Goal: Information Seeking & Learning: Learn about a topic

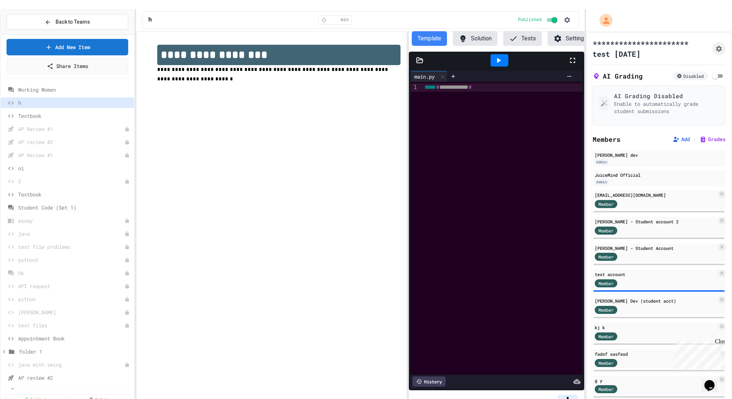
click at [514, 34] on icon at bounding box center [513, 38] width 9 height 9
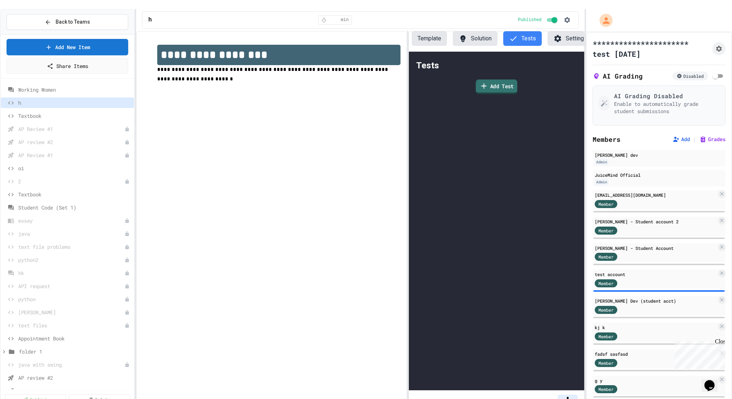
click at [494, 80] on link "Add Test" at bounding box center [496, 87] width 41 height 15
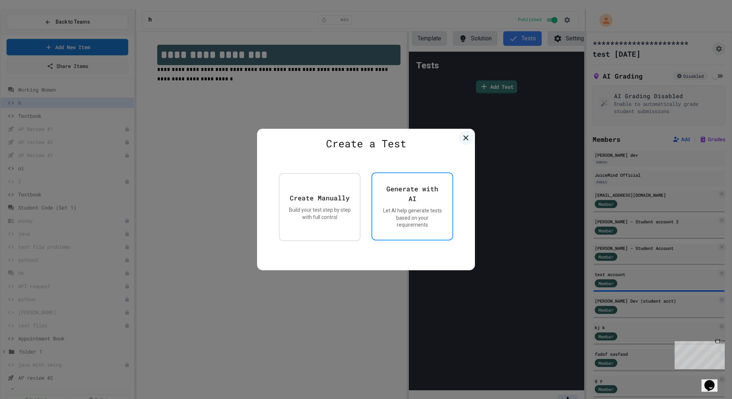
click at [396, 208] on div "Let AI help generate tests based on your requirements" at bounding box center [412, 217] width 62 height 21
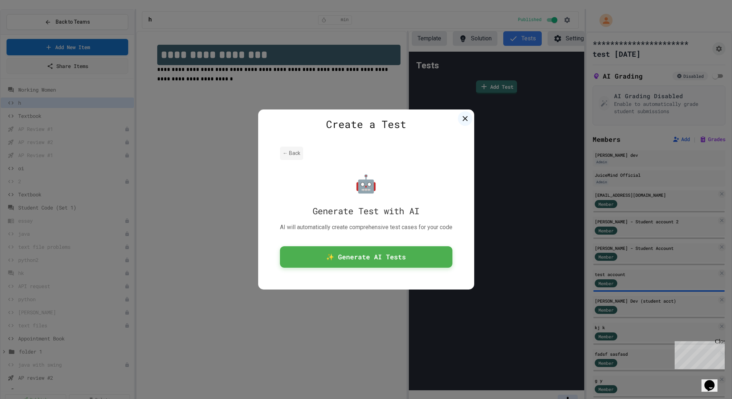
click at [286, 156] on button "← Back" at bounding box center [291, 152] width 23 height 13
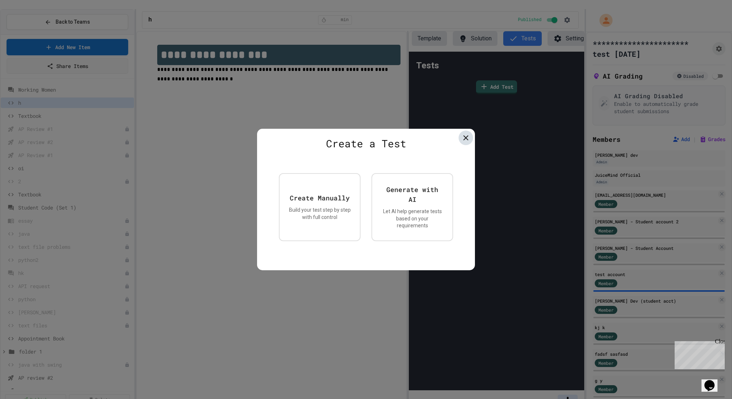
click at [467, 141] on icon at bounding box center [466, 137] width 9 height 9
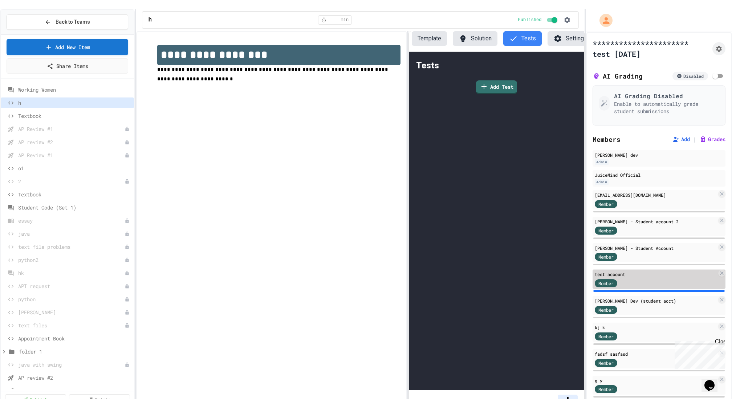
click at [616, 279] on div "Member" at bounding box center [606, 283] width 23 height 8
click at [647, 271] on div "test account" at bounding box center [656, 274] width 122 height 7
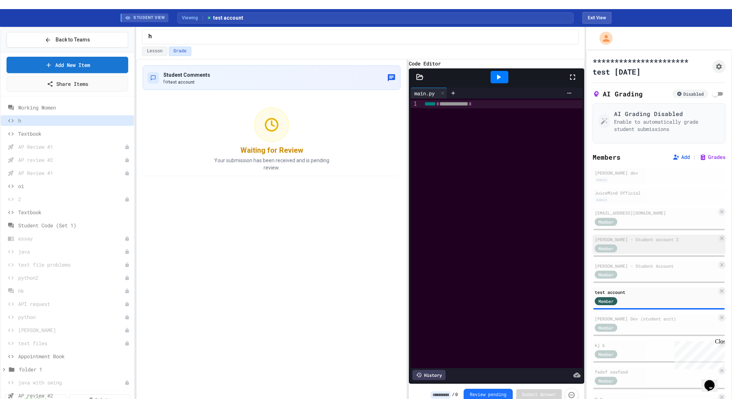
click at [625, 236] on div "[PERSON_NAME] - Student account 2" at bounding box center [656, 239] width 122 height 7
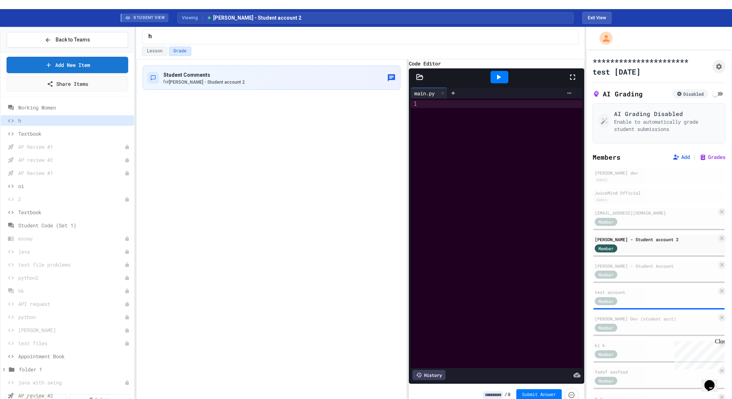
click at [492, 391] on input at bounding box center [493, 394] width 20 height 7
click at [630, 296] on div "Member" at bounding box center [613, 300] width 36 height 9
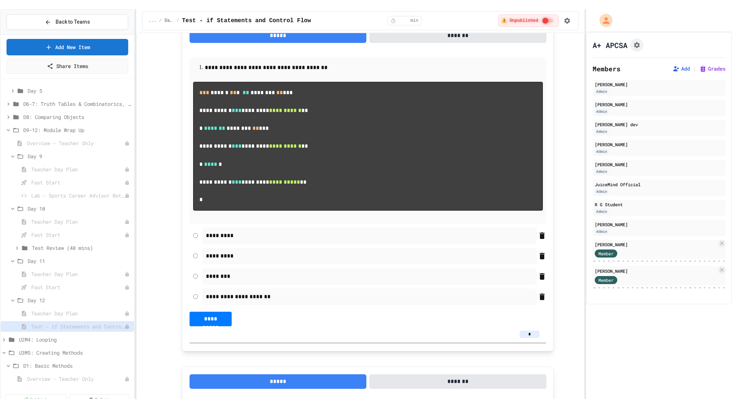
scroll to position [63, 0]
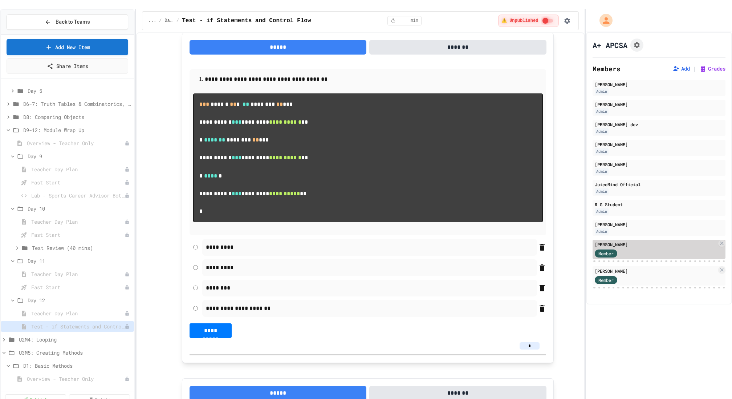
click at [621, 248] on div "Member" at bounding box center [613, 252] width 36 height 9
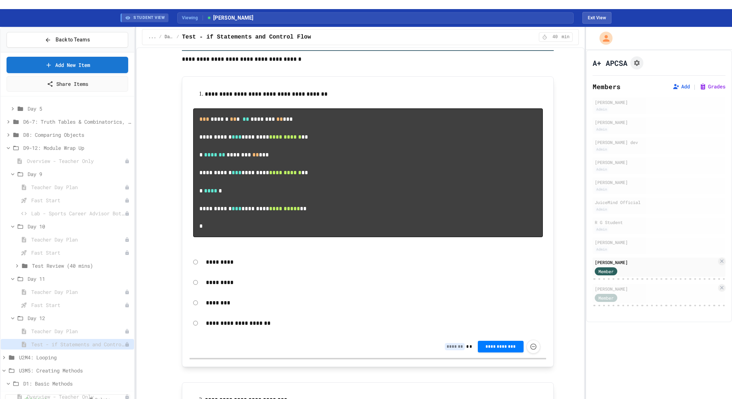
scroll to position [47, 0]
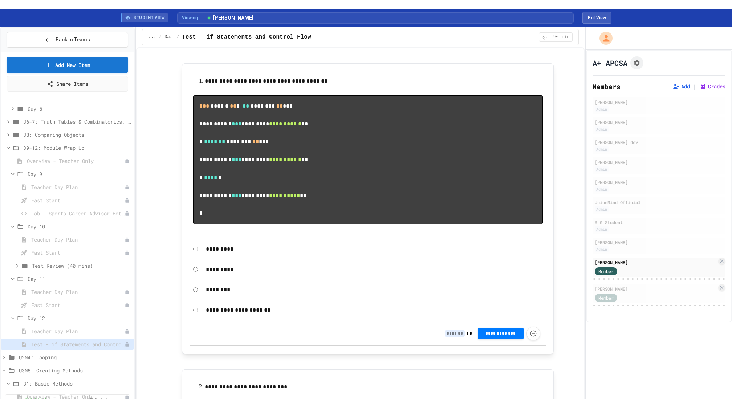
click at [453, 337] on input at bounding box center [455, 333] width 20 height 7
click at [591, 12] on button "Exit View" at bounding box center [597, 18] width 29 height 12
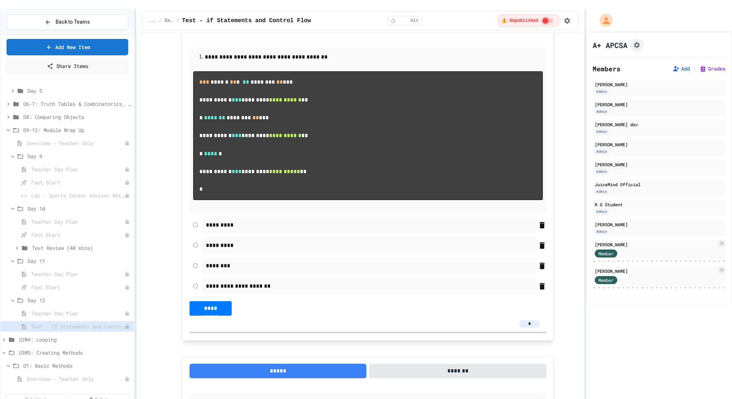
scroll to position [88, 0]
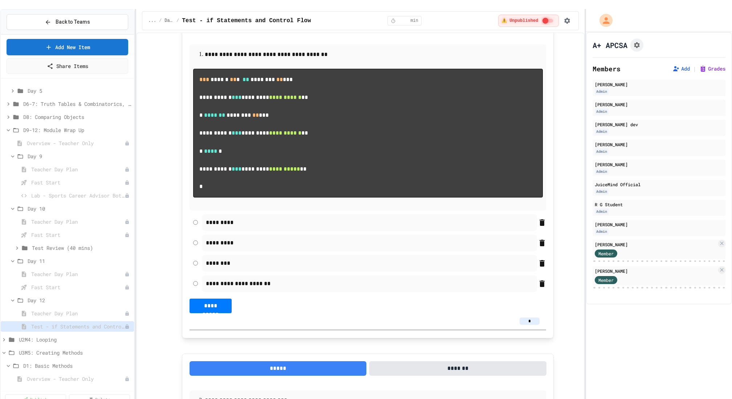
click at [534, 324] on input "*" at bounding box center [530, 320] width 20 height 7
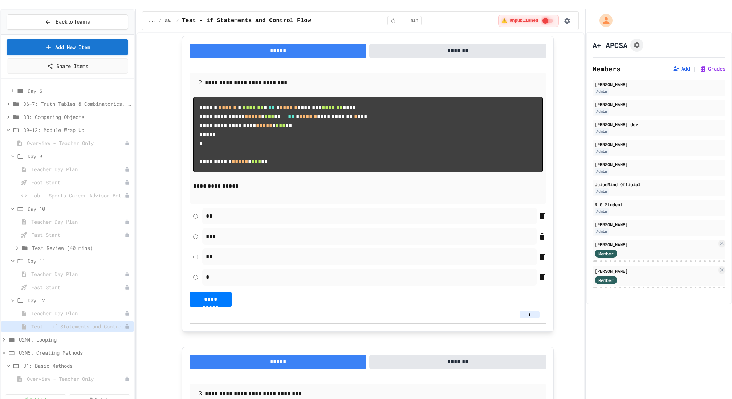
scroll to position [428, 0]
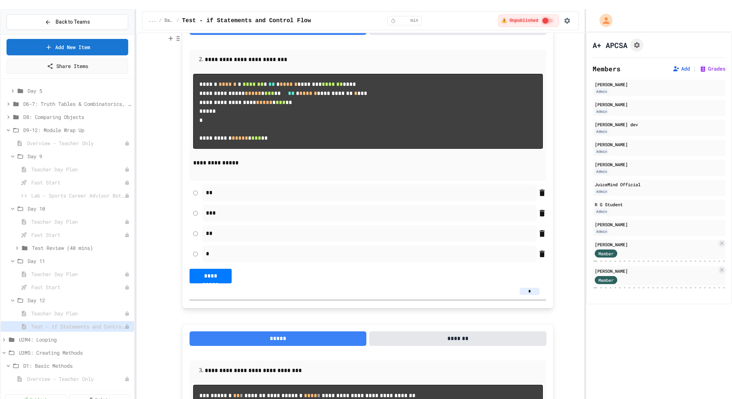
type input "*"
click at [536, 295] on input "*" at bounding box center [530, 290] width 20 height 7
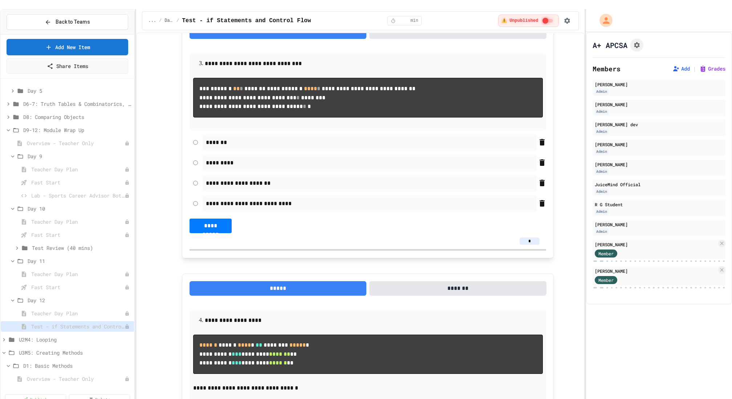
scroll to position [743, 0]
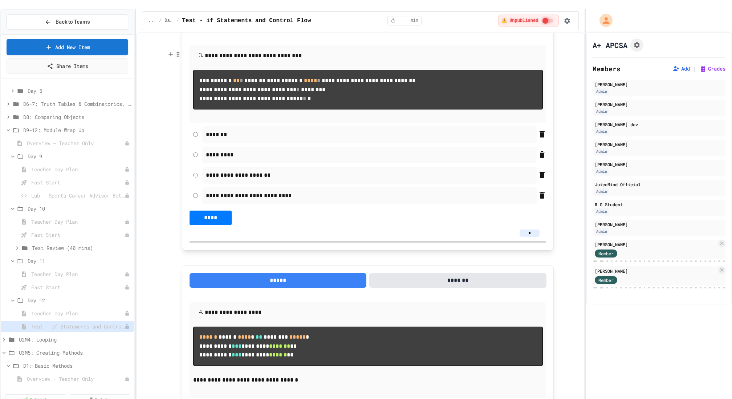
type input "*"
click at [535, 237] on input "*" at bounding box center [530, 232] width 20 height 7
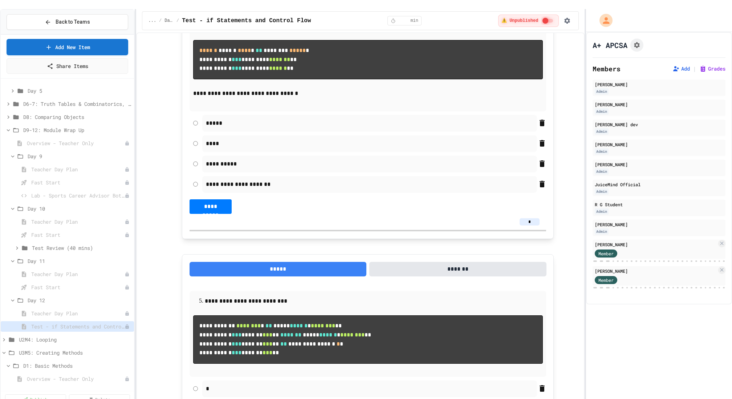
scroll to position [1030, 0]
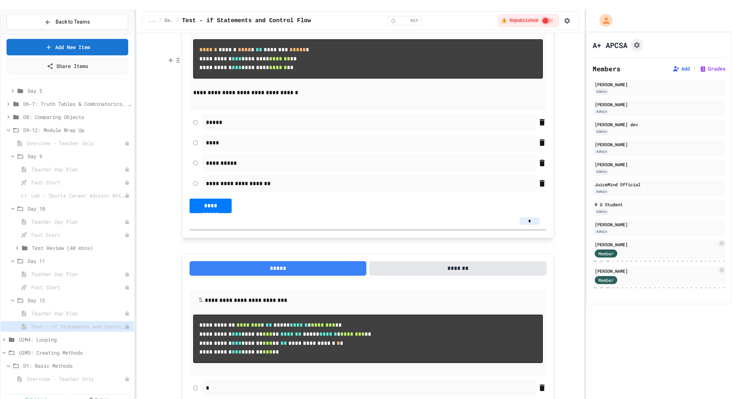
type input "*"
click at [535, 225] on input "*" at bounding box center [530, 220] width 20 height 7
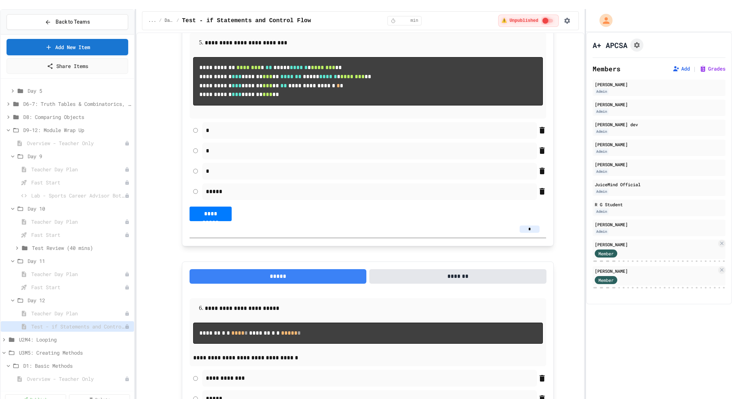
scroll to position [1303, 0]
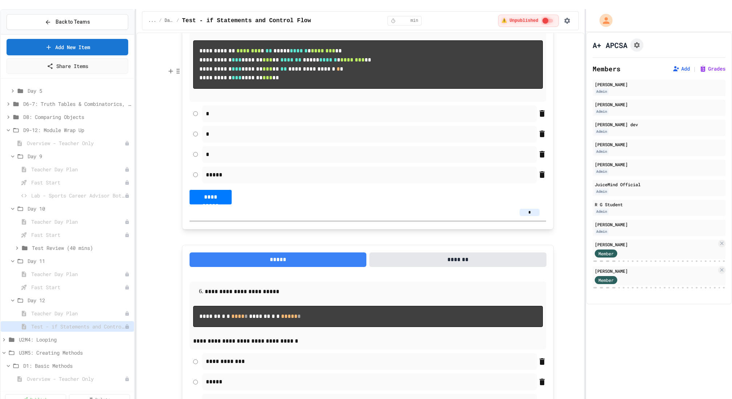
type input "*"
click at [532, 216] on input "*" at bounding box center [530, 212] width 20 height 7
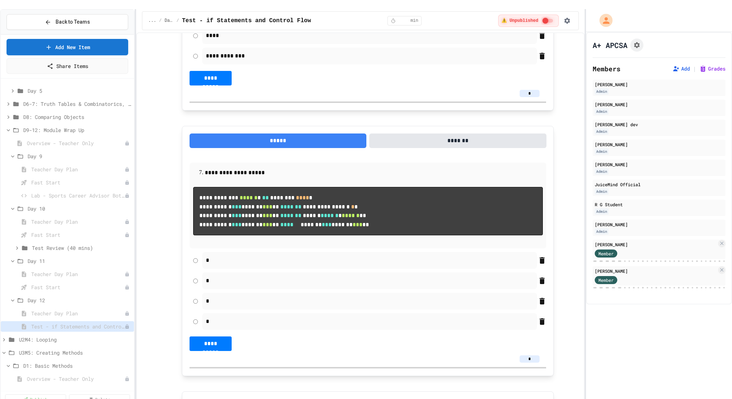
scroll to position [1670, 0]
type input "*"
click at [530, 97] on input "*" at bounding box center [530, 92] width 20 height 7
click at [537, 97] on input "*" at bounding box center [530, 92] width 20 height 7
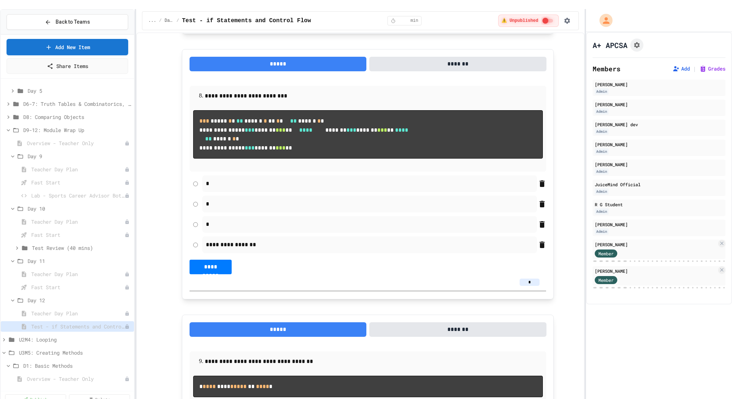
scroll to position [2032, 0]
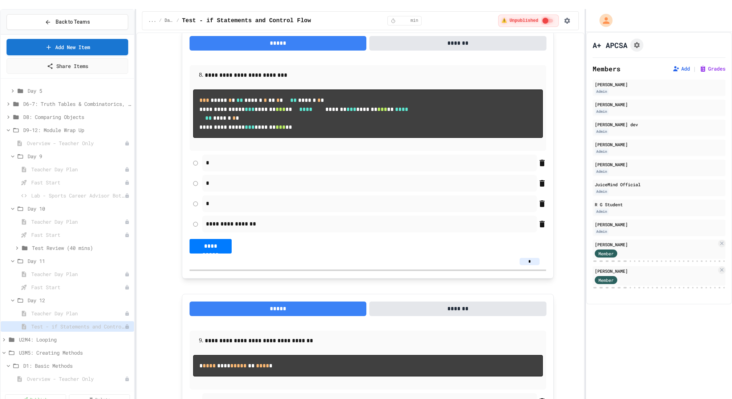
type input "*"
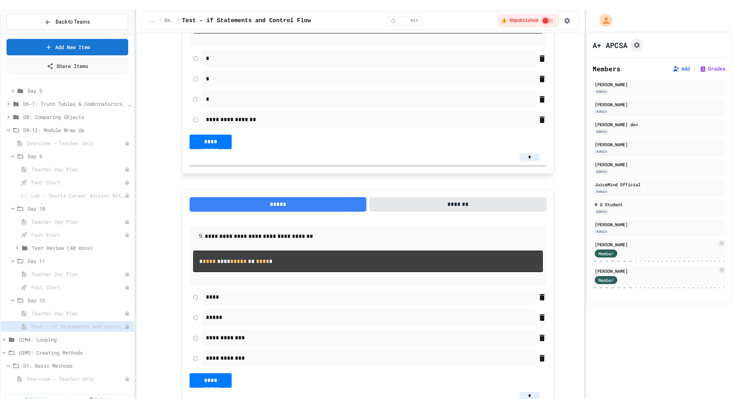
scroll to position [2128, 0]
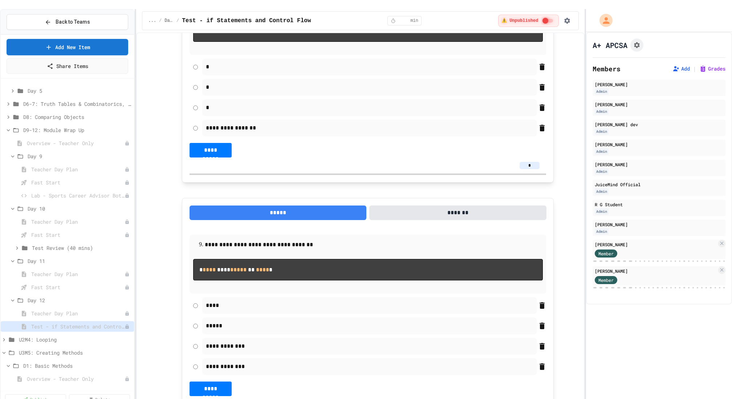
type input "*"
click at [532, 173] on div "*" at bounding box center [368, 165] width 357 height 16
click at [532, 169] on input "*" at bounding box center [530, 165] width 20 height 7
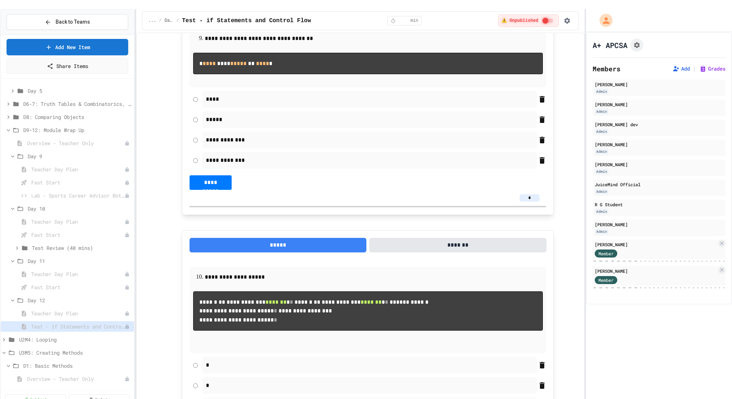
scroll to position [2439, 0]
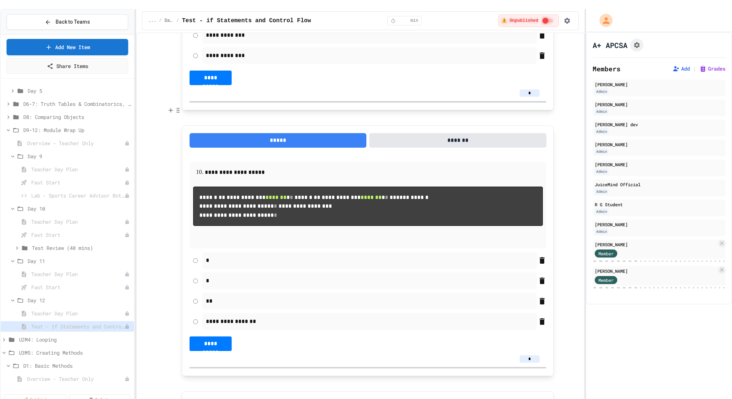
type input "*"
click at [534, 97] on input "*" at bounding box center [530, 92] width 20 height 7
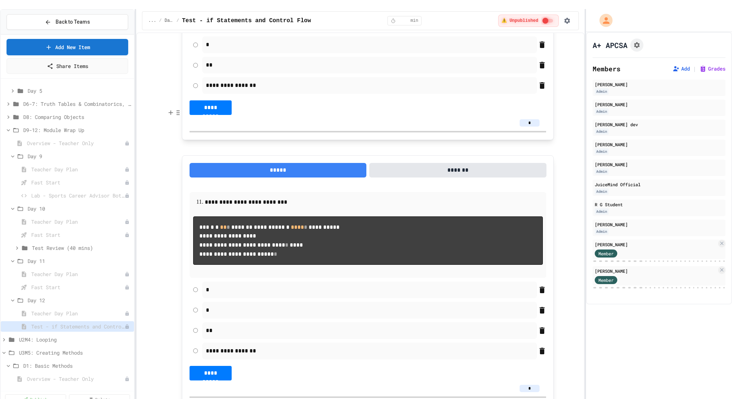
type input "*"
click at [535, 126] on input "*" at bounding box center [530, 122] width 20 height 7
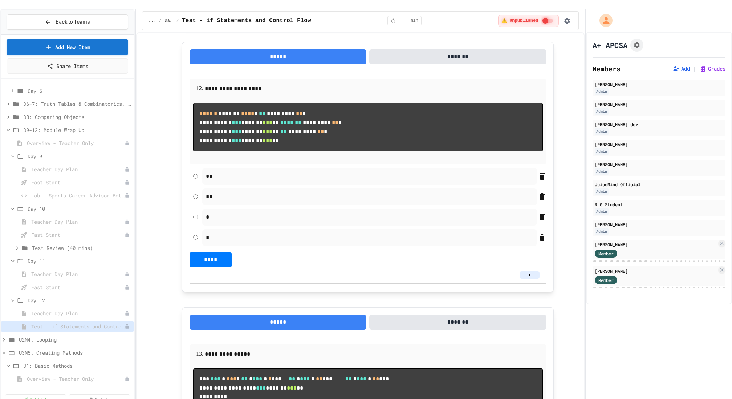
scroll to position [3069, 0]
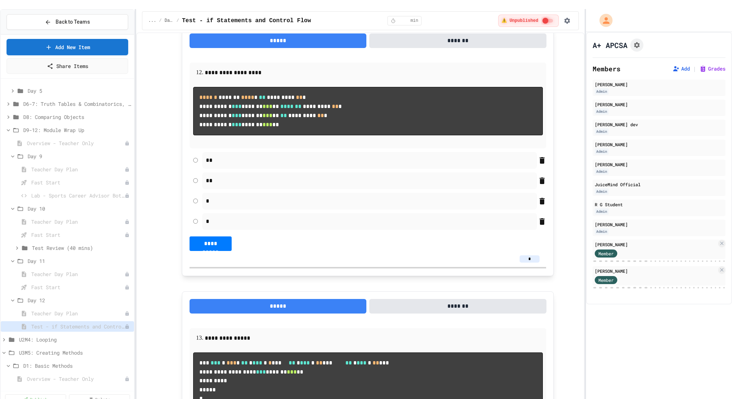
type input "*"
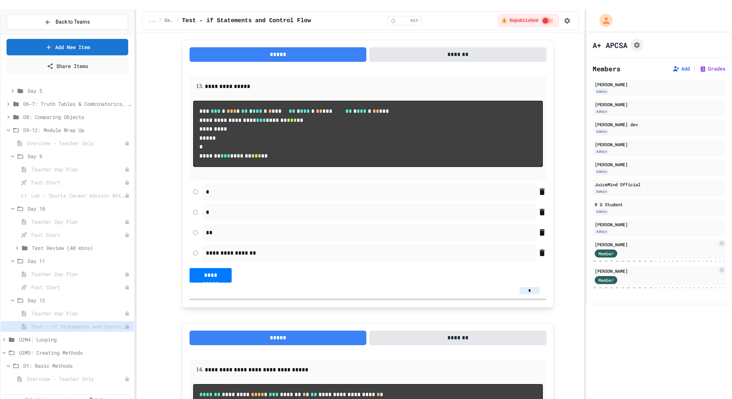
scroll to position [3323, 0]
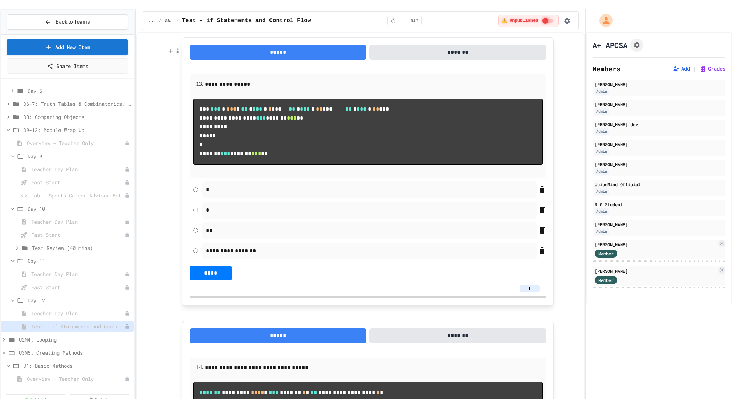
type input "*"
click at [534, 9] on input "*" at bounding box center [530, 4] width 20 height 7
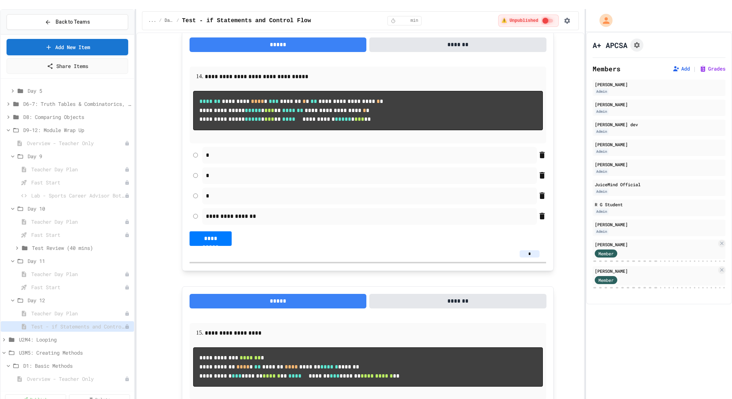
scroll to position [3627, 0]
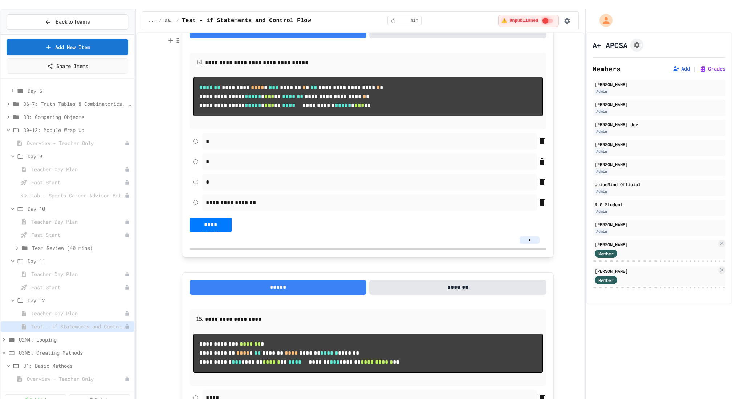
type input "*"
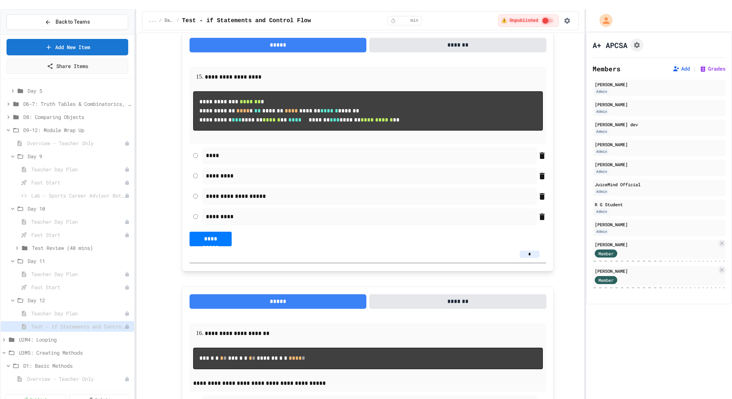
scroll to position [3874, 0]
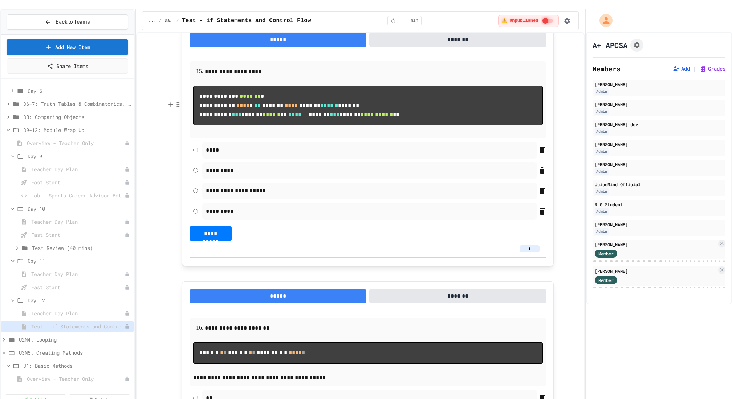
type input "*"
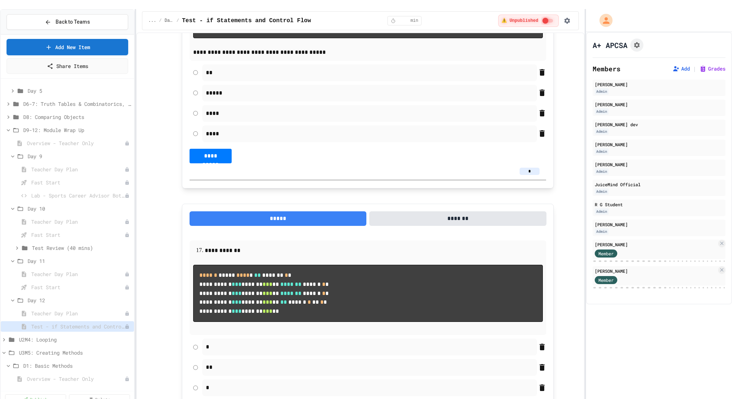
scroll to position [4216, 0]
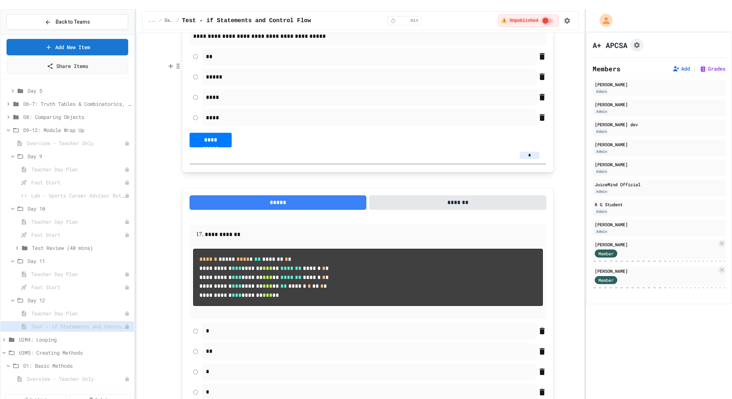
type input "*"
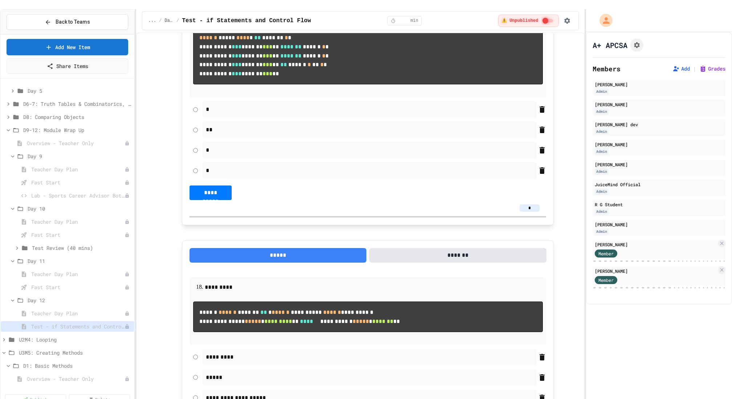
scroll to position [4439, 0]
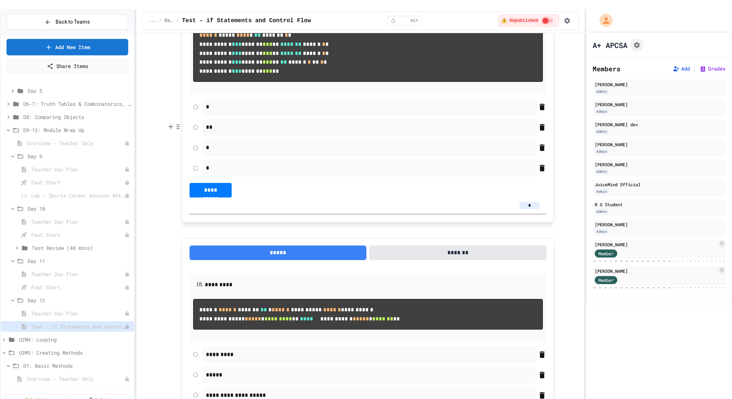
type input "*"
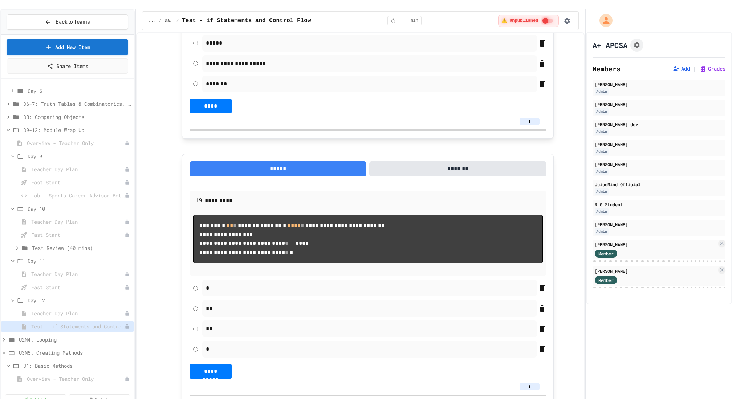
scroll to position [4771, 0]
type input "*"
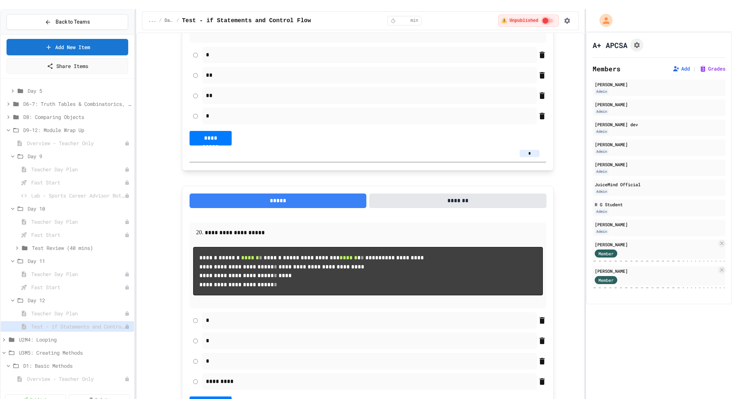
scroll to position [5011, 0]
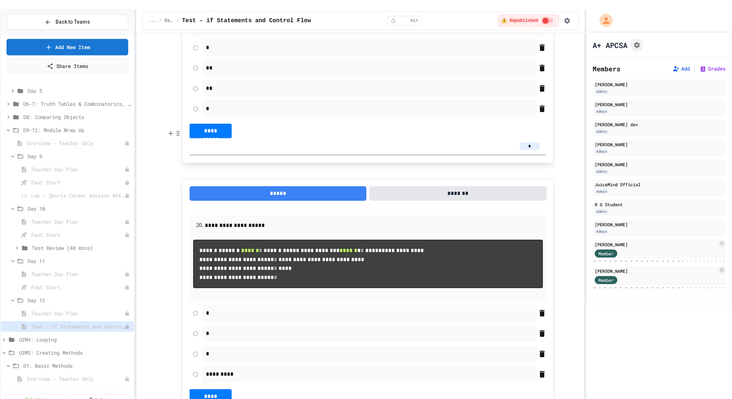
type input "*"
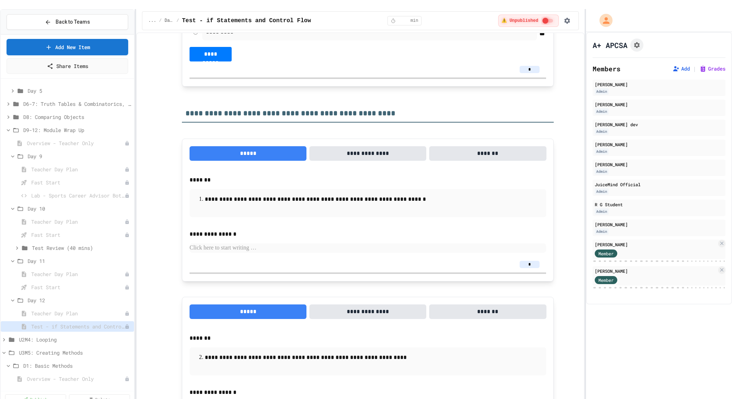
scroll to position [5421, 0]
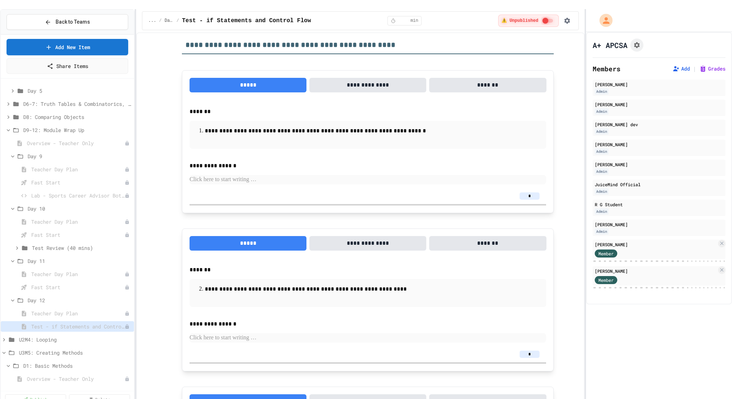
type input "*"
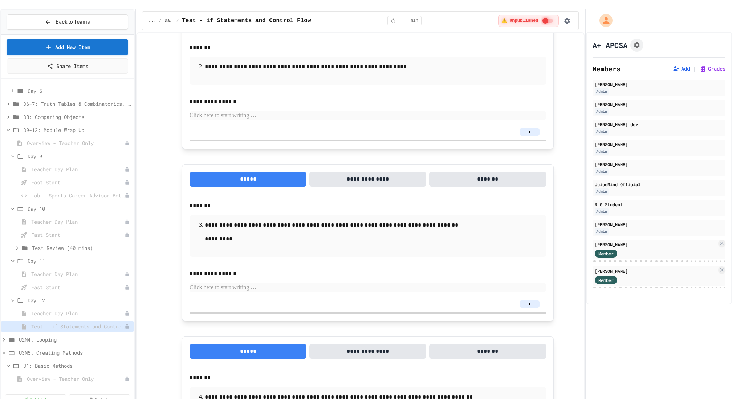
scroll to position [5660, 0]
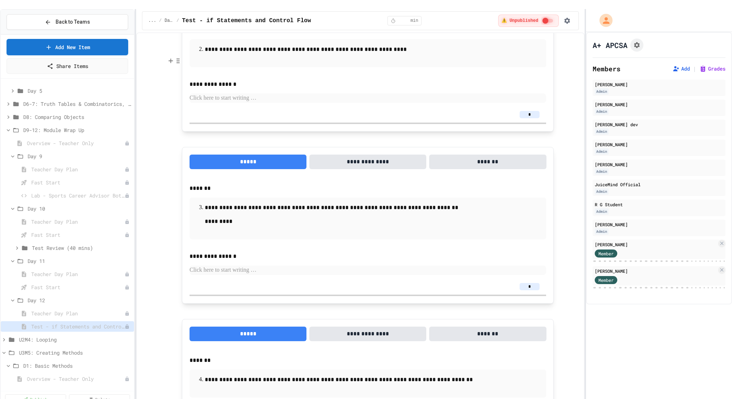
type input "*"
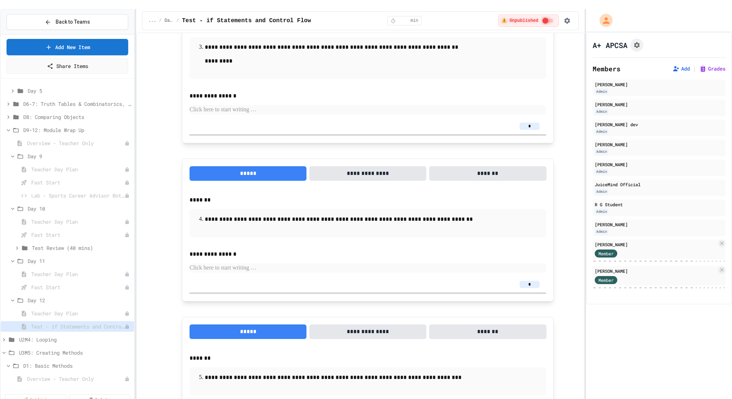
scroll to position [5834, 0]
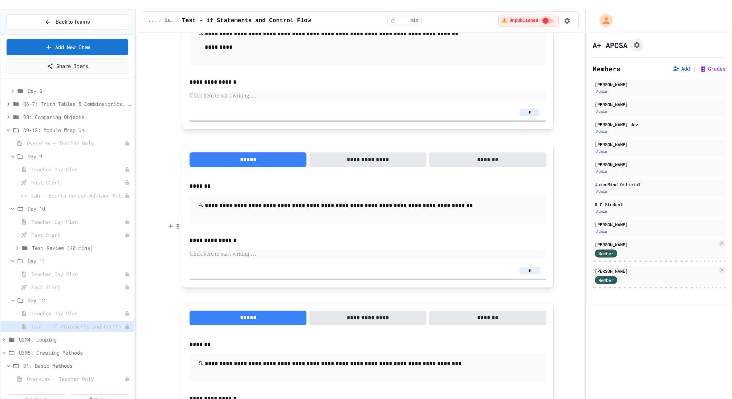
type input "*"
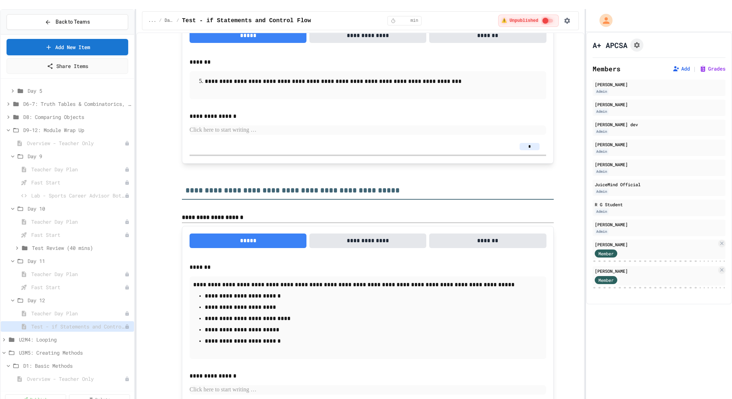
scroll to position [6120, 0]
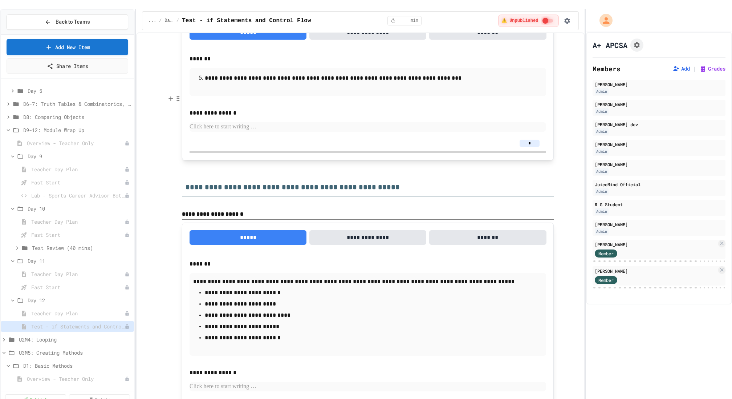
type input "*"
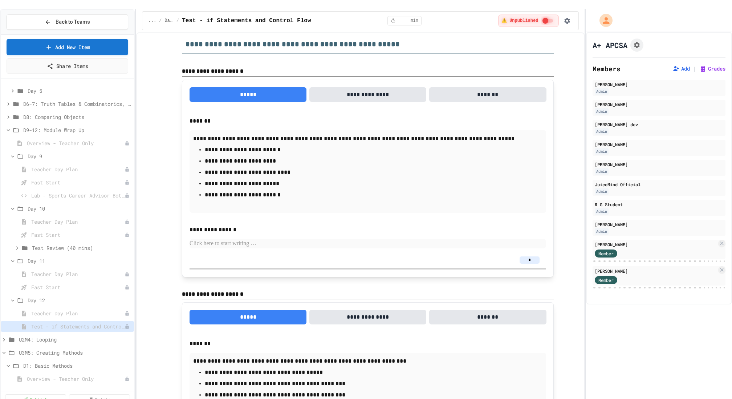
scroll to position [6269, 0]
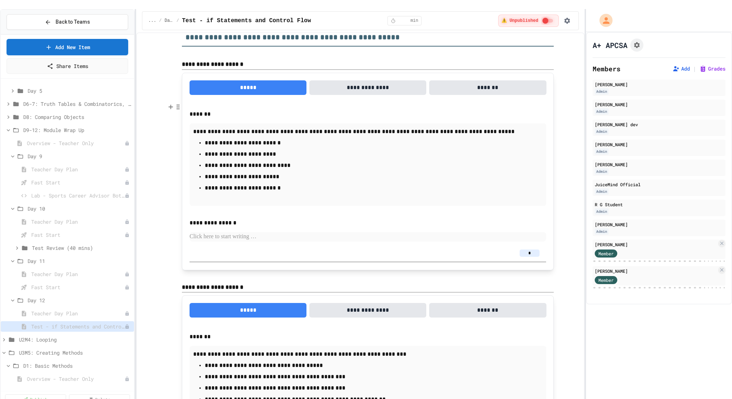
type input "*"
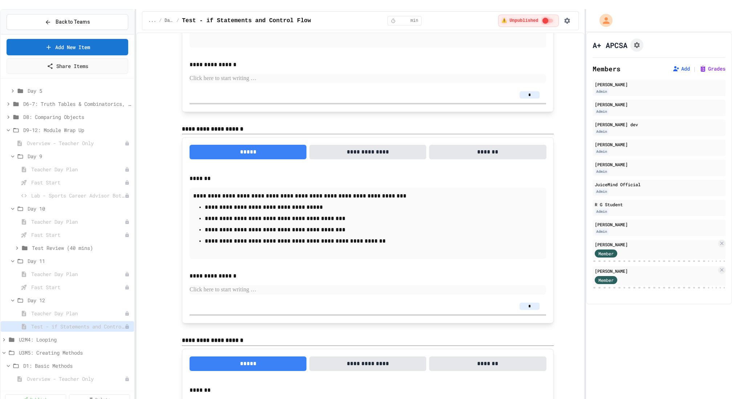
scroll to position [6411, 0]
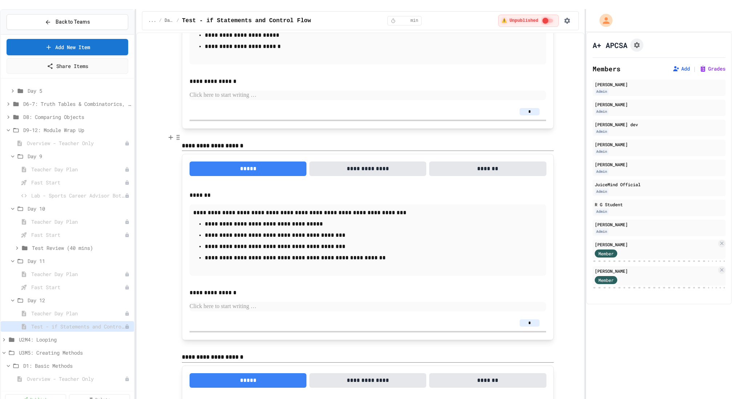
type input "*"
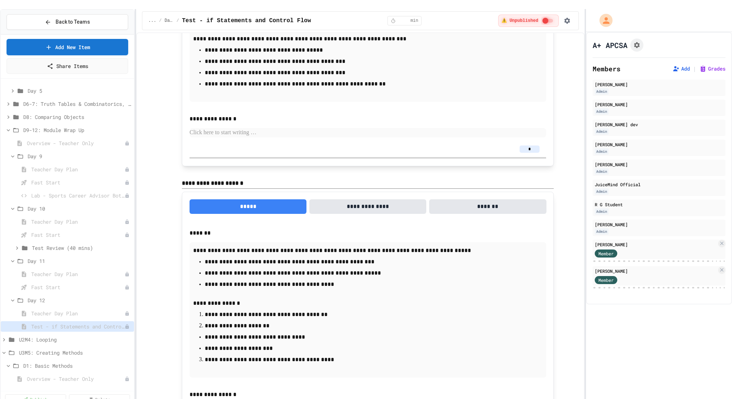
scroll to position [6589, 0]
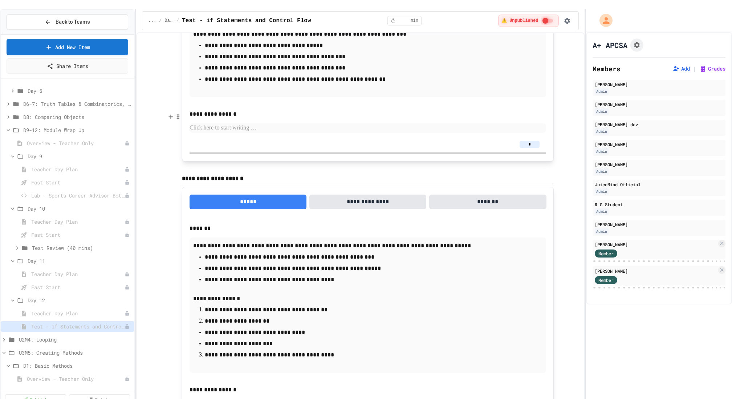
type input "*"
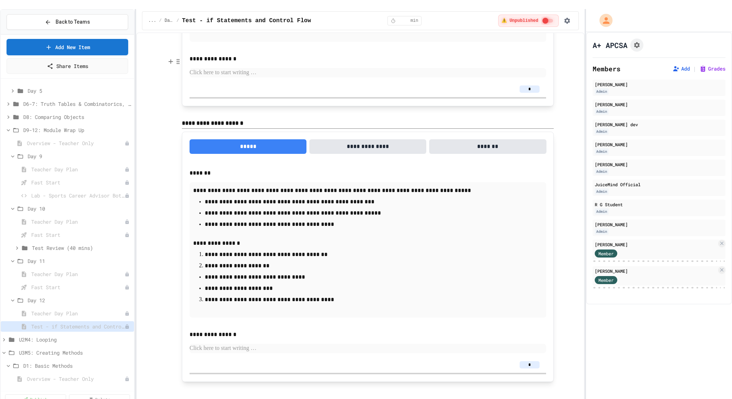
scroll to position [6733, 0]
type input "*"
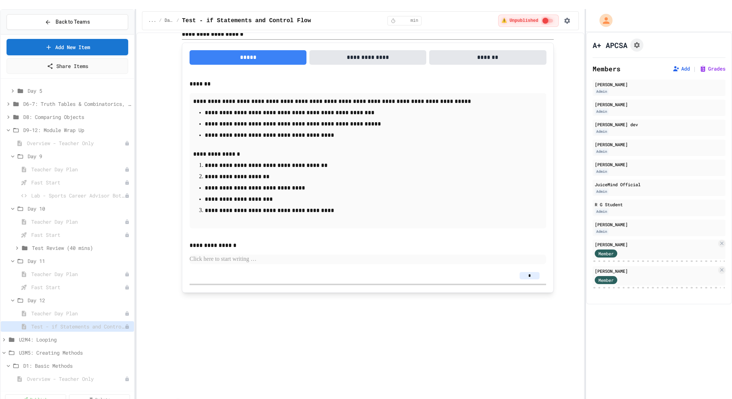
type input "*"
click at [535, 4] on input "*" at bounding box center [530, -1] width 20 height 7
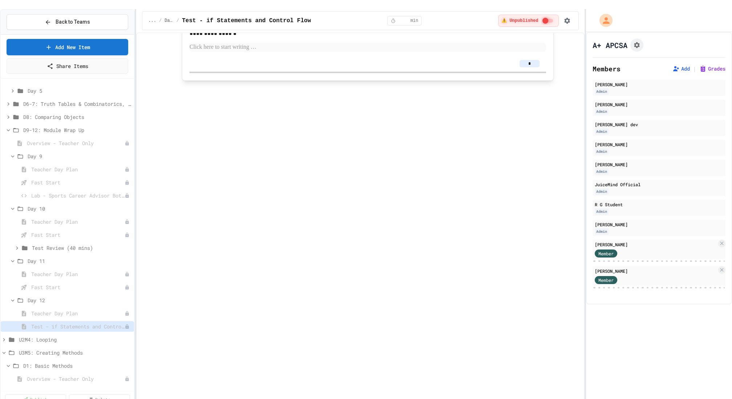
type input "*"
click at [538, 67] on input "*" at bounding box center [530, 63] width 20 height 7
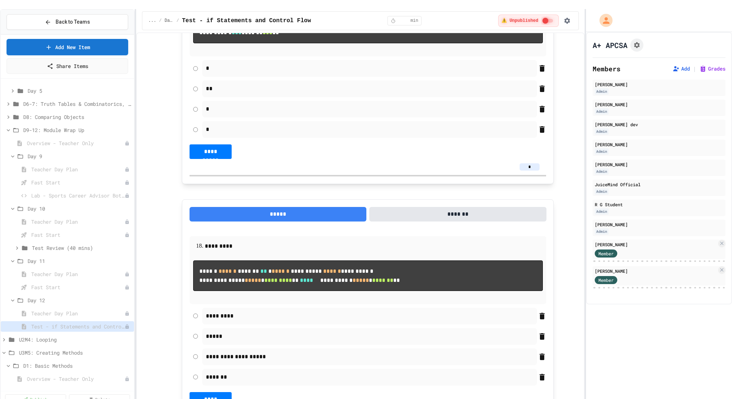
scroll to position [4439, 0]
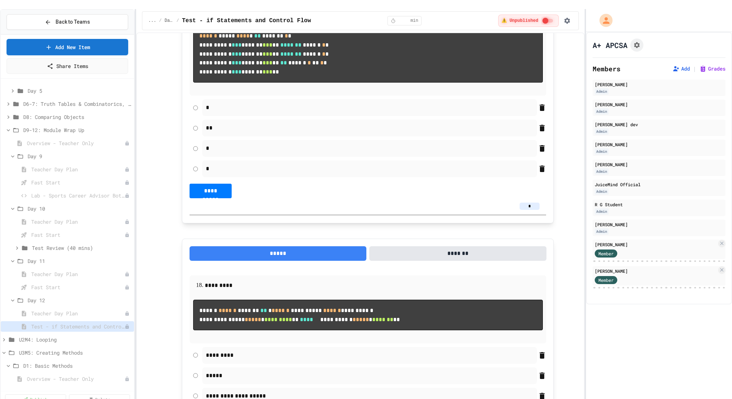
type input "*"
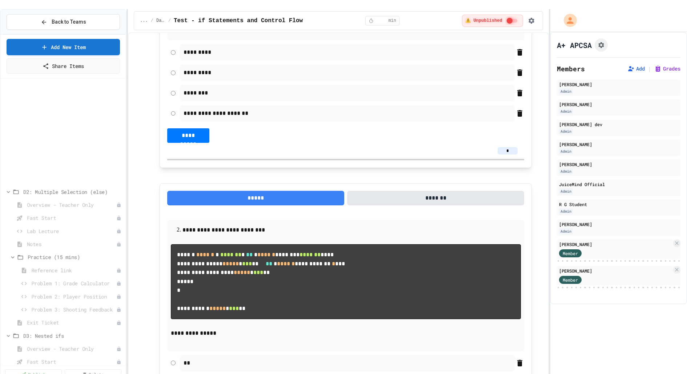
scroll to position [0, 0]
click at [5, 113] on icon at bounding box center [4, 116] width 7 height 7
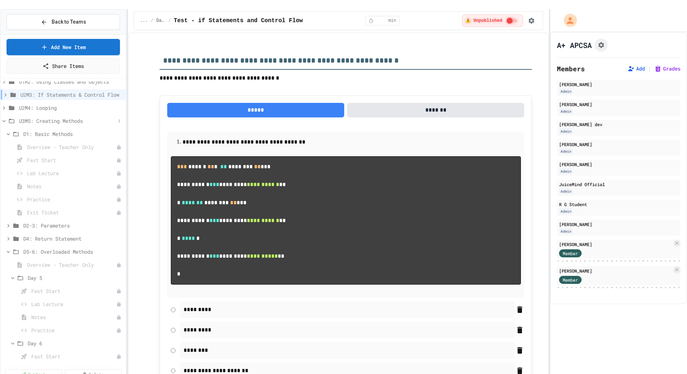
click at [4, 118] on icon at bounding box center [4, 121] width 7 height 7
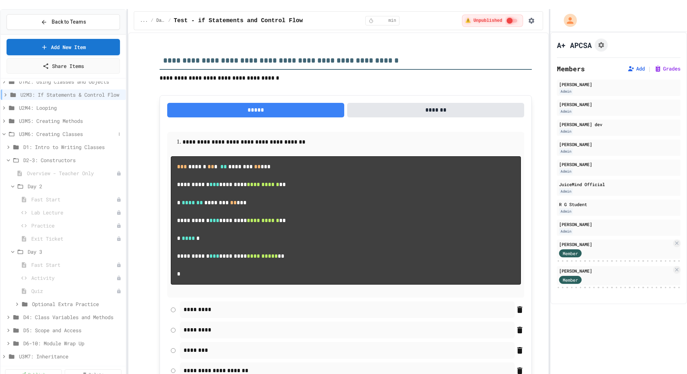
click at [3, 131] on icon at bounding box center [4, 134] width 7 height 7
click at [4, 155] on div "U4M8: Arrays - Creation, Access & Traversal" at bounding box center [63, 160] width 125 height 11
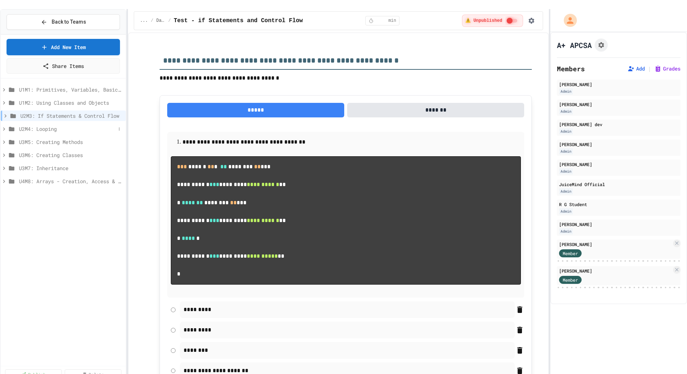
click at [4, 124] on div "U2M4: Looping" at bounding box center [63, 129] width 125 height 11
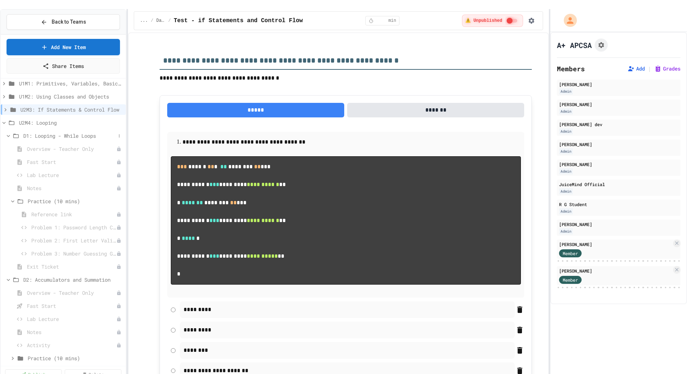
click at [8, 133] on icon at bounding box center [8, 136] width 7 height 7
click at [8, 146] on icon at bounding box center [8, 149] width 7 height 7
click at [9, 159] on icon at bounding box center [8, 162] width 7 height 7
click at [9, 143] on div "D2: Accumulators and Summation" at bounding box center [63, 148] width 125 height 11
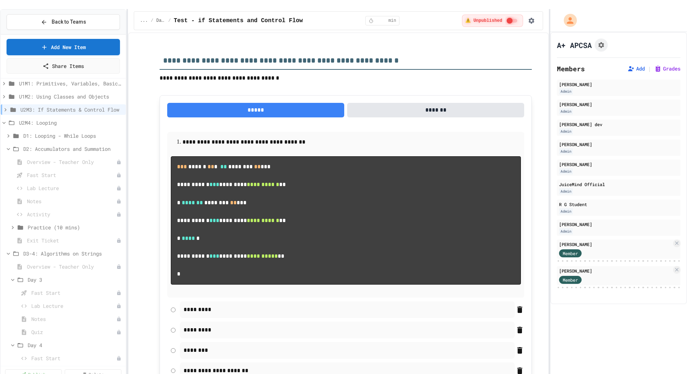
click at [9, 143] on div "D2: Accumulators and Summation" at bounding box center [63, 148] width 125 height 11
click at [9, 159] on icon at bounding box center [8, 162] width 7 height 7
click at [10, 172] on icon at bounding box center [8, 175] width 7 height 7
click at [10, 185] on icon at bounding box center [8, 188] width 7 height 7
click at [10, 198] on icon at bounding box center [8, 201] width 7 height 7
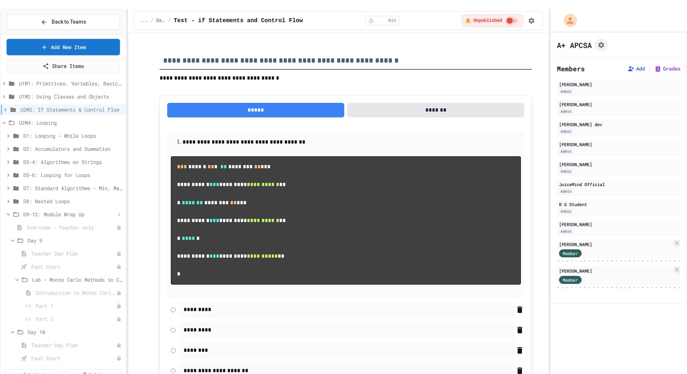
click at [7, 211] on icon at bounding box center [8, 214] width 7 height 7
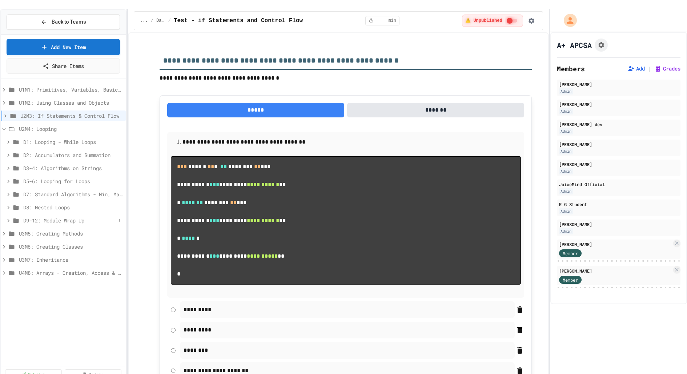
click at [9, 217] on icon at bounding box center [8, 220] width 7 height 7
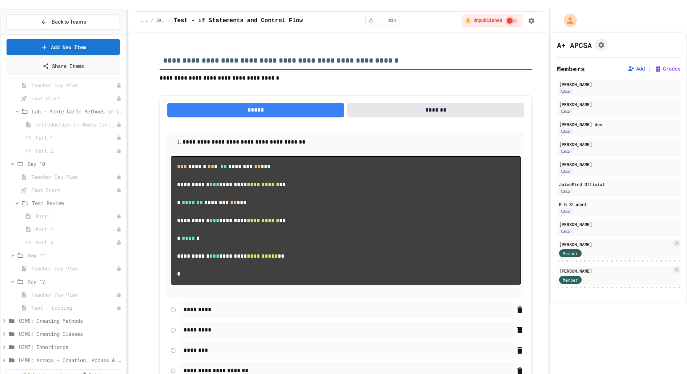
scroll to position [181, 0]
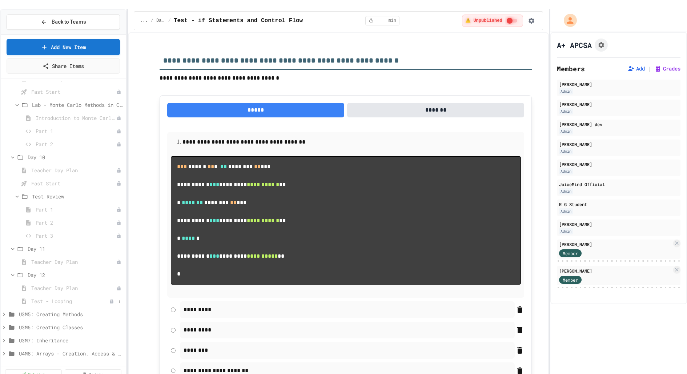
click at [38, 297] on span "Test - Looping" at bounding box center [70, 301] width 78 height 8
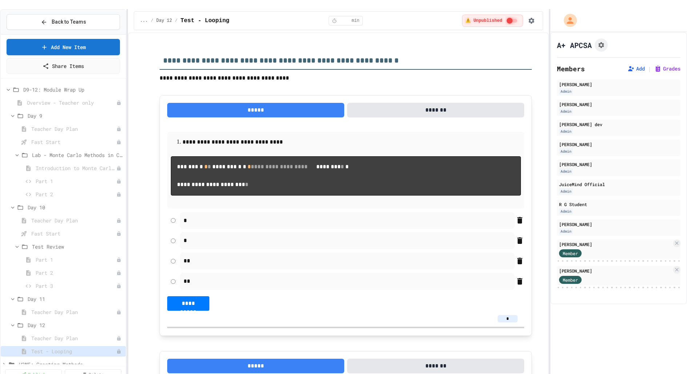
scroll to position [121, 0]
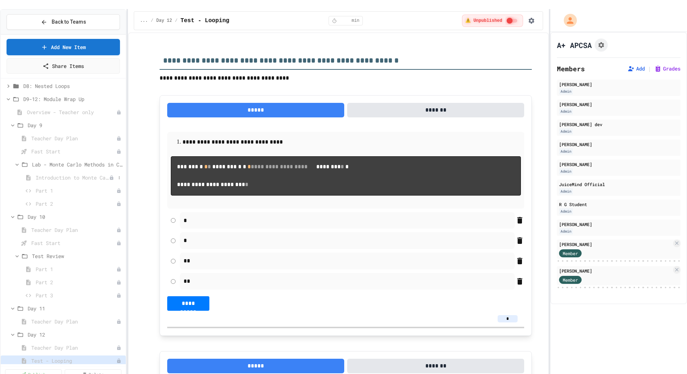
click at [67, 174] on span "Introduction to Monte Carlo Methods in Cybersecurity" at bounding box center [72, 178] width 73 height 8
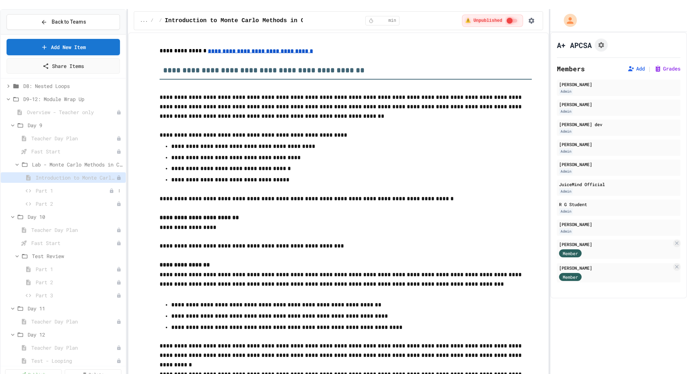
click at [69, 187] on span "Part 1" at bounding box center [72, 191] width 73 height 8
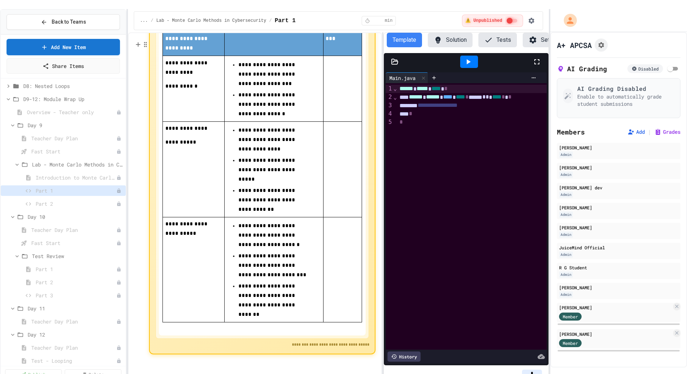
scroll to position [393, 0]
click at [532, 369] on input "*" at bounding box center [532, 372] width 20 height 7
click at [536, 369] on input "*" at bounding box center [532, 372] width 20 height 7
type input "**"
click at [345, 258] on td at bounding box center [342, 269] width 39 height 105
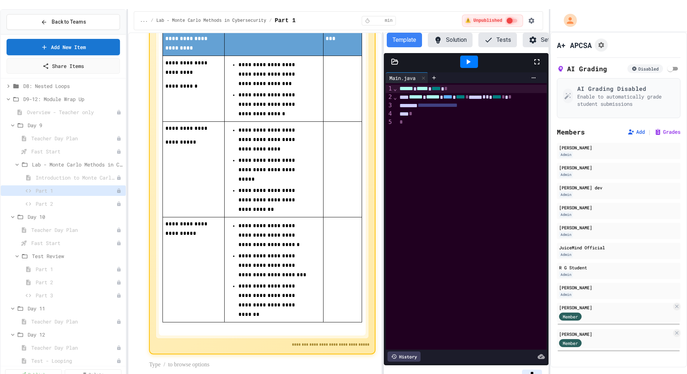
click at [273, 260] on p "**********" at bounding box center [273, 265] width 70 height 28
click at [328, 268] on td at bounding box center [342, 269] width 39 height 105
click at [65, 200] on span "Part 2" at bounding box center [72, 204] width 73 height 8
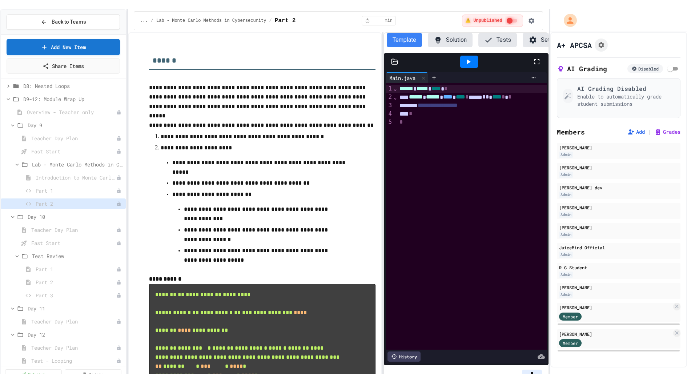
click at [539, 369] on input "*" at bounding box center [532, 372] width 20 height 7
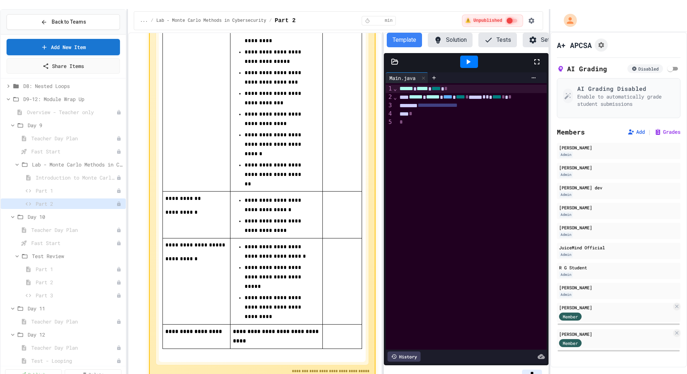
scroll to position [510, 0]
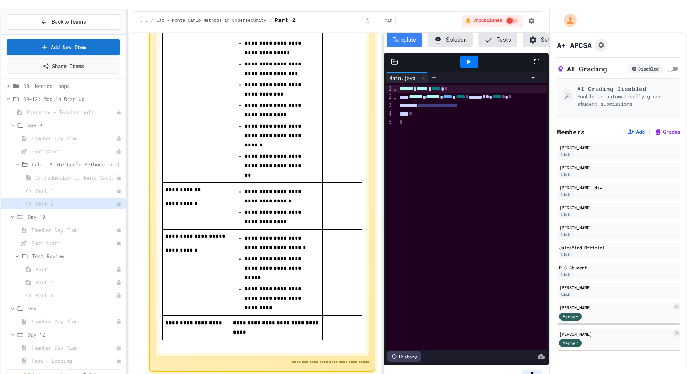
type input "**"
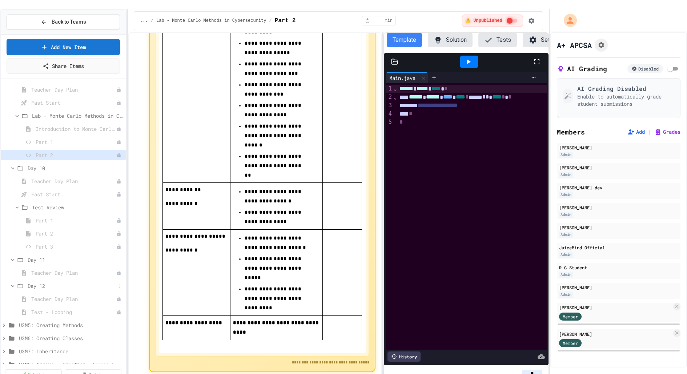
scroll to position [159, 0]
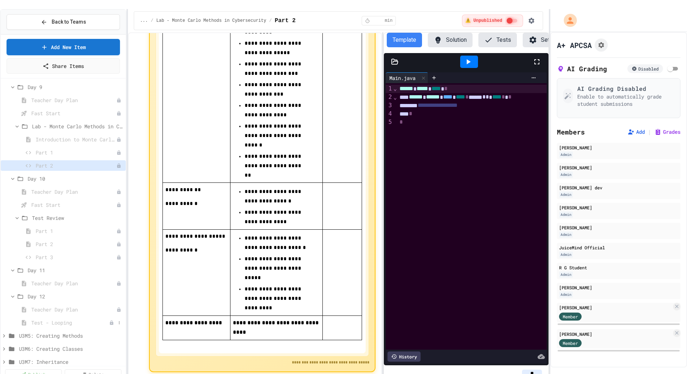
click at [51, 317] on div "Test - Looping" at bounding box center [63, 322] width 125 height 11
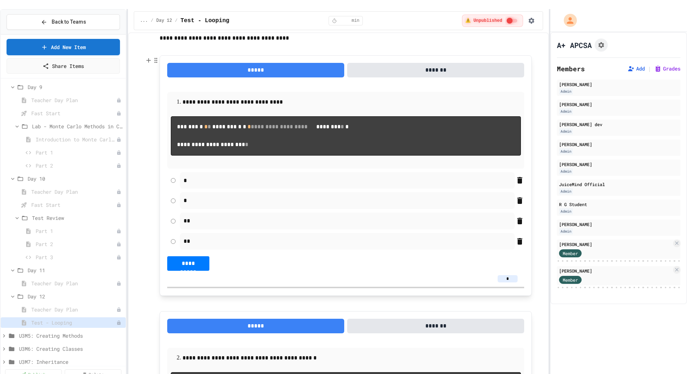
scroll to position [62, 0]
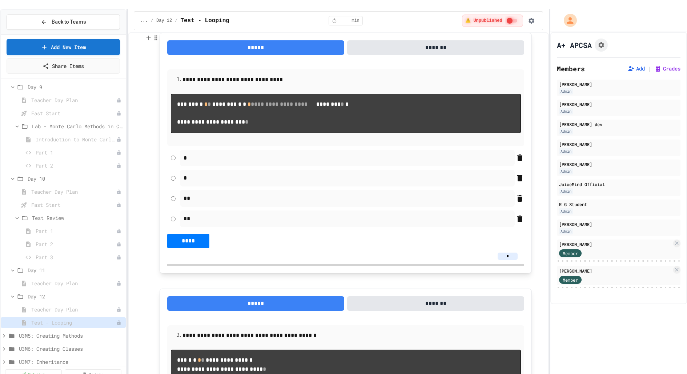
click at [512, 260] on input "*" at bounding box center [507, 255] width 20 height 7
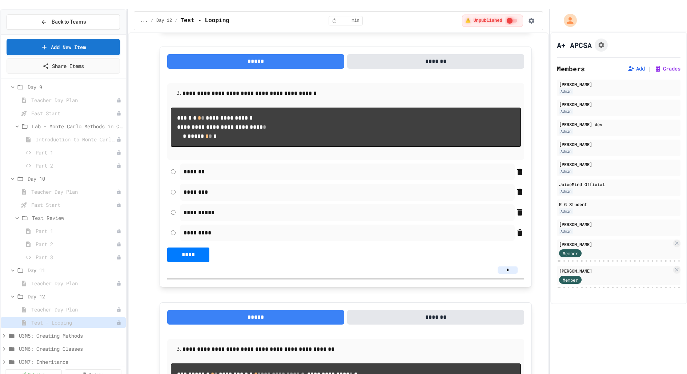
scroll to position [328, 0]
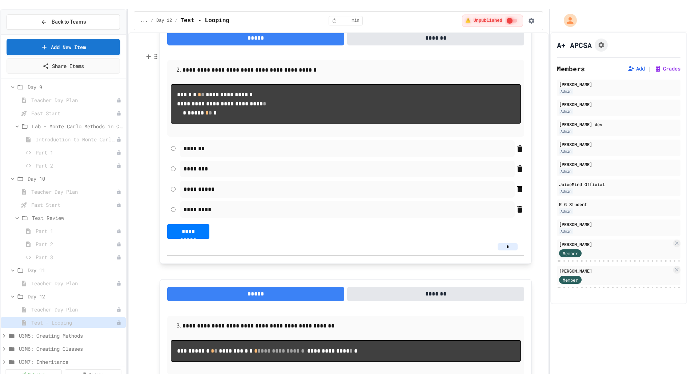
type input "*"
click at [515, 250] on input "*" at bounding box center [507, 246] width 20 height 7
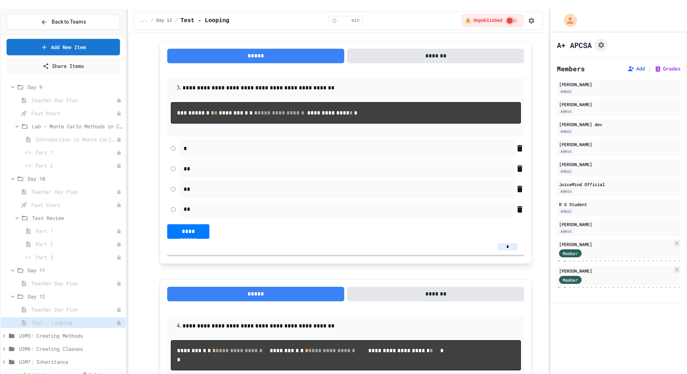
scroll to position [582, 0]
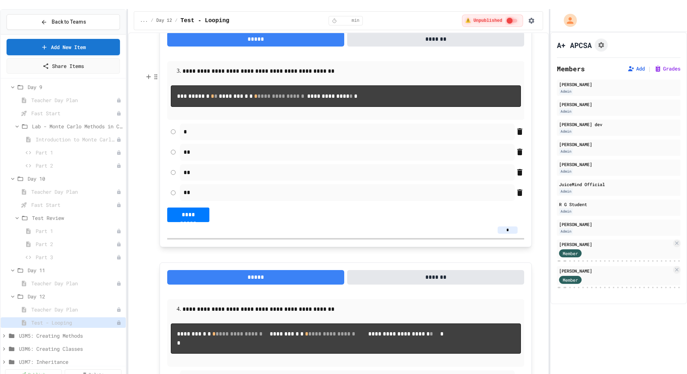
type input "*"
click at [513, 234] on input "*" at bounding box center [507, 229] width 20 height 7
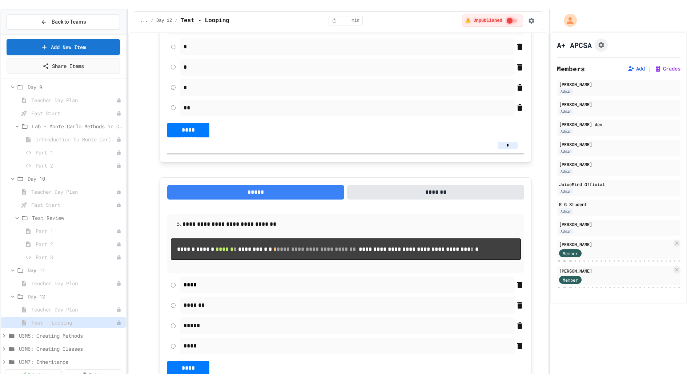
scroll to position [914, 0]
type input "*"
click at [513, 149] on input "*" at bounding box center [507, 144] width 20 height 7
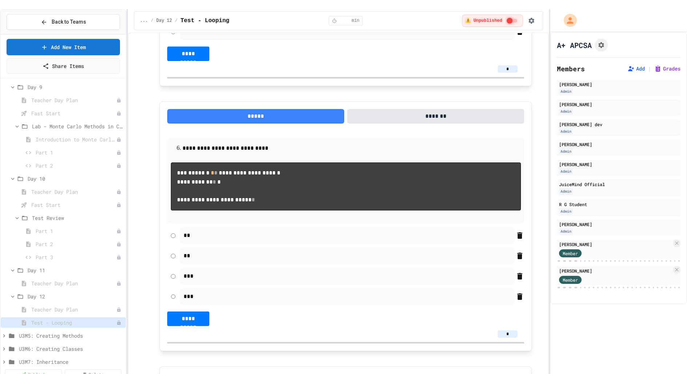
scroll to position [1261, 0]
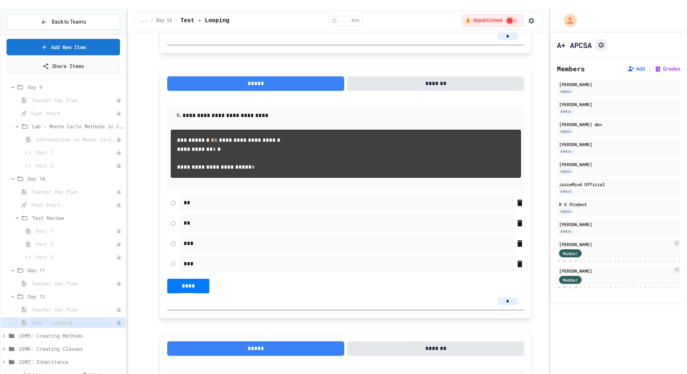
type input "*"
click at [513, 40] on input "*" at bounding box center [507, 36] width 20 height 7
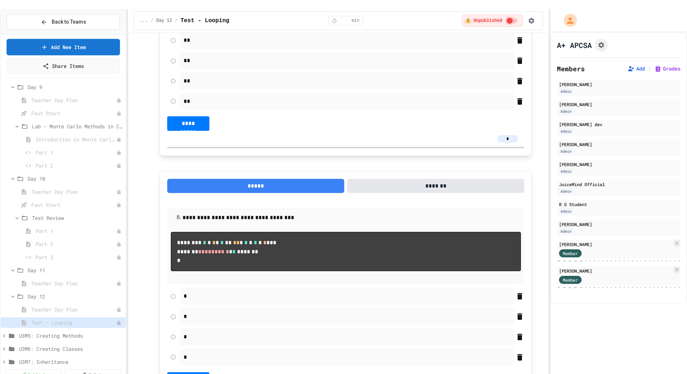
scroll to position [1662, 0]
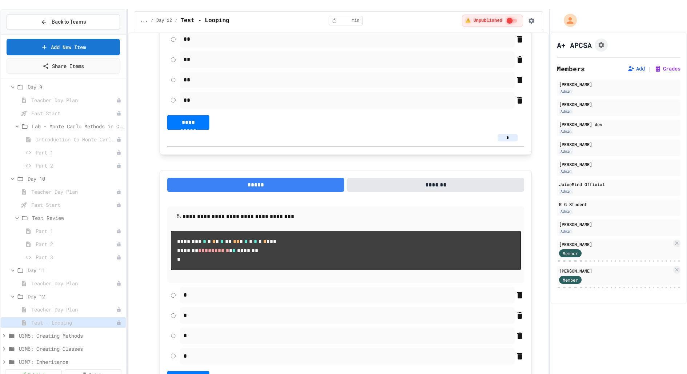
type input "*"
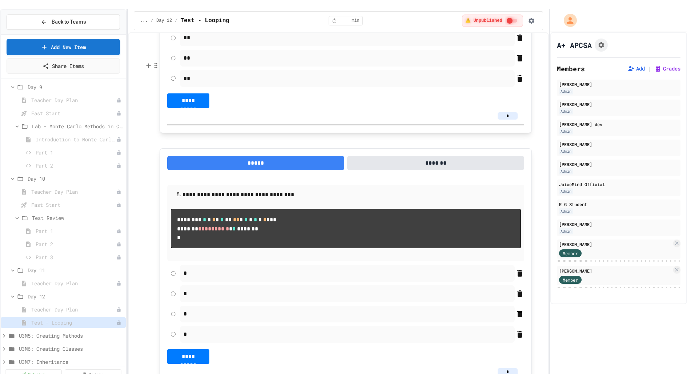
type input "*"
click at [513, 120] on input "*" at bounding box center [507, 115] width 20 height 7
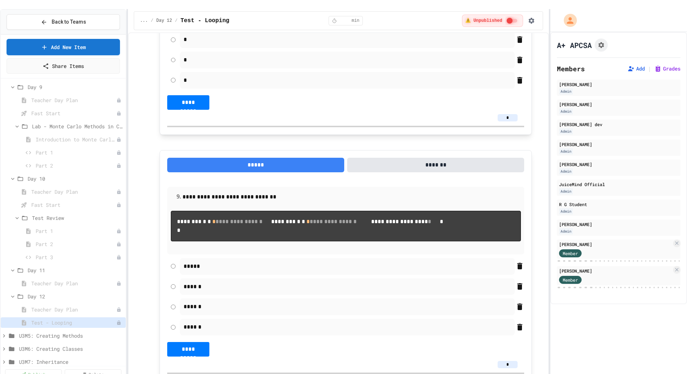
scroll to position [1939, 0]
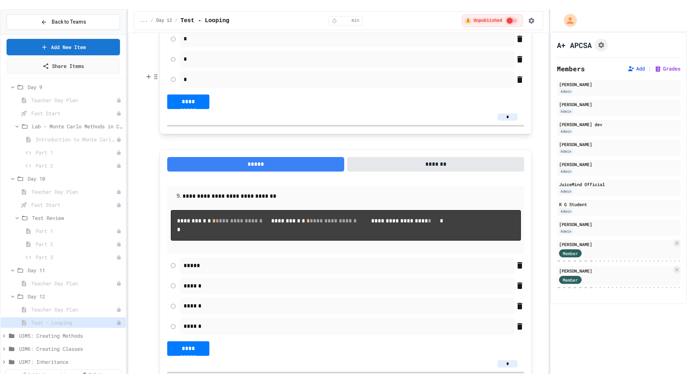
type input "*"
click at [514, 121] on input "*" at bounding box center [507, 116] width 20 height 7
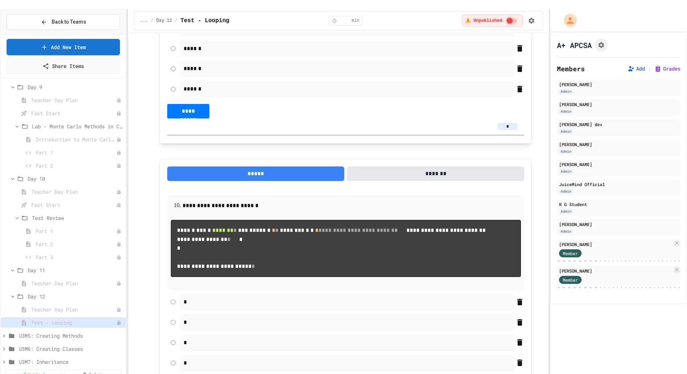
scroll to position [2194, 0]
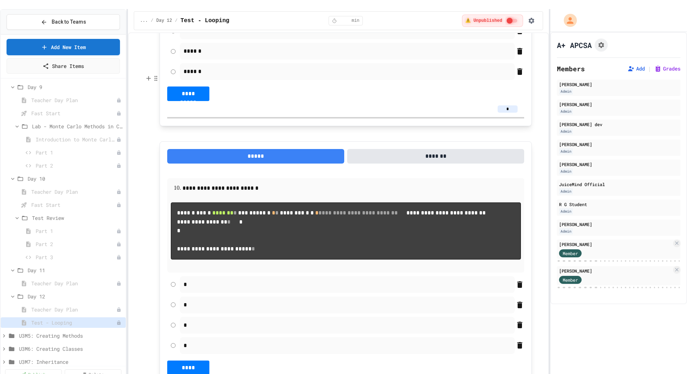
type input "*"
click at [513, 113] on input "*" at bounding box center [507, 108] width 20 height 7
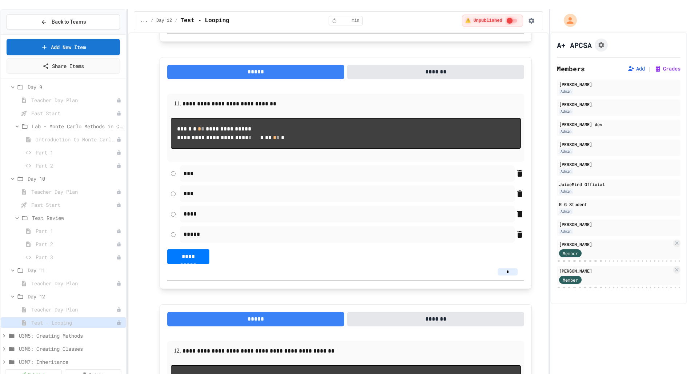
scroll to position [2558, 0]
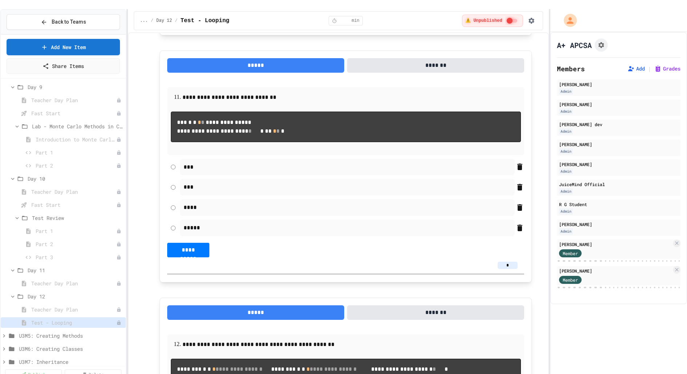
type input "*"
click at [512, 22] on input "*" at bounding box center [507, 18] width 20 height 7
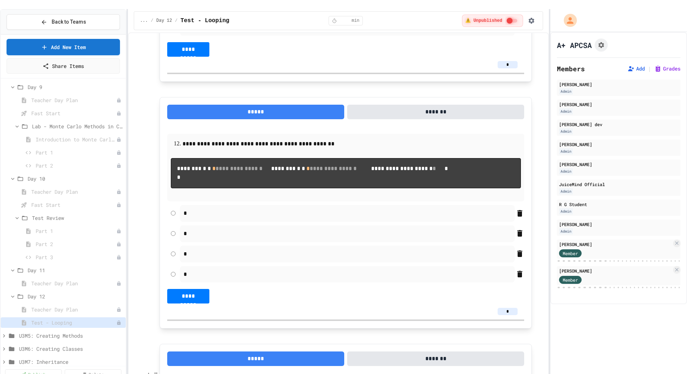
scroll to position [2758, 0]
type input "*"
click at [514, 69] on input "*" at bounding box center [507, 64] width 20 height 7
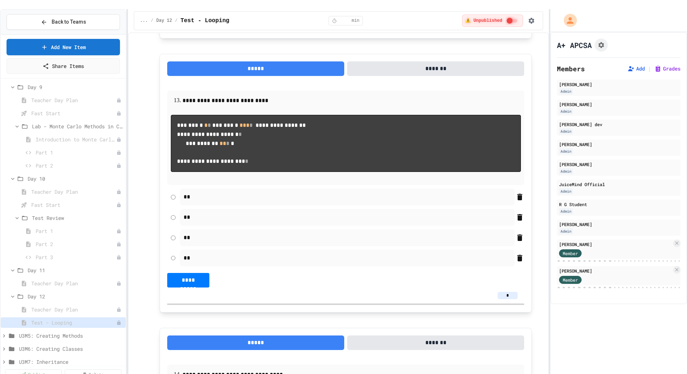
scroll to position [3051, 0]
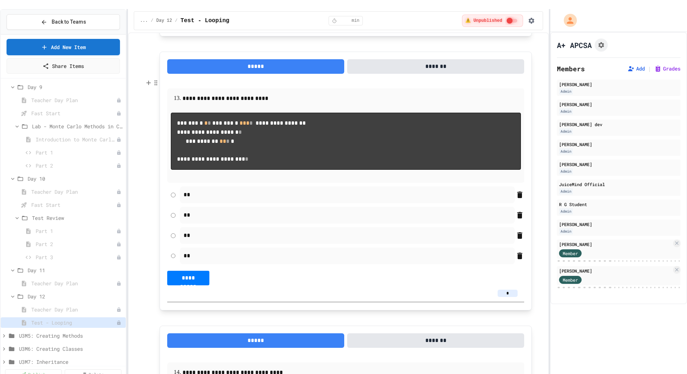
type input "*"
click at [512, 23] on input "*" at bounding box center [507, 19] width 20 height 7
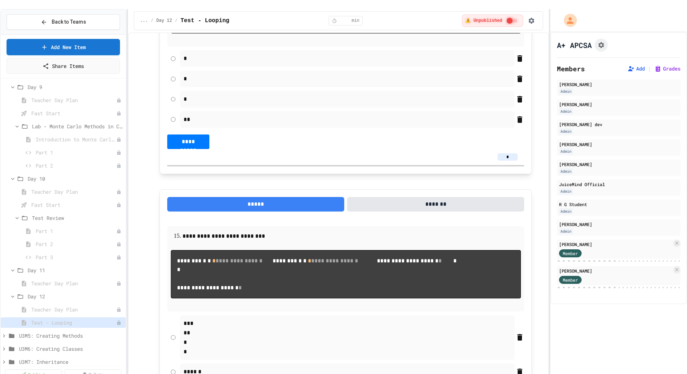
scroll to position [3427, 0]
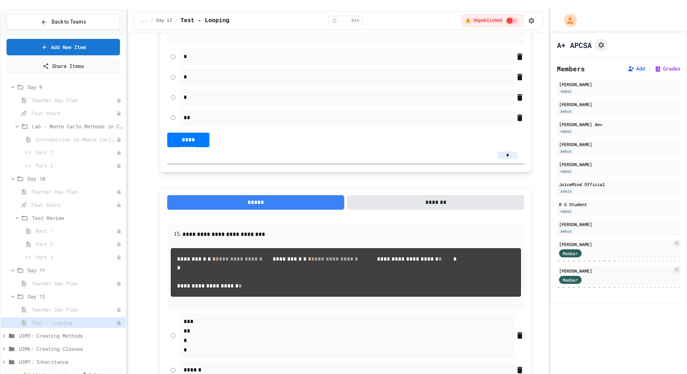
type input "*"
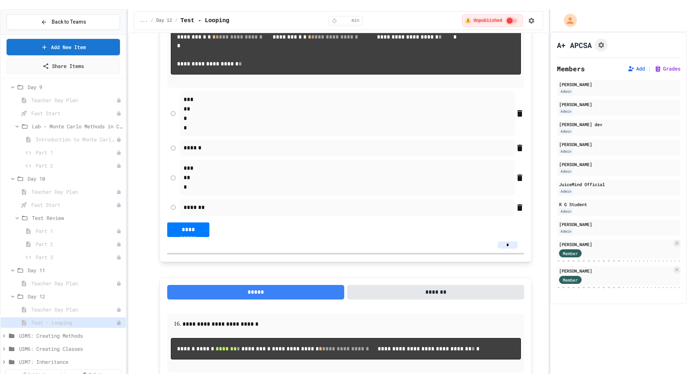
scroll to position [3679, 0]
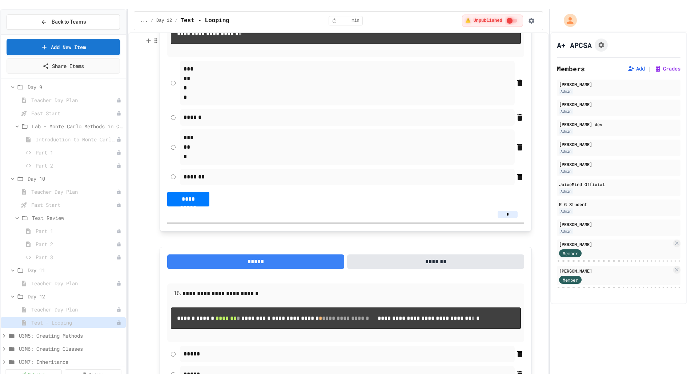
type input "*"
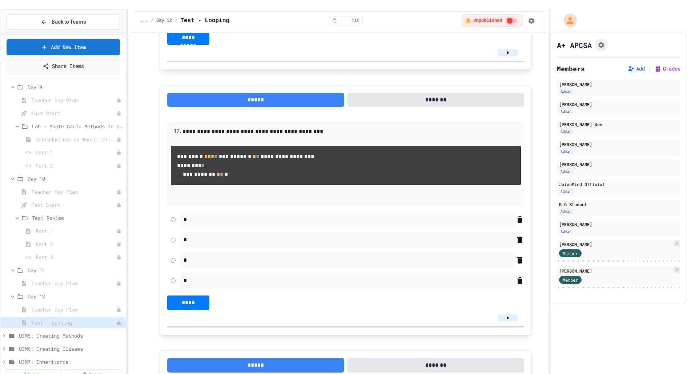
scroll to position [4080, 0]
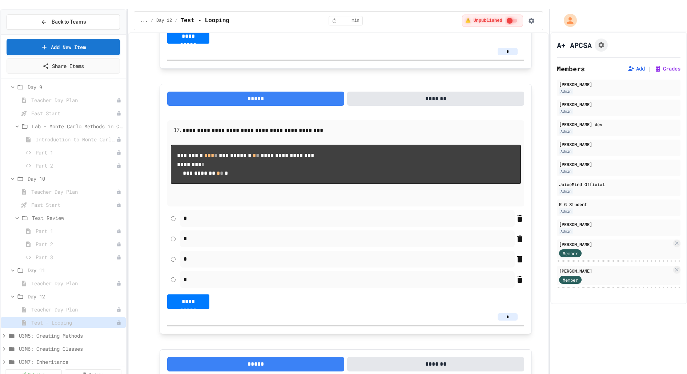
type input "*"
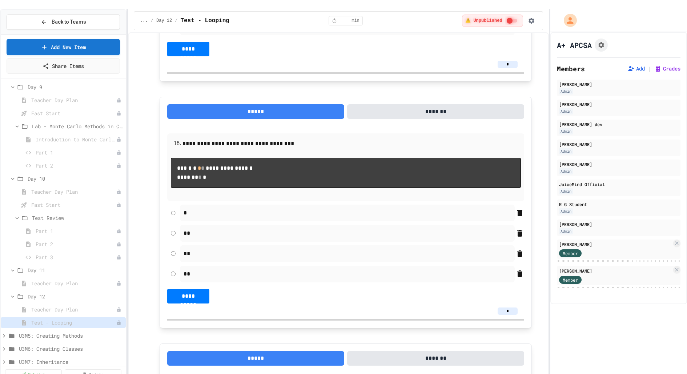
scroll to position [4336, 0]
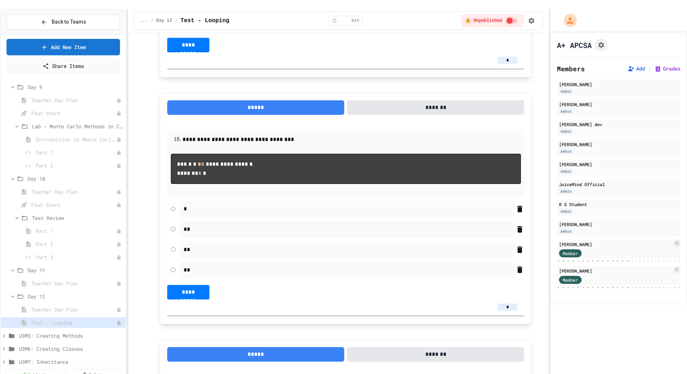
type input "*"
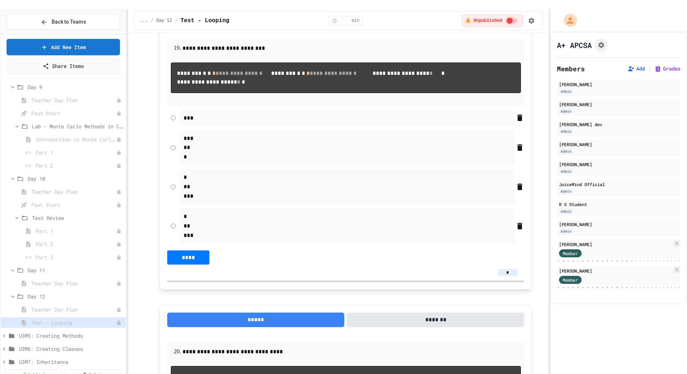
scroll to position [4690, 0]
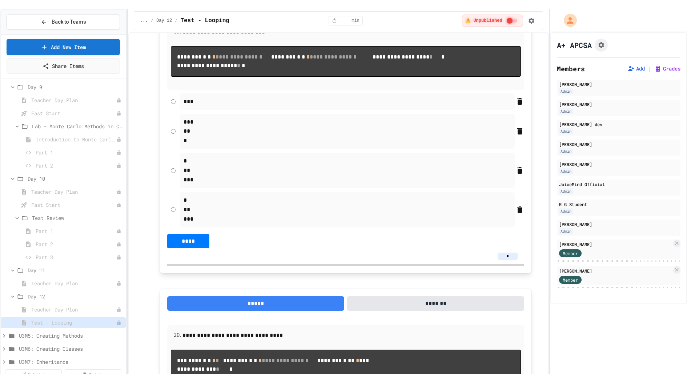
type input "*"
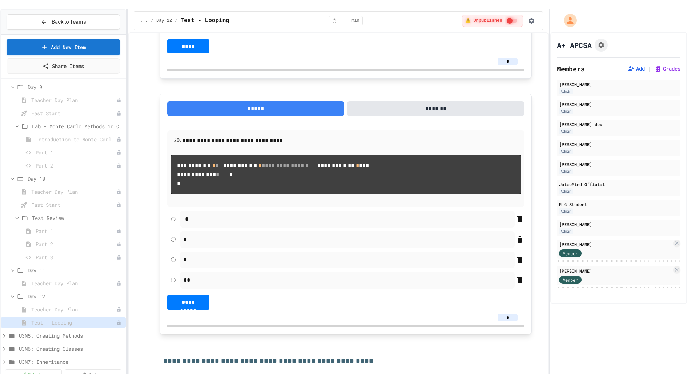
scroll to position [4894, 0]
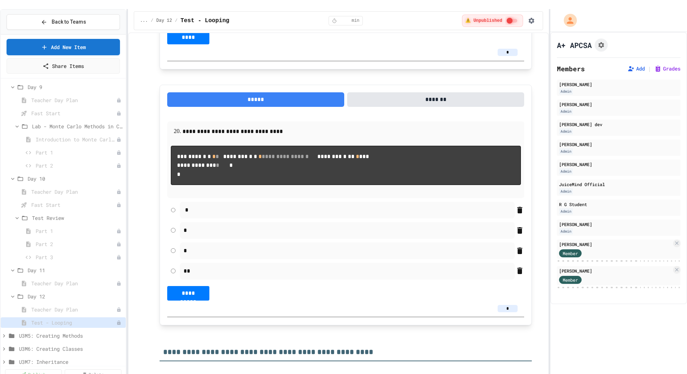
type input "*"
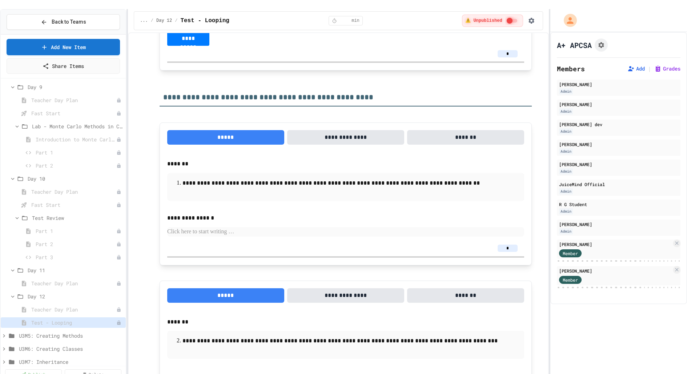
scroll to position [5155, 0]
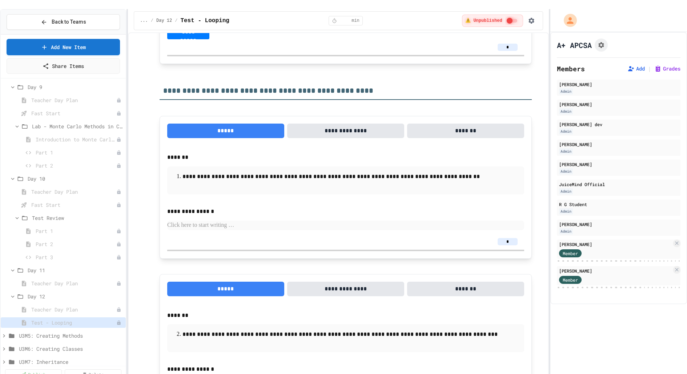
type input "*"
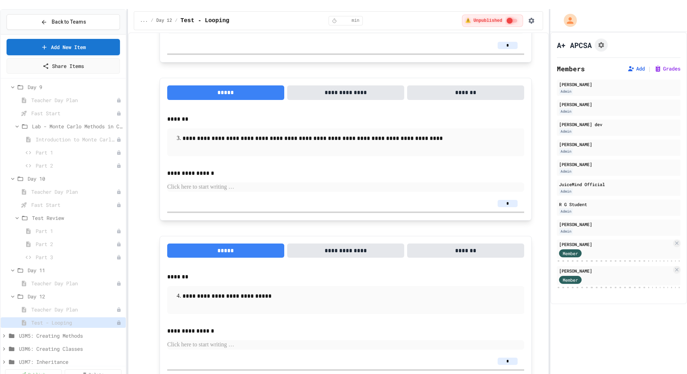
scroll to position [5513, 0]
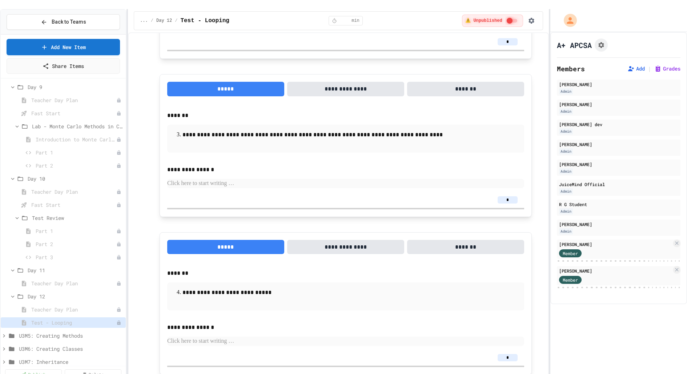
type input "*"
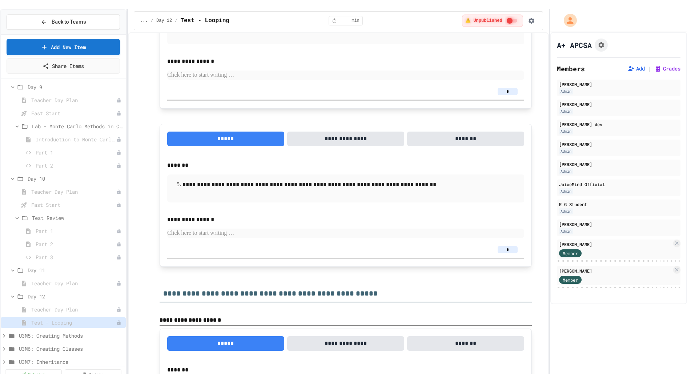
scroll to position [5791, 0]
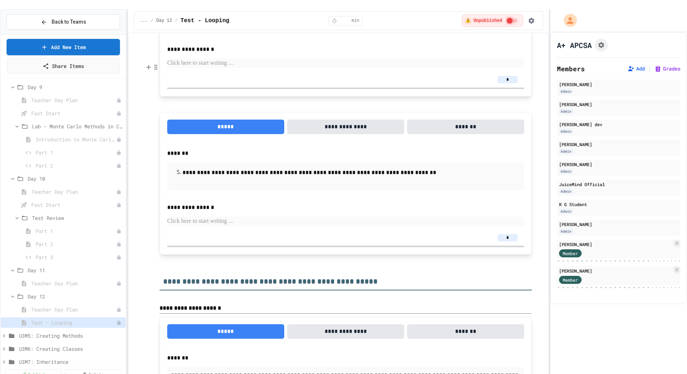
type input "*"
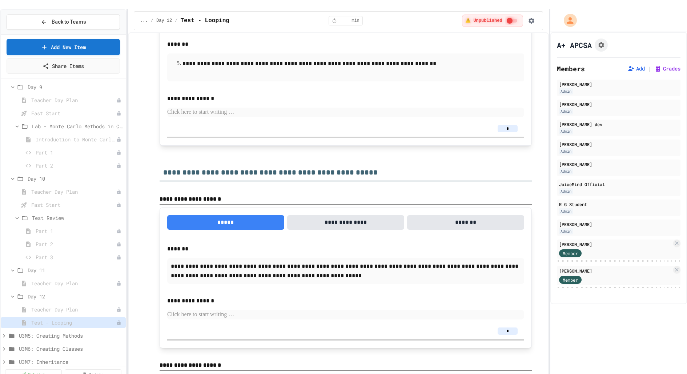
scroll to position [5902, 0]
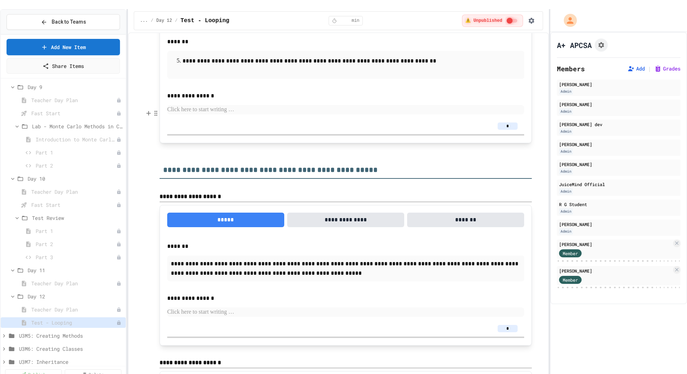
type input "*"
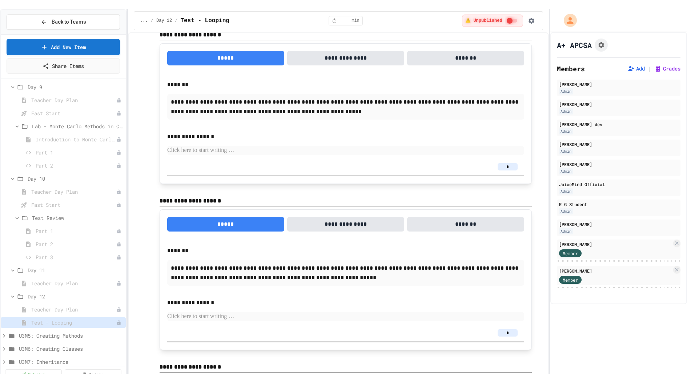
scroll to position [6071, 0]
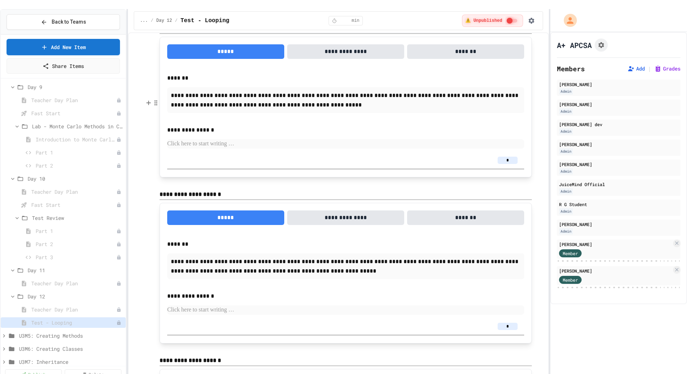
type input "*"
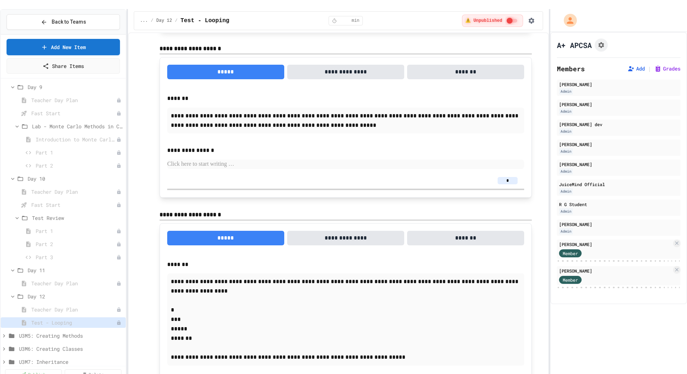
scroll to position [6230, 0]
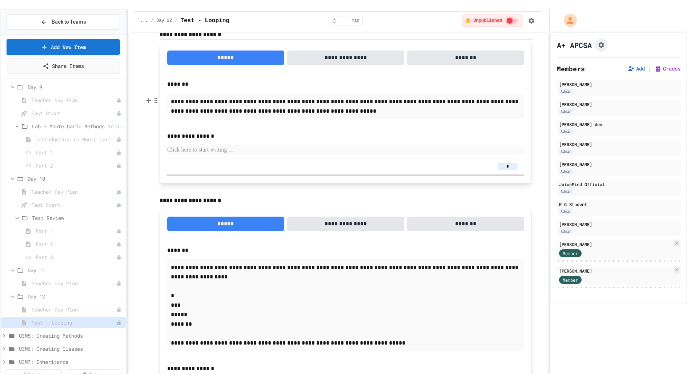
type input "*"
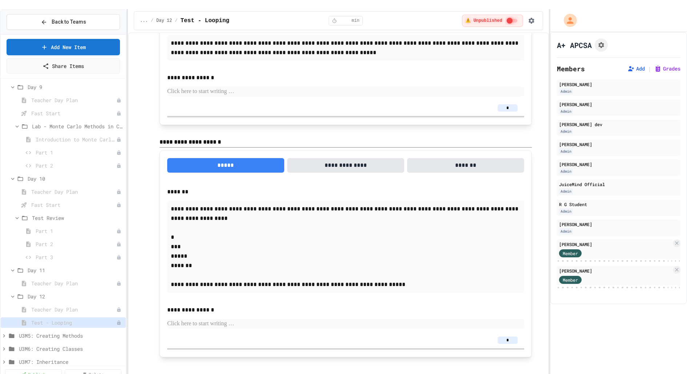
scroll to position [6491, 0]
type input "*"
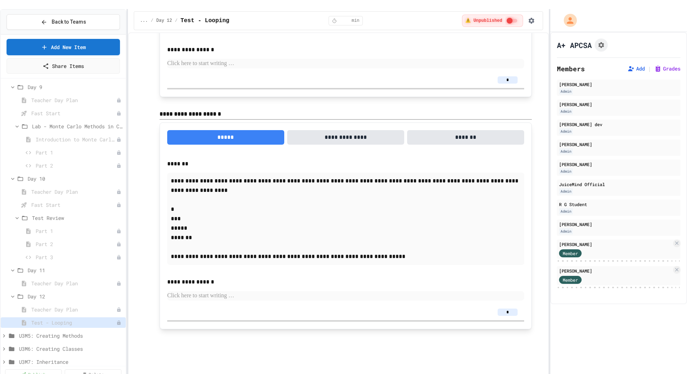
type input "*"
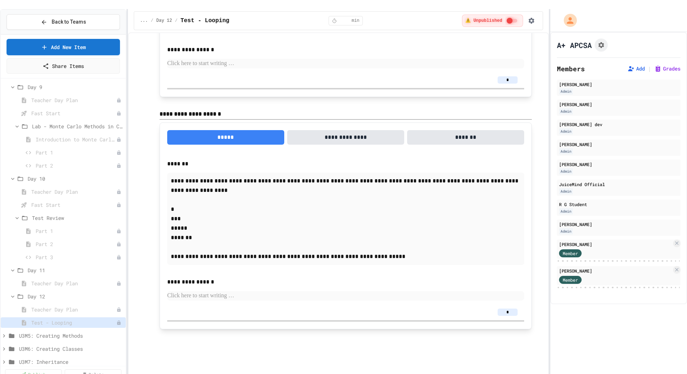
scroll to position [6728, 0]
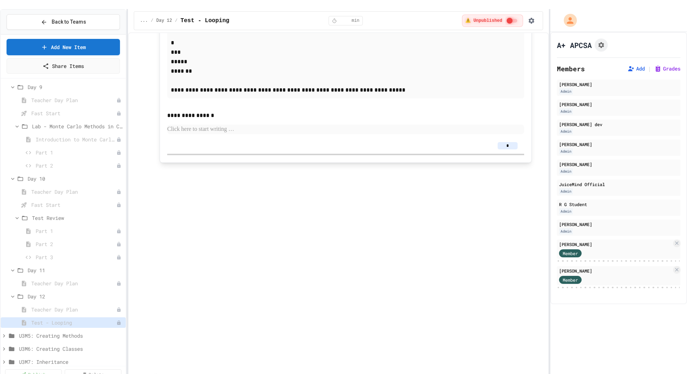
type input "*"
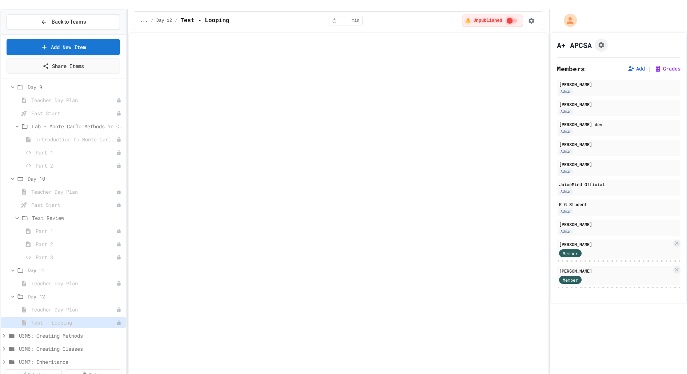
scroll to position [6870, 0]
type input "*"
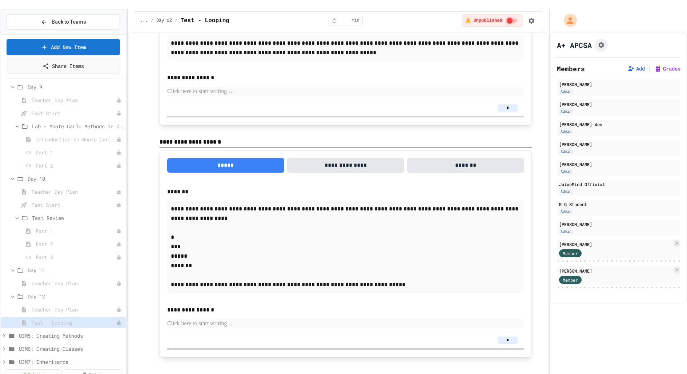
type input "*"
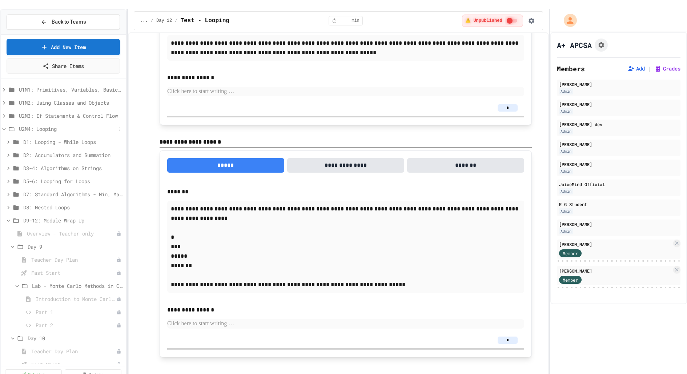
click at [4, 128] on icon at bounding box center [4, 129] width 3 height 2
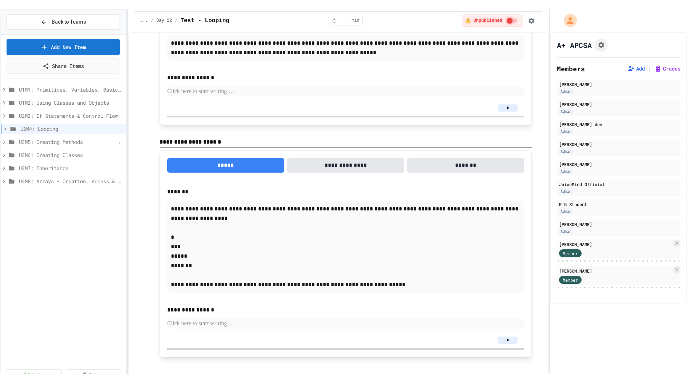
click at [5, 139] on icon at bounding box center [4, 142] width 7 height 7
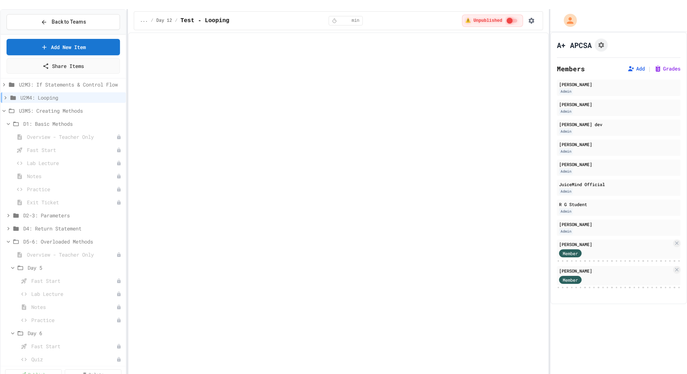
scroll to position [26, 0]
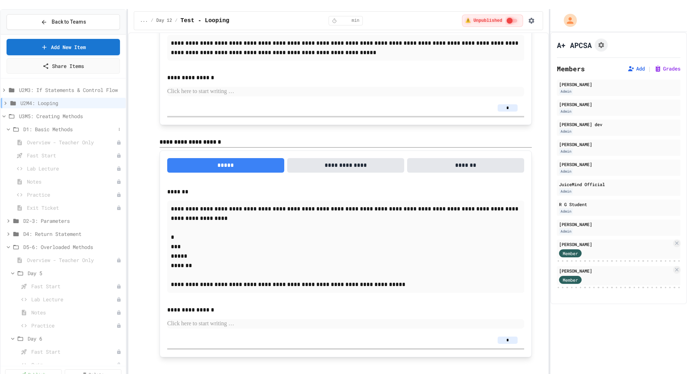
click at [9, 128] on icon at bounding box center [8, 129] width 3 height 2
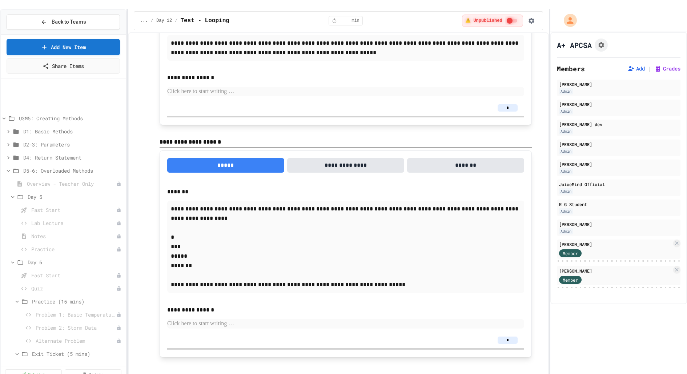
scroll to position [18, 0]
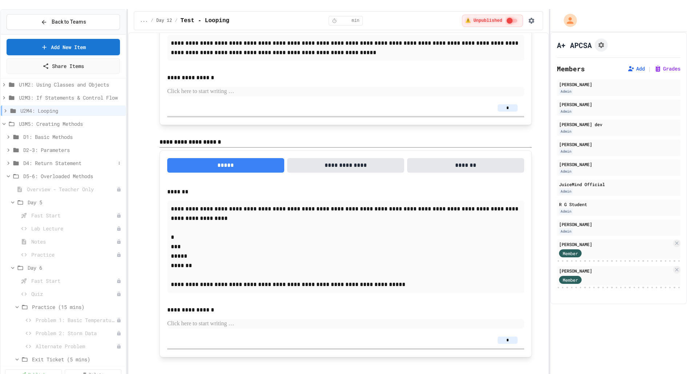
click at [10, 160] on icon at bounding box center [8, 163] width 7 height 7
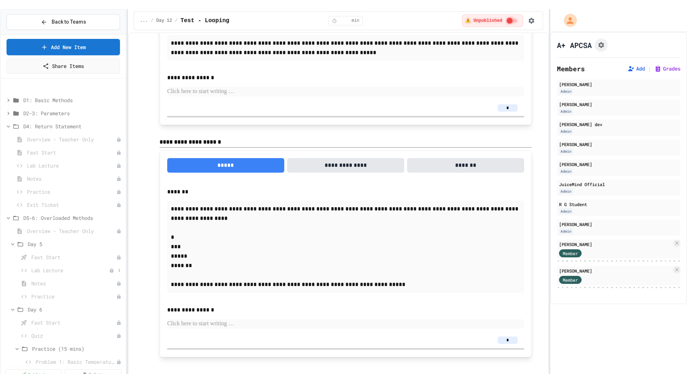
scroll to position [48, 0]
click at [10, 130] on icon at bounding box center [8, 133] width 7 height 7
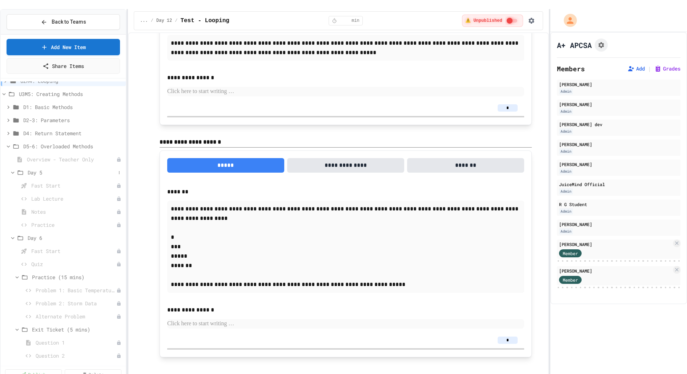
click at [12, 169] on icon at bounding box center [12, 172] width 7 height 7
click at [51, 234] on span "Problem 1: Basic Temperature Recording" at bounding box center [72, 238] width 73 height 8
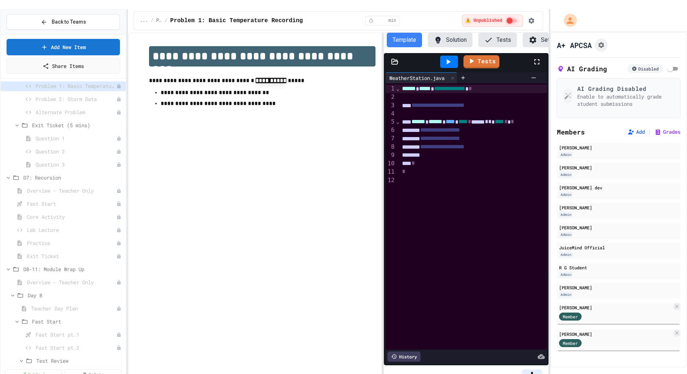
scroll to position [205, 0]
click at [44, 221] on span "Lab Lecture" at bounding box center [68, 225] width 82 height 8
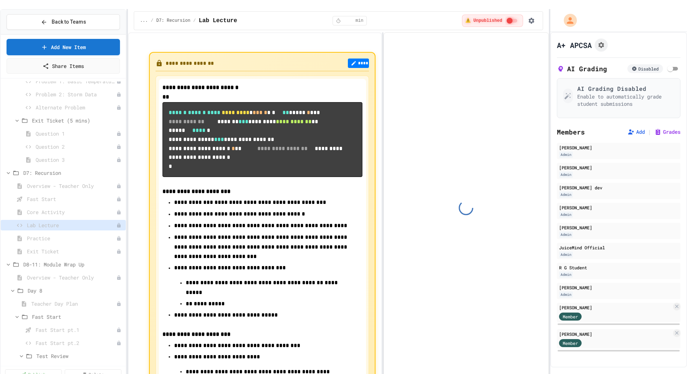
click at [39, 208] on span "Core Activity" at bounding box center [71, 212] width 89 height 8
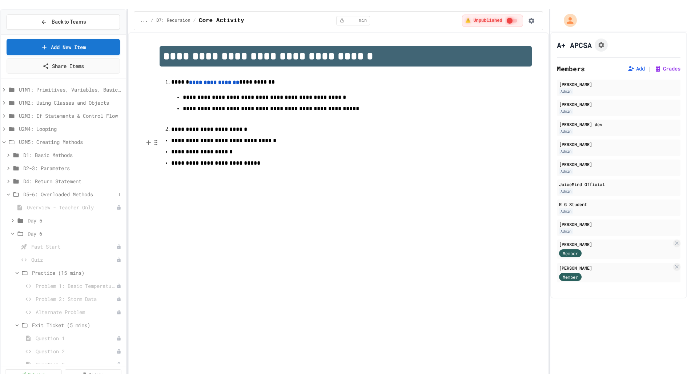
click at [8, 191] on icon at bounding box center [8, 194] width 7 height 7
click at [5, 204] on icon at bounding box center [8, 207] width 7 height 7
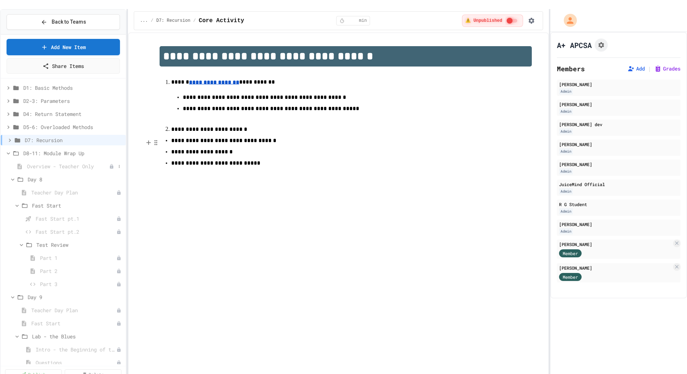
scroll to position [84, 0]
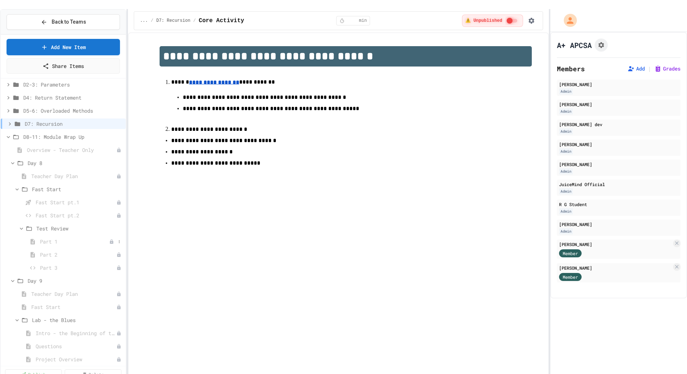
click at [54, 238] on span "Part 1" at bounding box center [74, 242] width 69 height 8
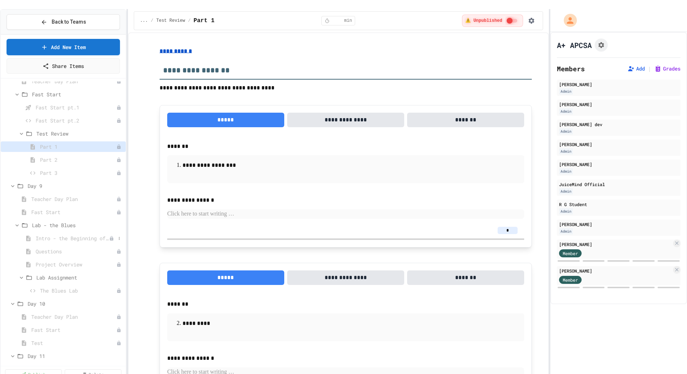
scroll to position [189, 0]
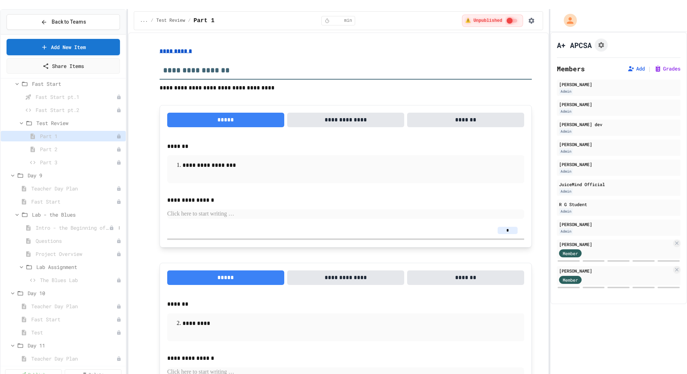
click at [54, 224] on span "Intro - the Beginning of the Blues" at bounding box center [72, 228] width 73 height 8
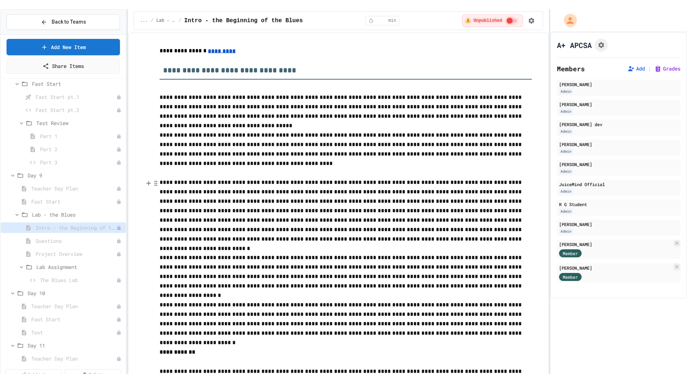
scroll to position [130, 0]
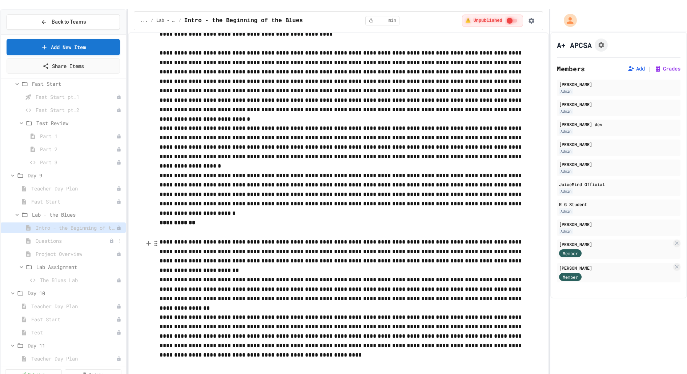
click at [89, 237] on span "Questions" at bounding box center [72, 241] width 73 height 8
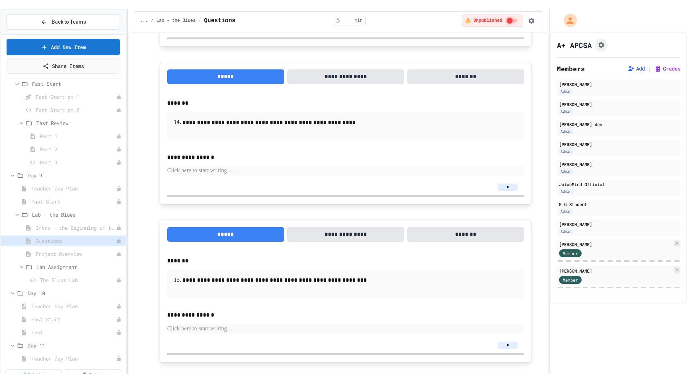
scroll to position [2087, 0]
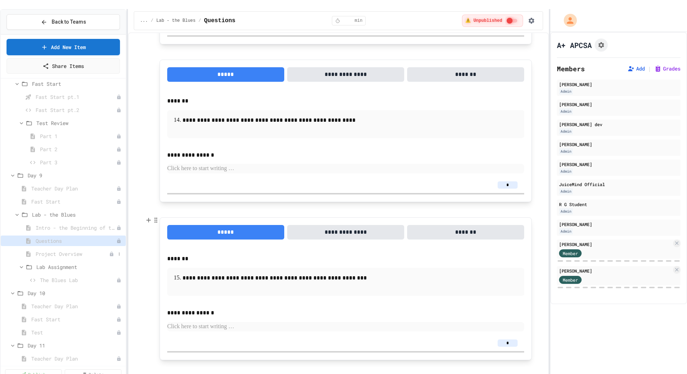
click at [65, 250] on span "Project Overview" at bounding box center [72, 254] width 73 height 8
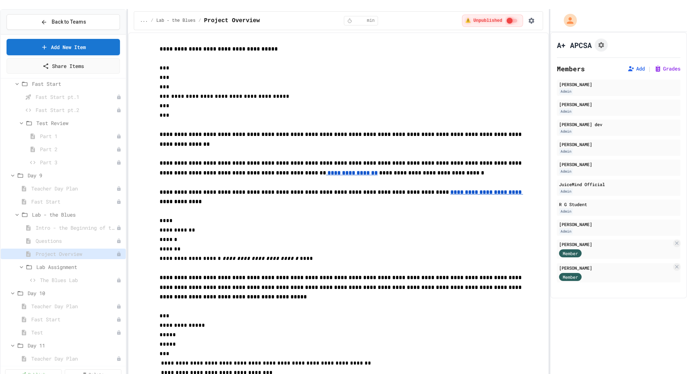
scroll to position [179, 0]
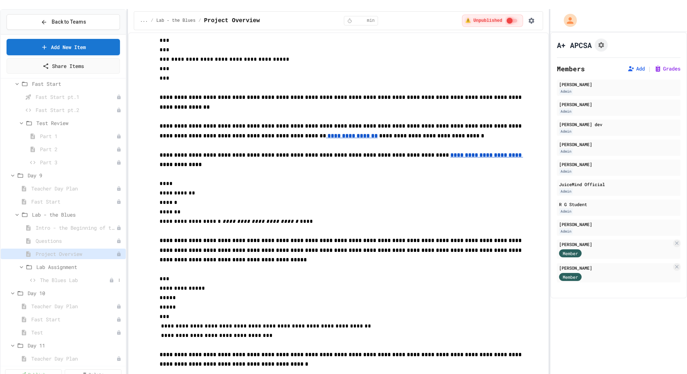
click at [59, 276] on span "The Blues Lab" at bounding box center [74, 280] width 69 height 8
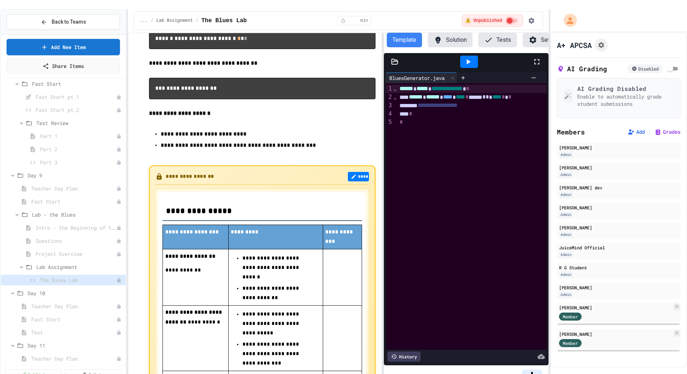
scroll to position [1422, 0]
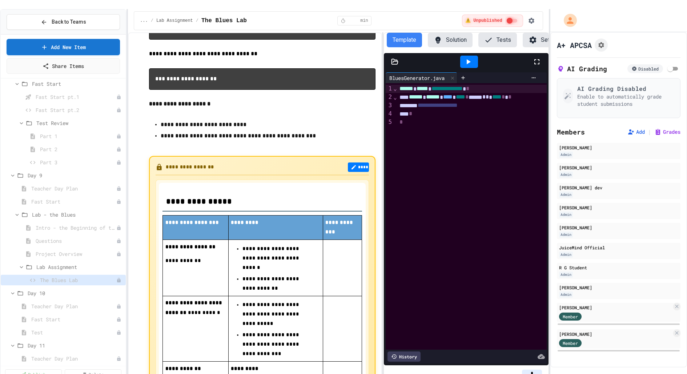
click at [539, 369] on input "*" at bounding box center [532, 372] width 20 height 7
type input "***"
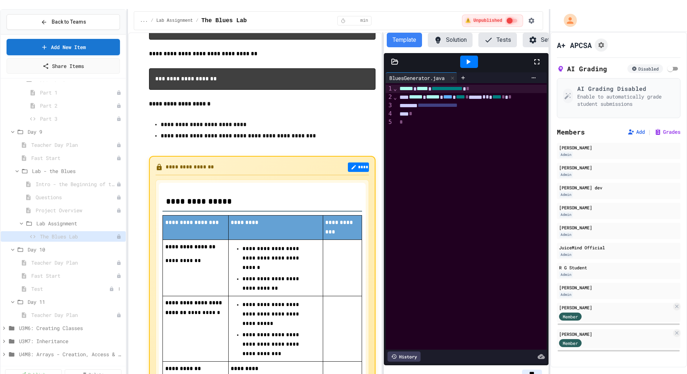
click at [49, 285] on span "Test" at bounding box center [70, 289] width 78 height 8
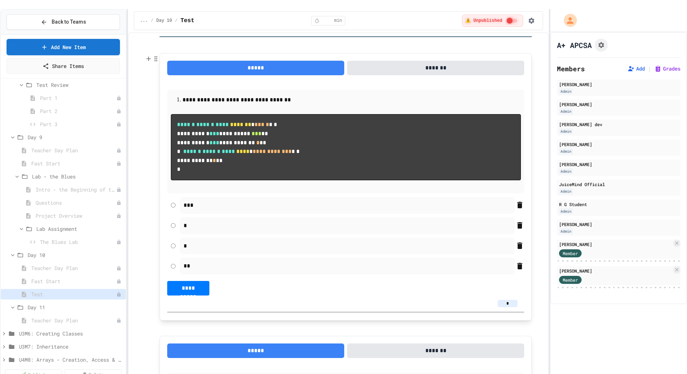
scroll to position [46, 0]
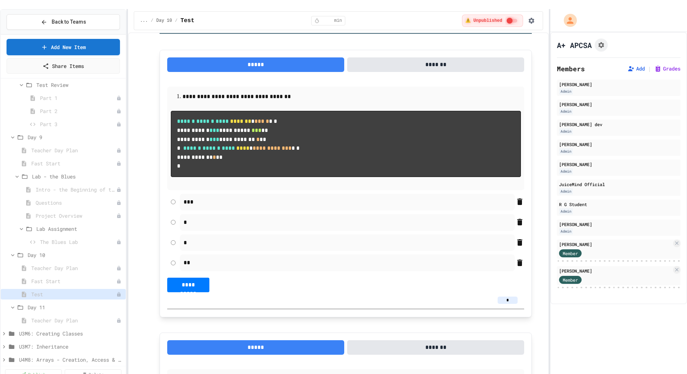
click at [515, 304] on input "*" at bounding box center [507, 299] width 20 height 7
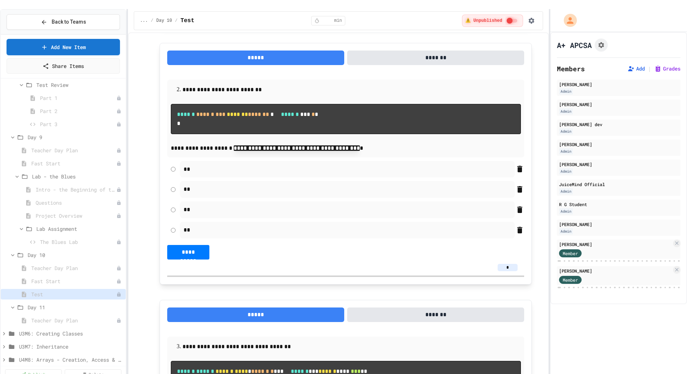
scroll to position [340, 0]
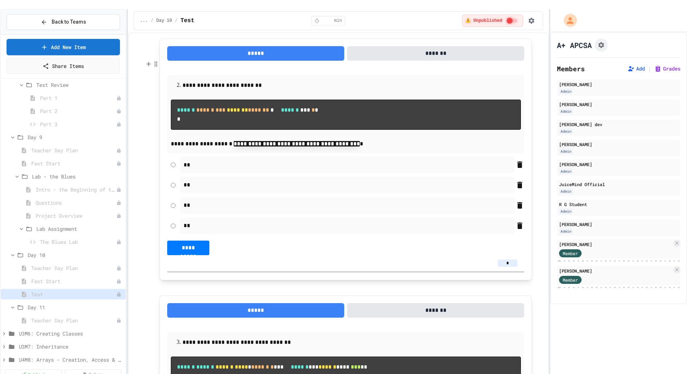
type input "*"
click at [514, 271] on div "*" at bounding box center [345, 263] width 357 height 16
click at [514, 267] on input "*" at bounding box center [507, 262] width 20 height 7
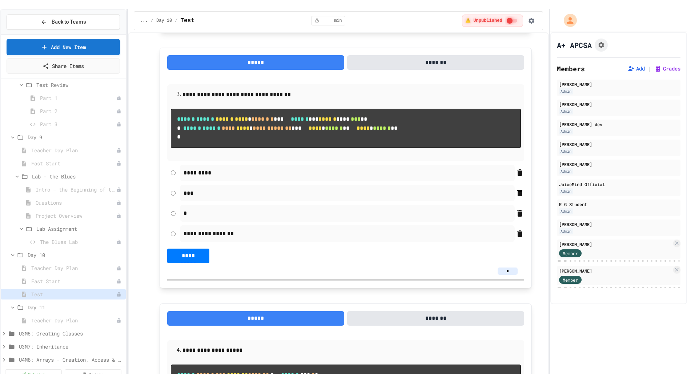
scroll to position [588, 0]
type input "*"
click at [512, 274] on input "*" at bounding box center [507, 270] width 20 height 7
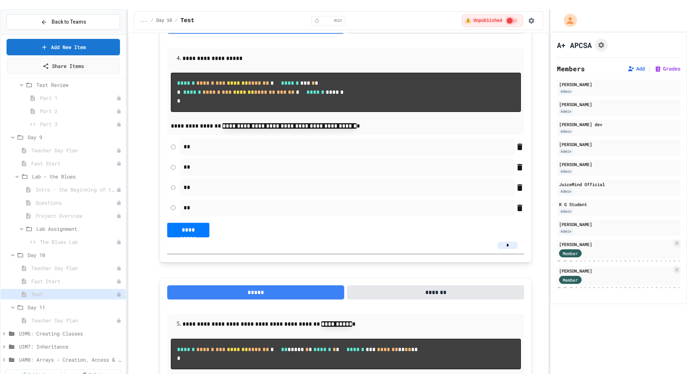
scroll to position [937, 0]
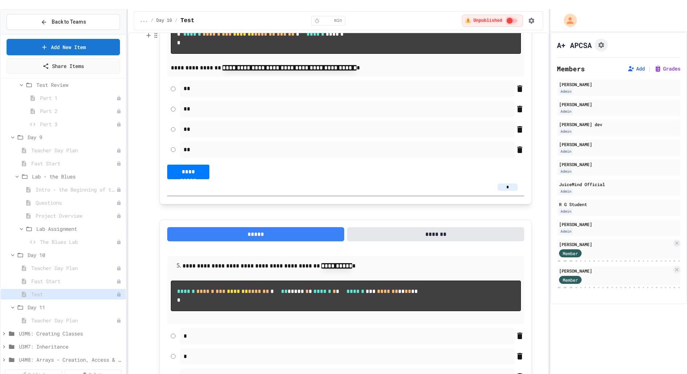
type input "*"
click at [510, 191] on input "*" at bounding box center [507, 186] width 20 height 7
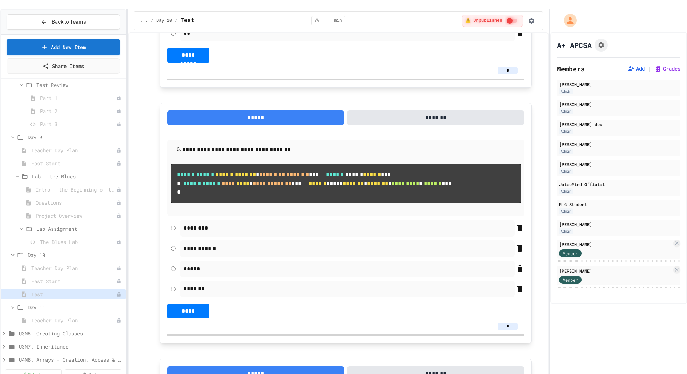
scroll to position [1301, 0]
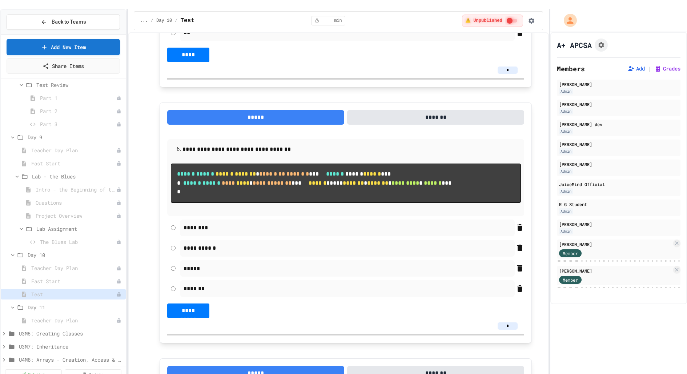
type input "*"
click at [511, 78] on div "*" at bounding box center [345, 70] width 357 height 16
click at [511, 74] on input "*" at bounding box center [507, 69] width 20 height 7
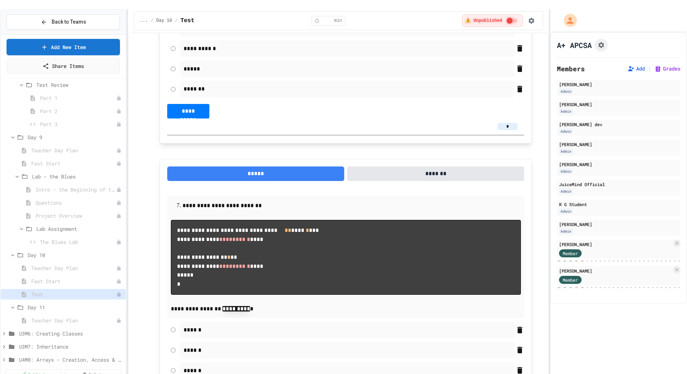
scroll to position [1508, 0]
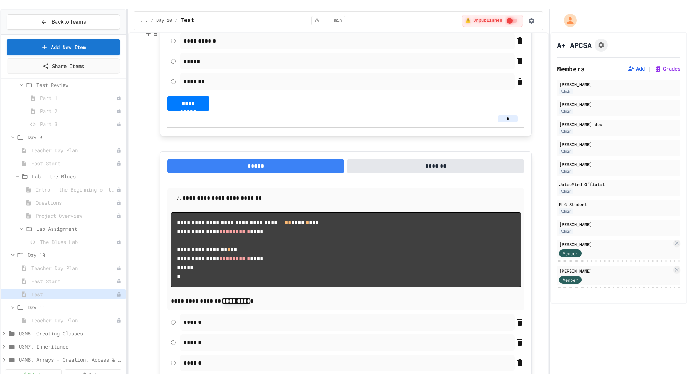
type input "*"
click at [514, 127] on div "*" at bounding box center [345, 119] width 357 height 16
click at [514, 122] on input "*" at bounding box center [507, 118] width 20 height 7
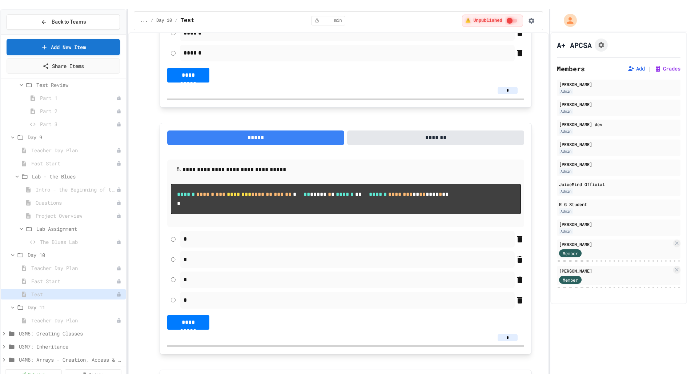
scroll to position [1839, 0]
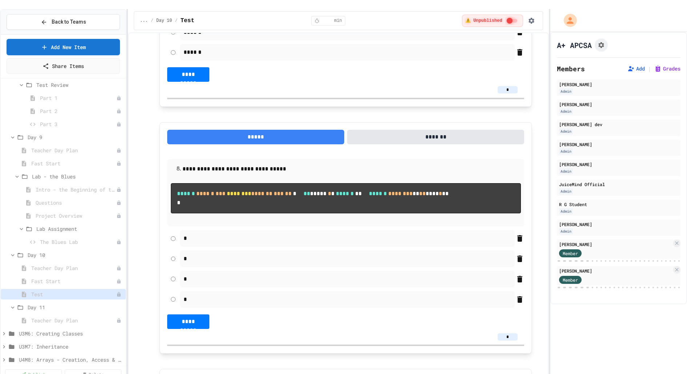
type input "*"
click at [513, 93] on input "*" at bounding box center [507, 89] width 20 height 7
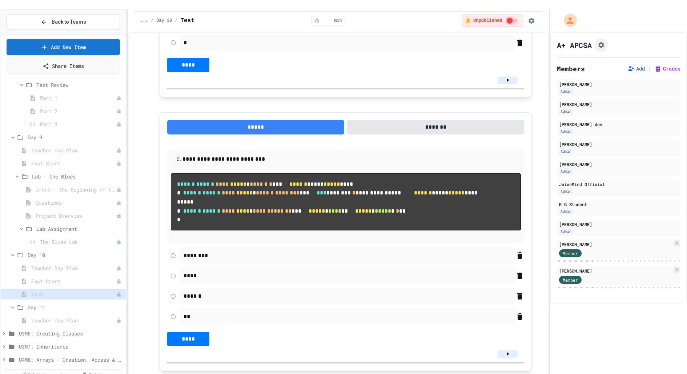
scroll to position [2096, 0]
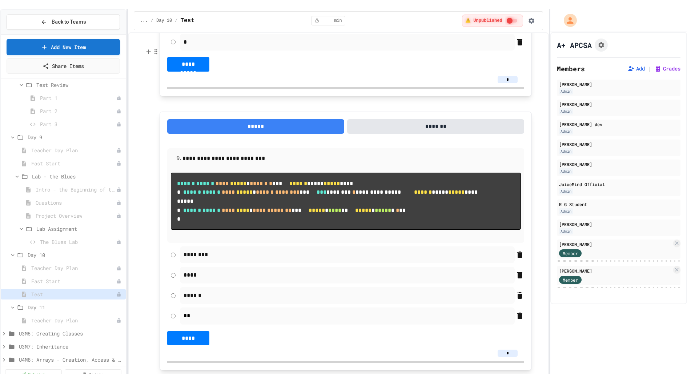
type input "*"
click at [511, 83] on input "*" at bounding box center [507, 79] width 20 height 7
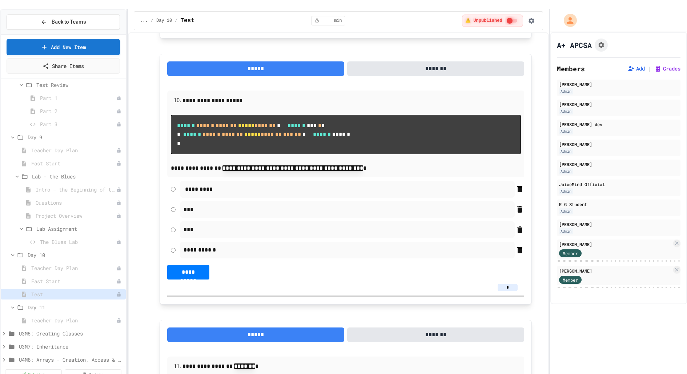
scroll to position [2431, 0]
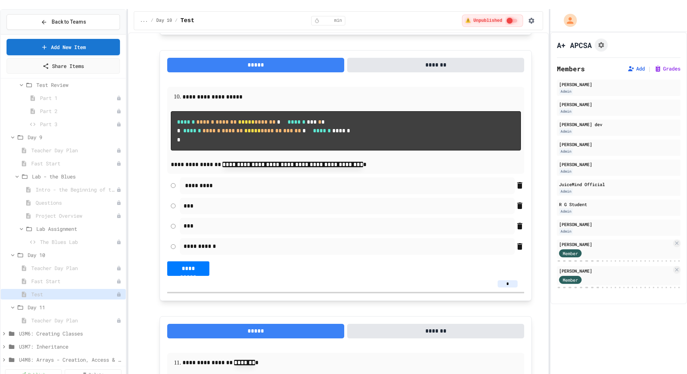
type input "*"
click at [511, 21] on input "*" at bounding box center [507, 17] width 20 height 7
click at [512, 21] on input "*" at bounding box center [507, 17] width 20 height 7
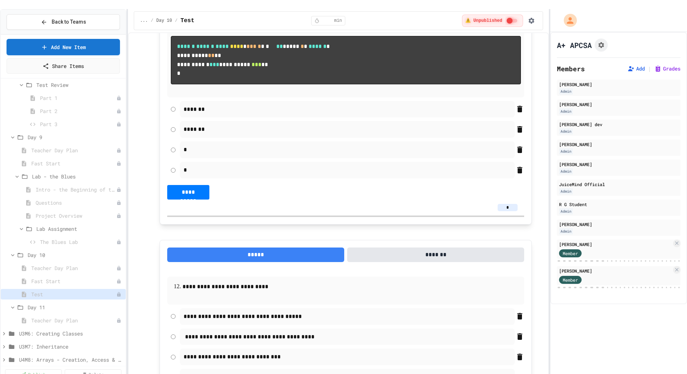
scroll to position [2781, 0]
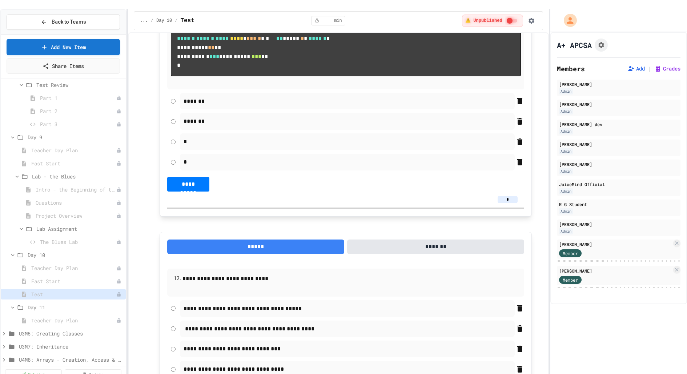
type input "*"
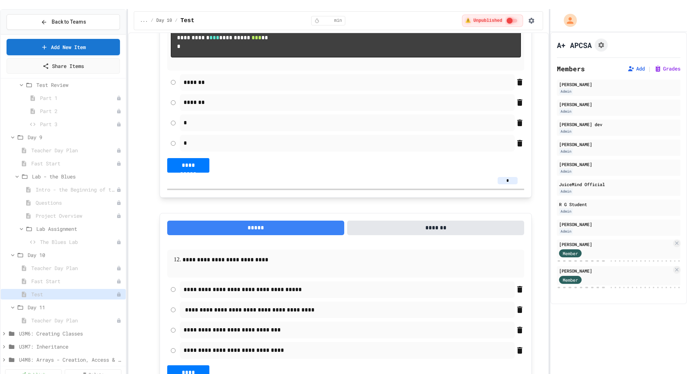
type input "*"
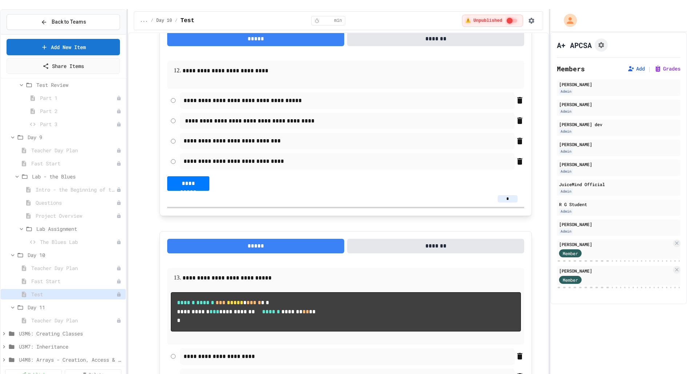
scroll to position [3021, 0]
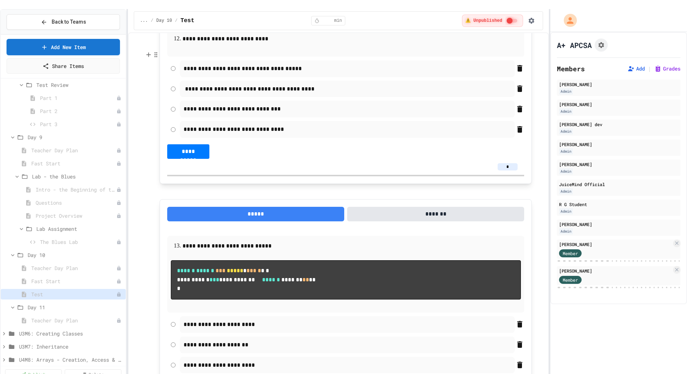
type input "*"
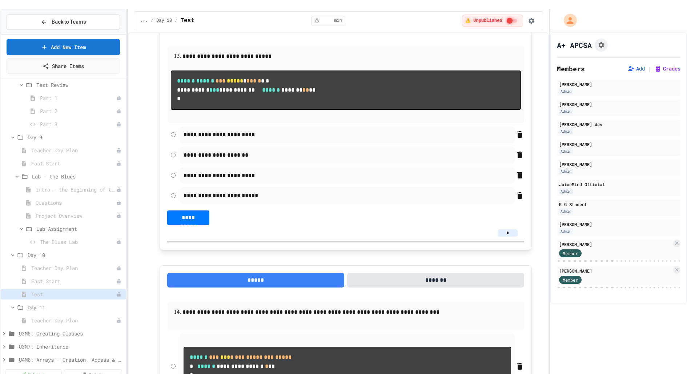
scroll to position [3219, 0]
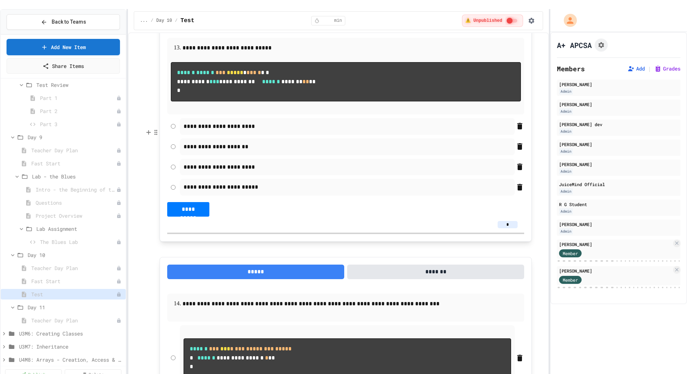
type input "*"
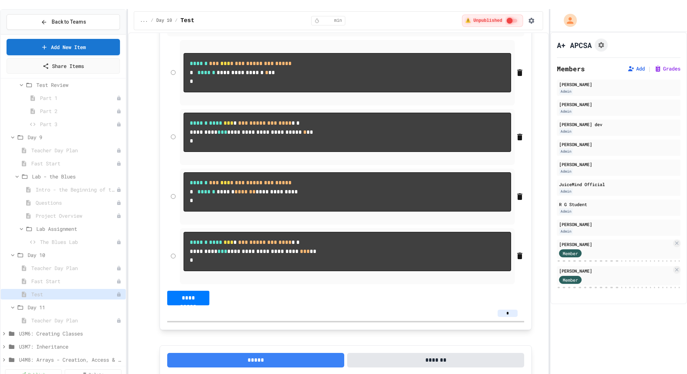
scroll to position [3512, 0]
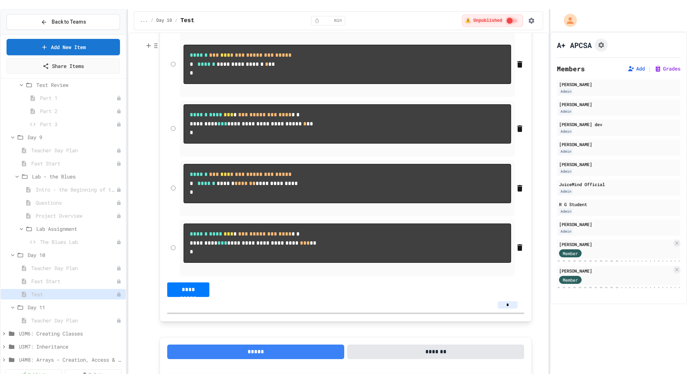
type input "*"
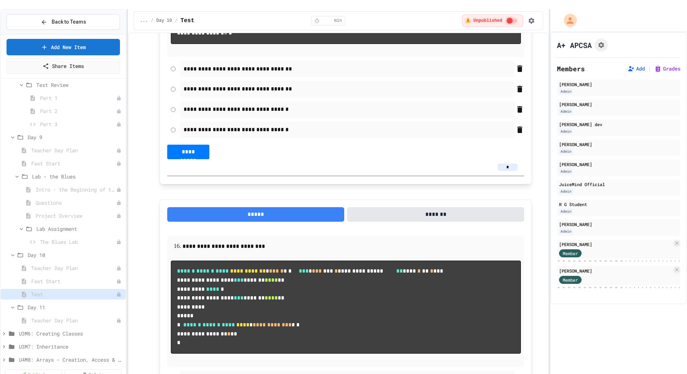
scroll to position [3928, 0]
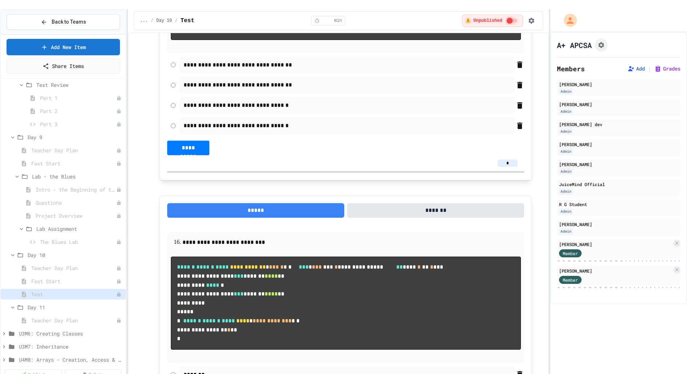
type input "*"
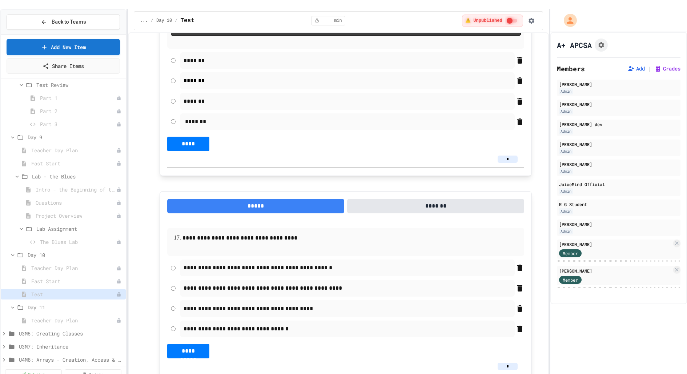
scroll to position [4249, 0]
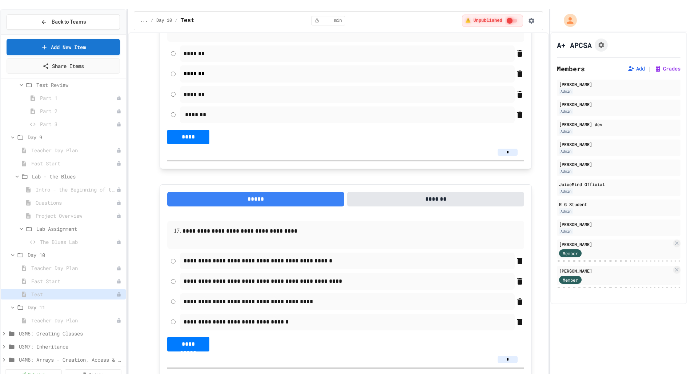
type input "*"
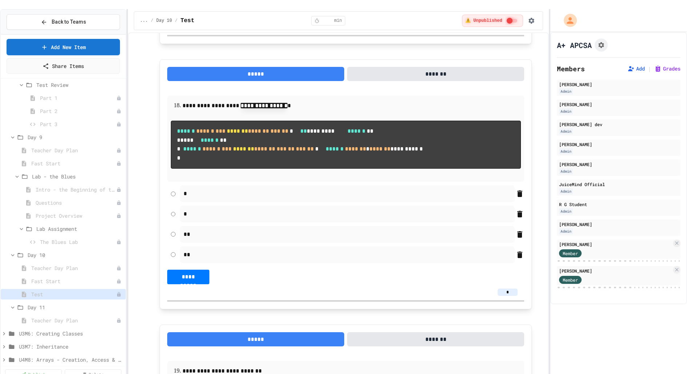
scroll to position [4600, 0]
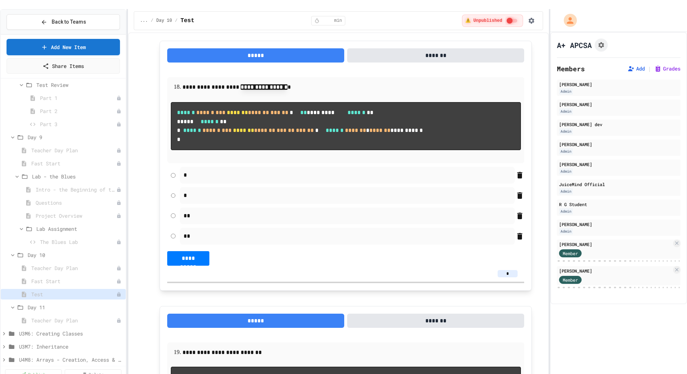
type input "*"
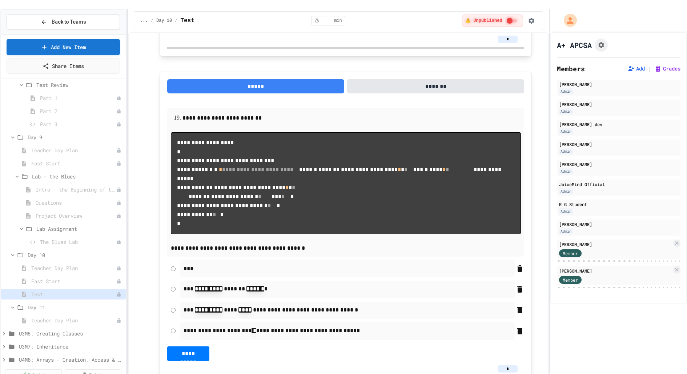
scroll to position [4843, 0]
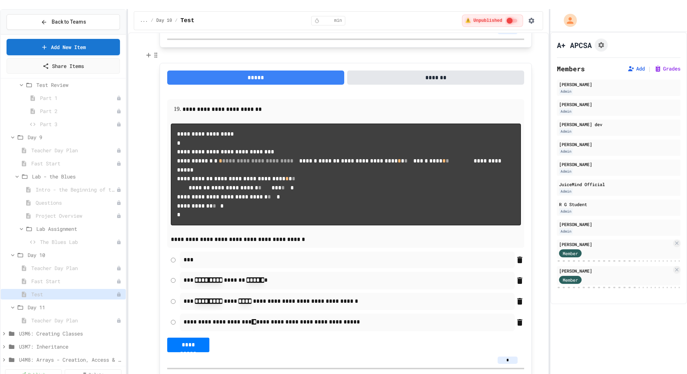
type input "*"
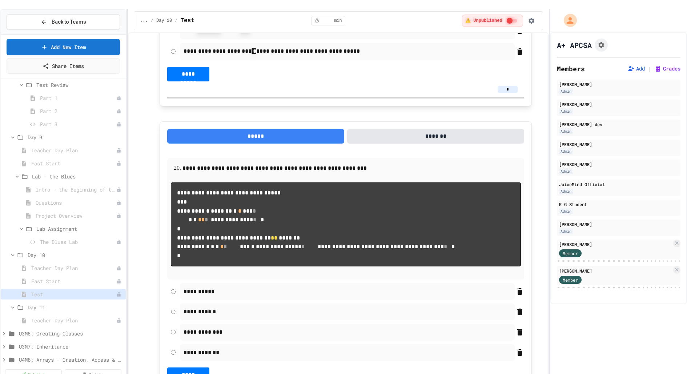
scroll to position [5115, 0]
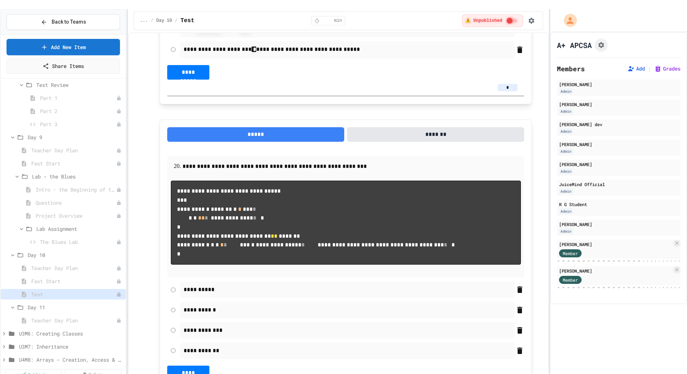
type input "*"
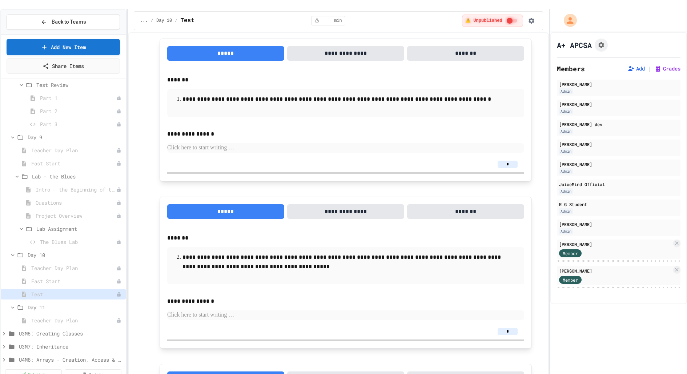
scroll to position [5554, 0]
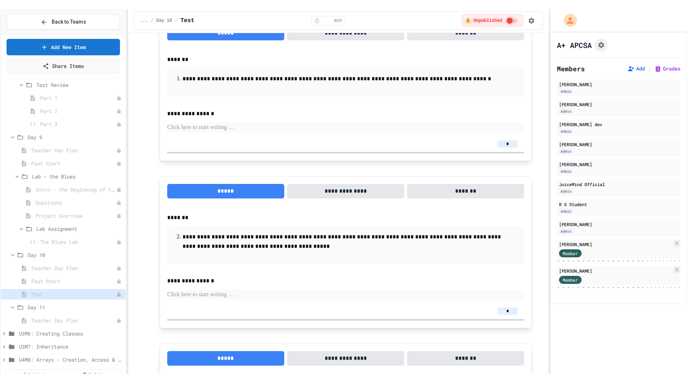
type input "*"
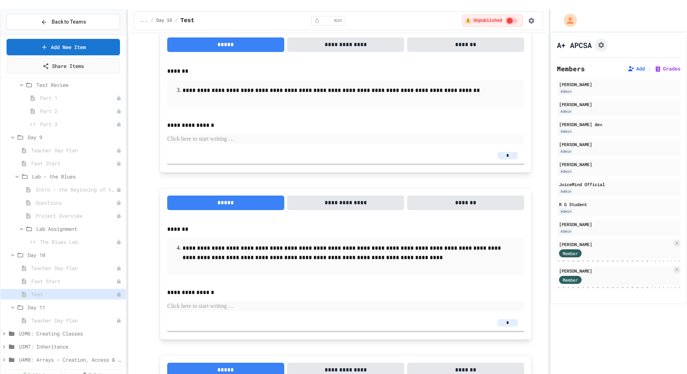
scroll to position [5887, 0]
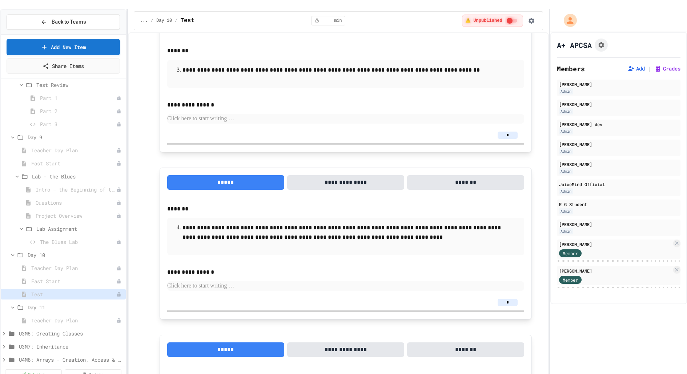
type input "*"
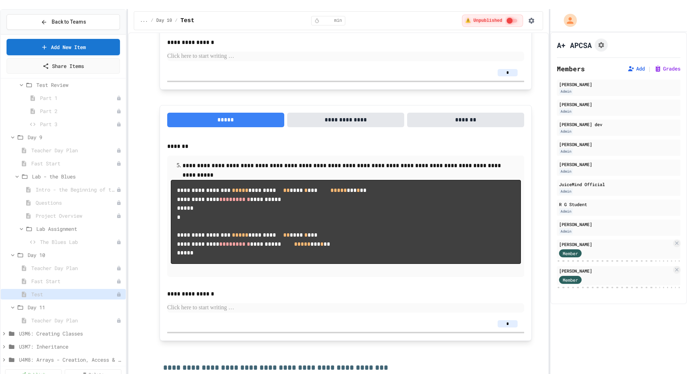
scroll to position [6121, 0]
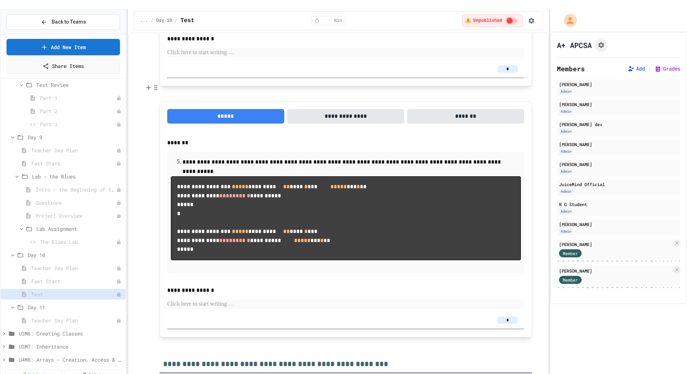
type input "*"
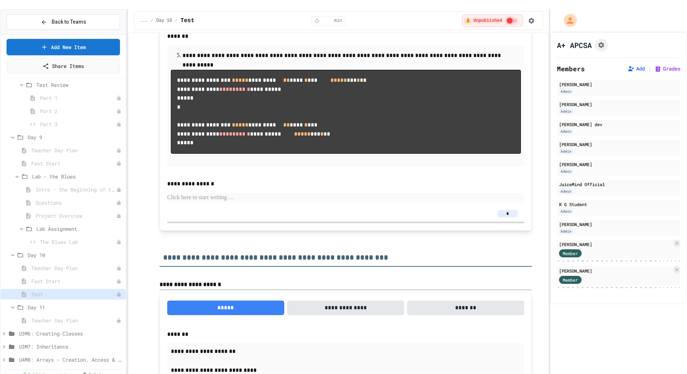
scroll to position [6253, 0]
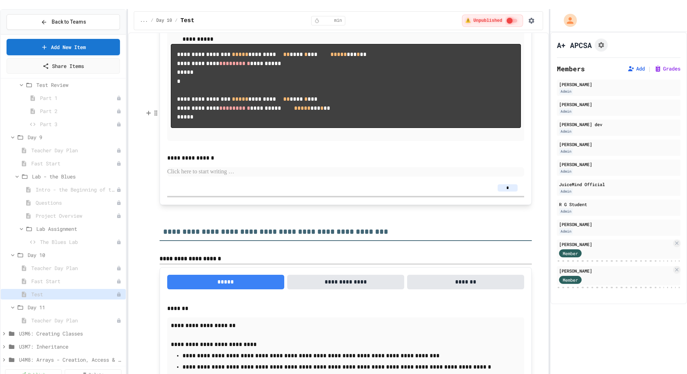
type input "*"
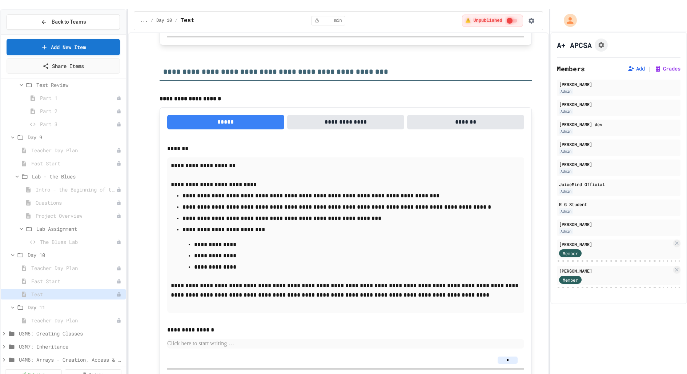
scroll to position [6416, 0]
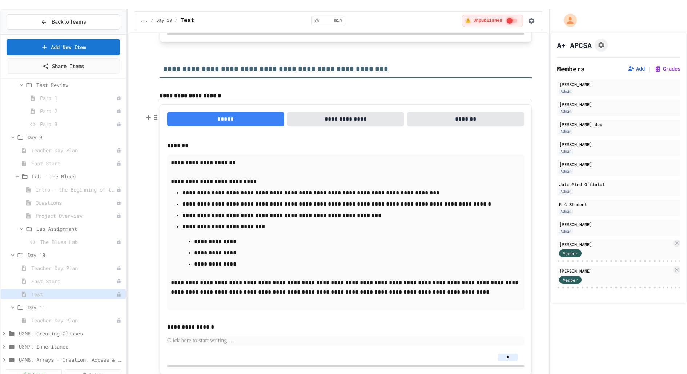
type input "*"
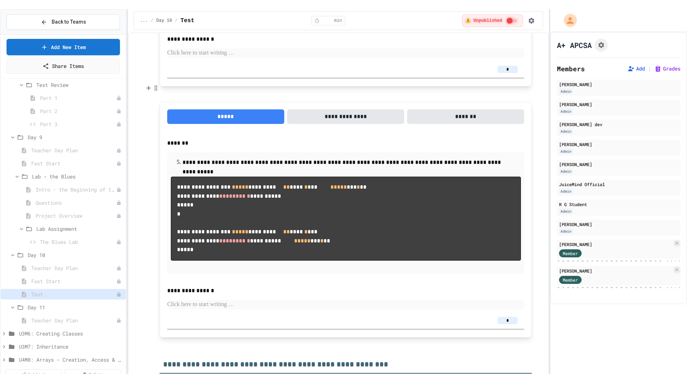
scroll to position [6128, 0]
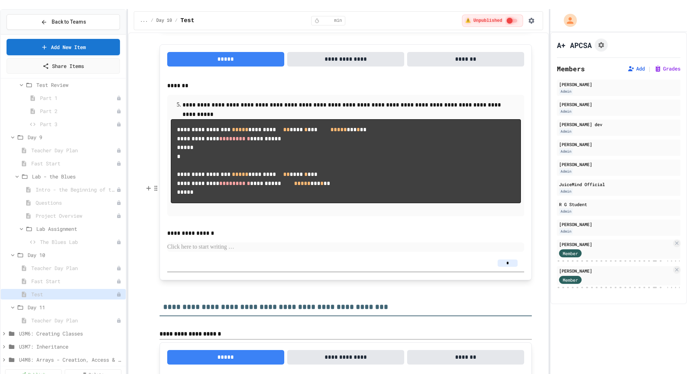
scroll to position [6218, 0]
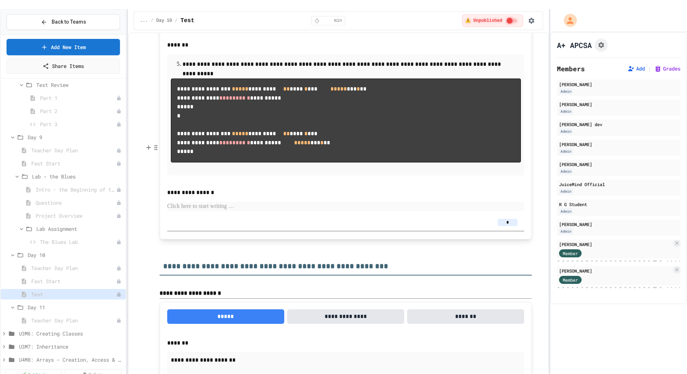
type input "*"
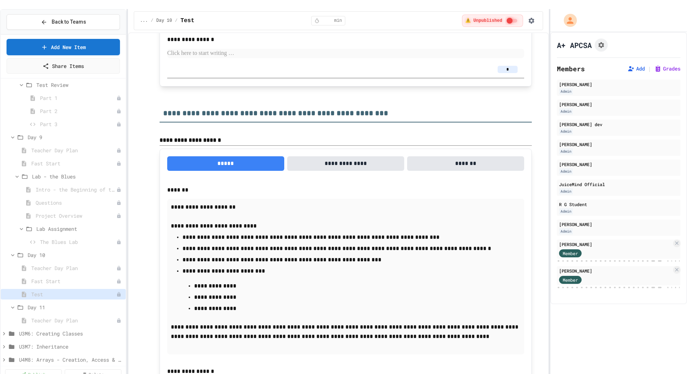
scroll to position [6391, 0]
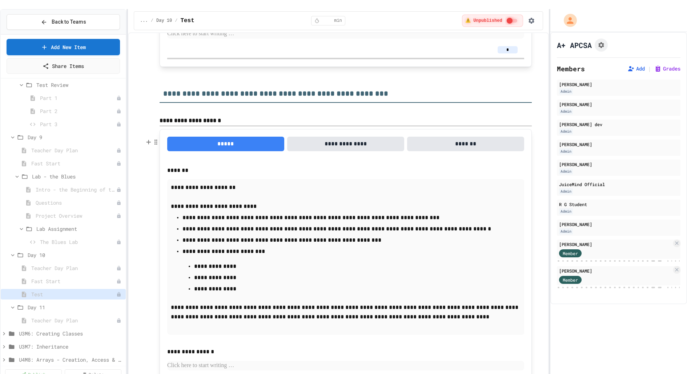
type input "*"
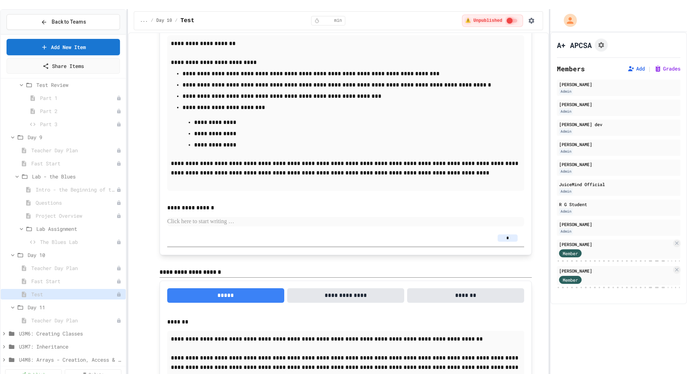
scroll to position [6553, 0]
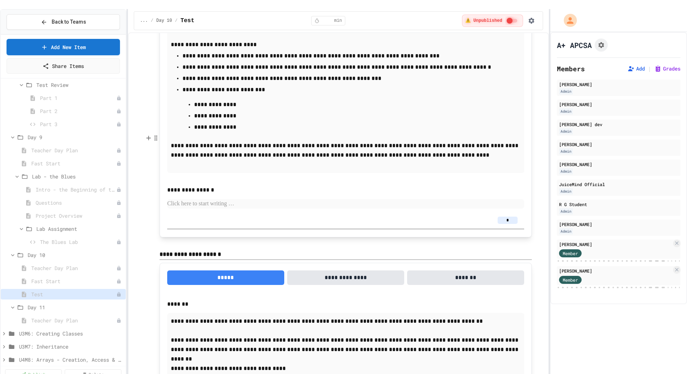
type input "*"
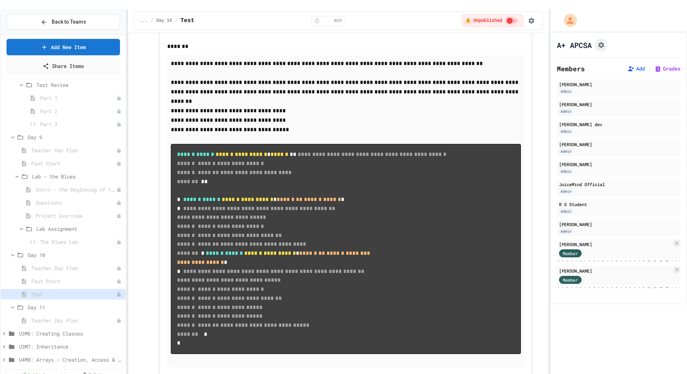
scroll to position [6831, 0]
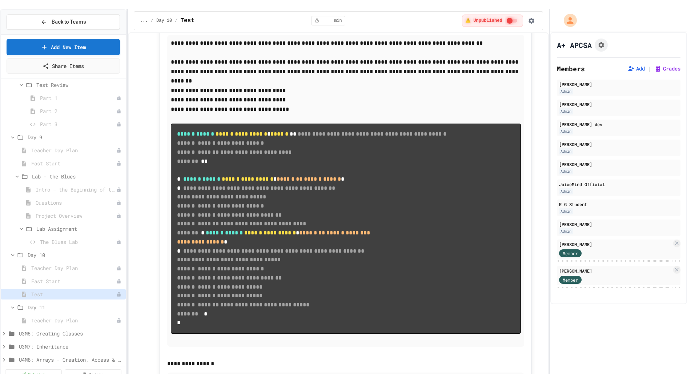
type input "*"
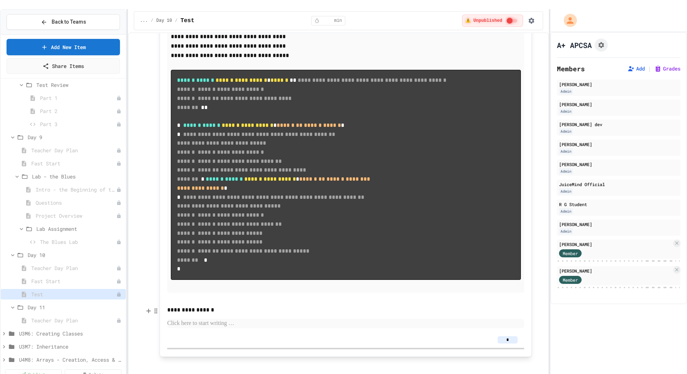
scroll to position [7168, 0]
type input "*"
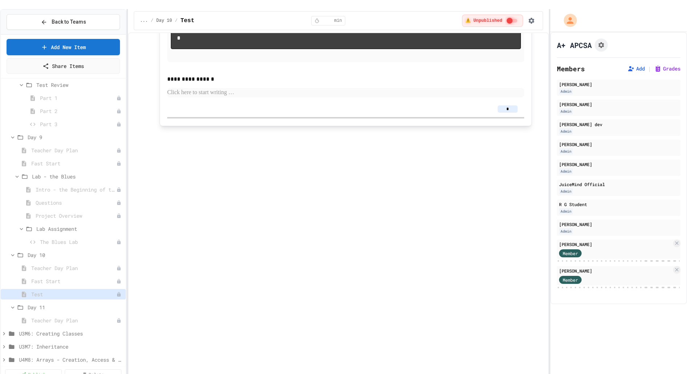
type input "*"
click at [513, 113] on input "*" at bounding box center [507, 108] width 20 height 7
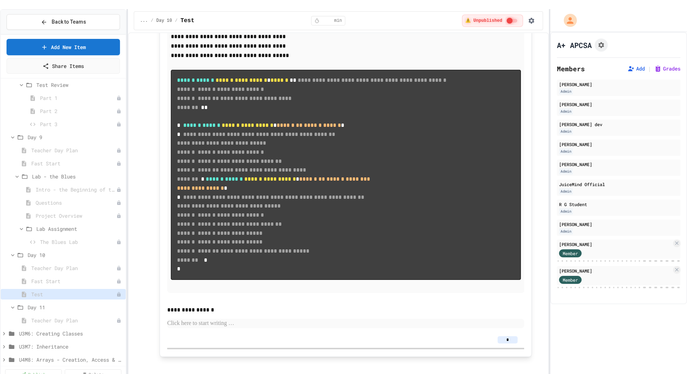
type input "*"
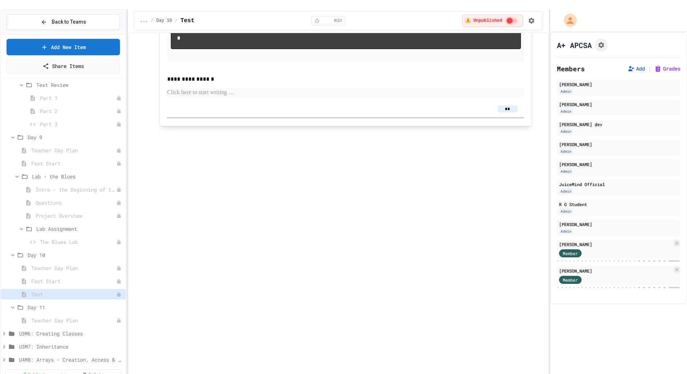
scroll to position [7155, 0]
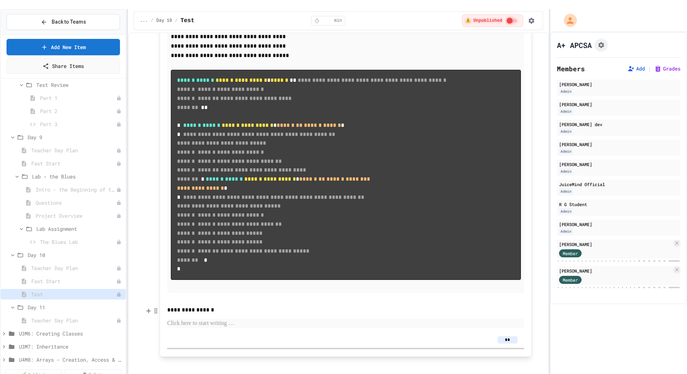
type input "**"
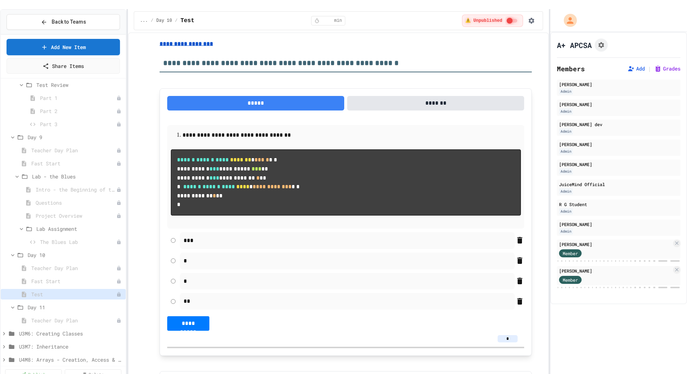
scroll to position [0, 0]
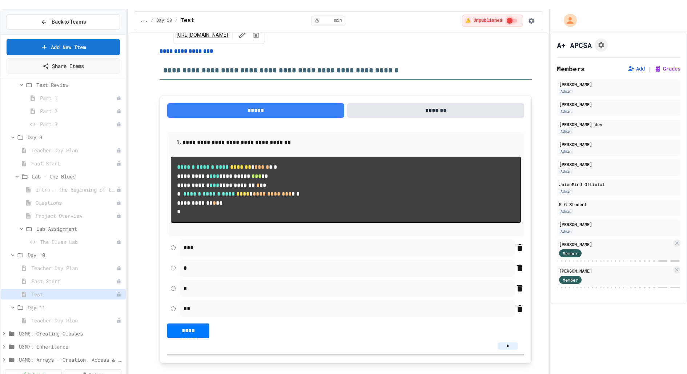
click at [193, 48] on u "**********" at bounding box center [185, 50] width 53 height 5
click at [193, 31] on link "https://docs.google.com/document/d/1W4ceywRs4wZZBKRvq11Jg8_PxvN0COY5Y9-0vLUSAxc…" at bounding box center [202, 34] width 51 height 7
click at [177, 67] on h3 "**********" at bounding box center [345, 68] width 372 height 24
click at [193, 48] on u "**********" at bounding box center [185, 50] width 53 height 5
click at [193, 31] on link "https://docs.google.com/document/d/1W4ceywRs4wZZBKRvq11Jg8_PxvN0COY5Y9-0vLUSAxc…" at bounding box center [202, 34] width 51 height 7
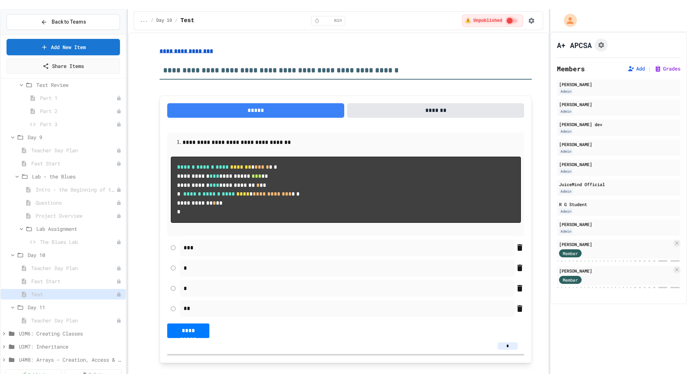
click at [230, 56] on h3 "**********" at bounding box center [345, 68] width 372 height 24
click at [230, 60] on h3 "**********" at bounding box center [345, 68] width 372 height 24
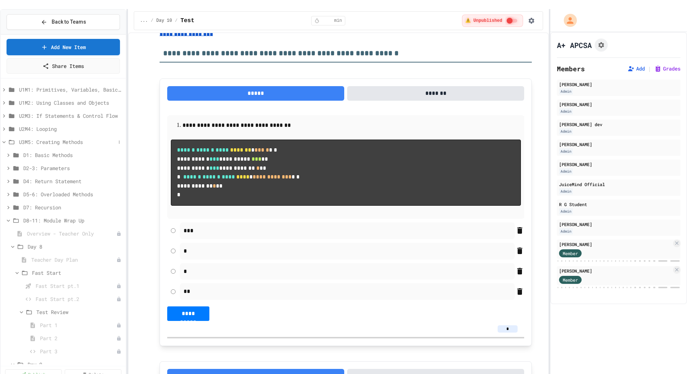
click at [4, 139] on icon at bounding box center [4, 142] width 7 height 7
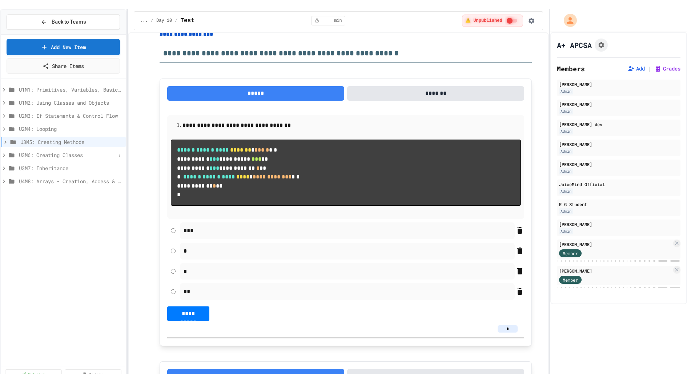
click at [4, 153] on icon at bounding box center [4, 154] width 2 height 3
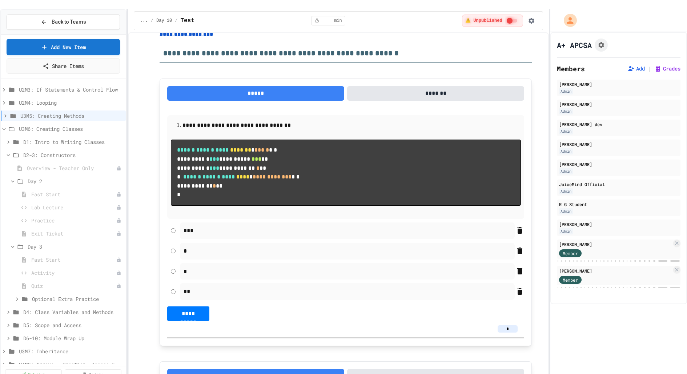
scroll to position [37, 0]
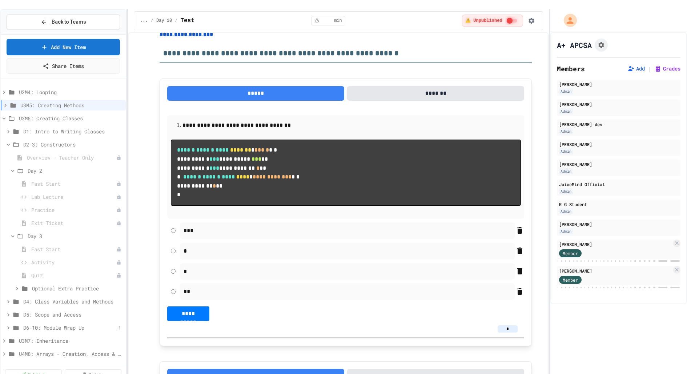
click at [9, 324] on icon at bounding box center [8, 327] width 7 height 7
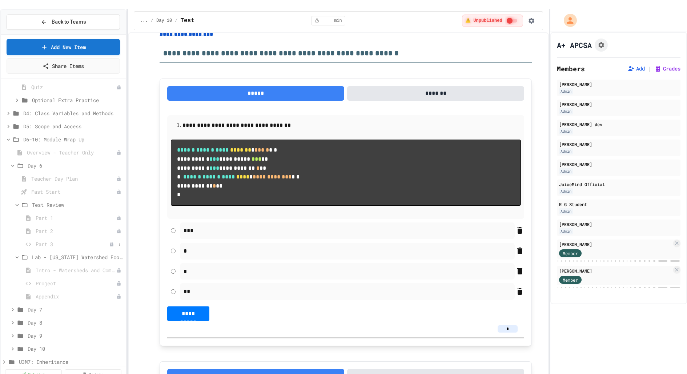
scroll to position [219, 0]
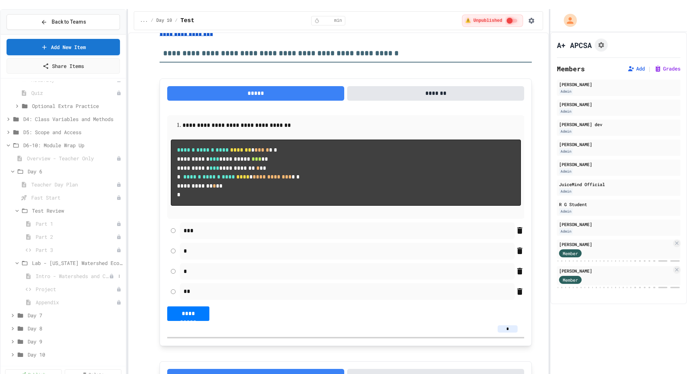
click at [48, 272] on span "Intro - Watersheds and Computer Science" at bounding box center [72, 276] width 73 height 8
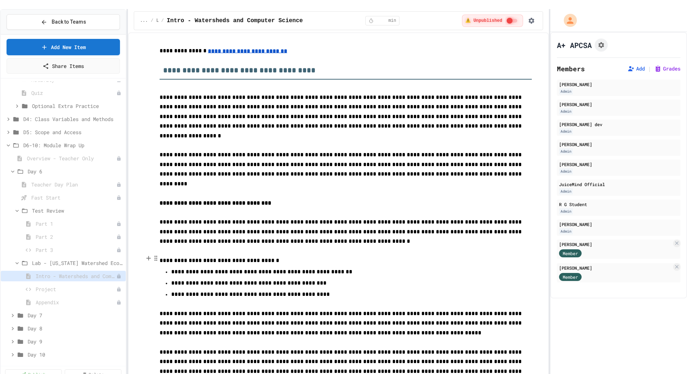
scroll to position [27, 0]
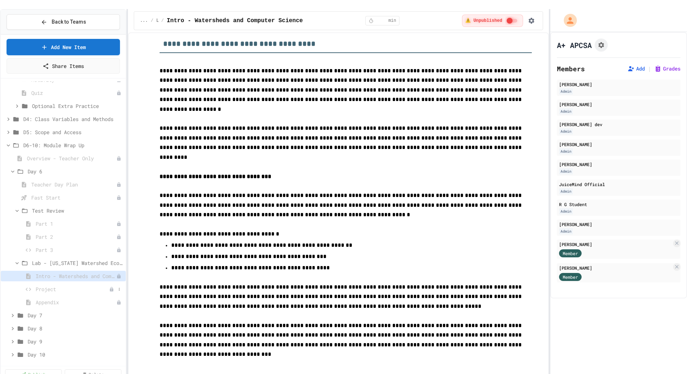
click at [62, 285] on span "Project" at bounding box center [72, 289] width 73 height 8
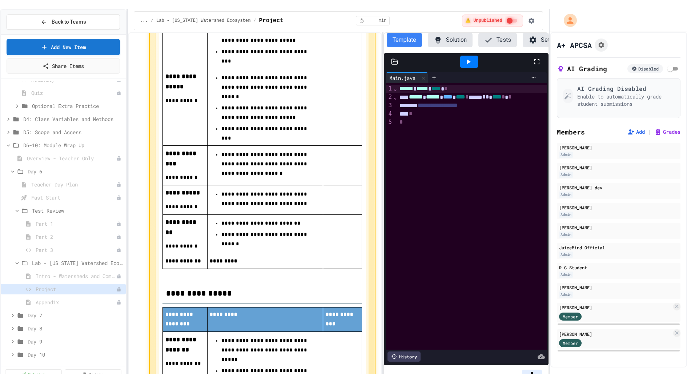
scroll to position [1339, 0]
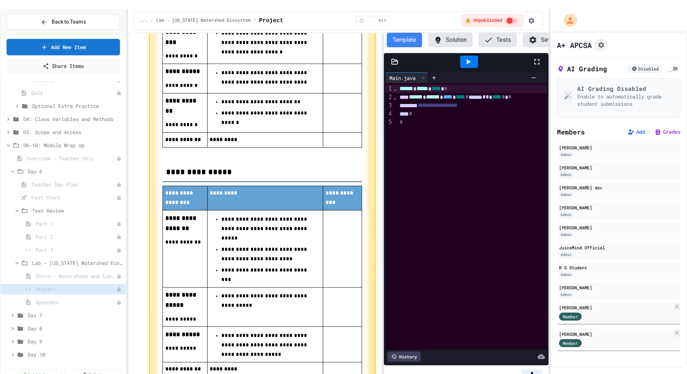
click at [535, 369] on input "*" at bounding box center [532, 372] width 20 height 7
type input "***"
click at [458, 33] on button "Solution" at bounding box center [450, 40] width 45 height 15
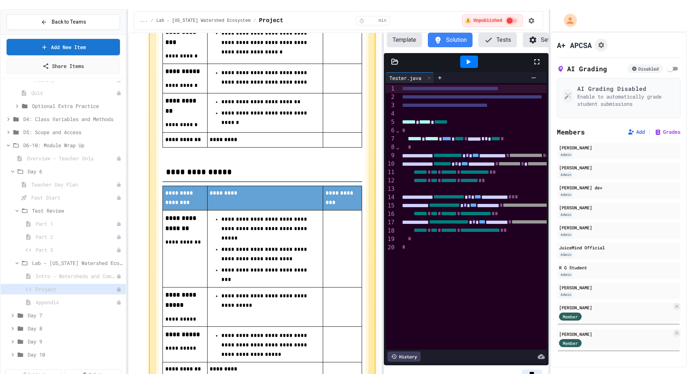
click at [397, 58] on icon at bounding box center [394, 61] width 7 height 7
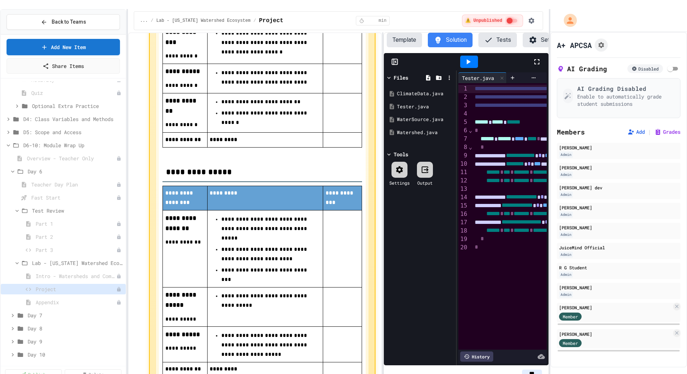
click at [397, 59] on rect at bounding box center [394, 61] width 5 height 5
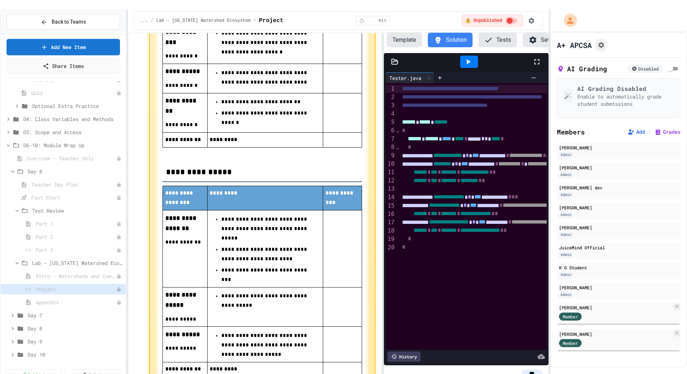
click at [399, 20] on div "... / Lab - Alabama Watershed Ecosystem / Project * min ⚠️ Unpublished" at bounding box center [338, 20] width 409 height 19
click at [400, 33] on button "Template" at bounding box center [404, 40] width 35 height 15
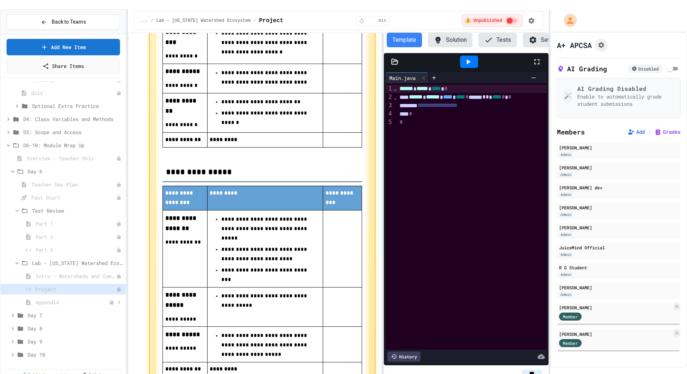
click at [40, 298] on span "Appendix" at bounding box center [72, 302] width 73 height 8
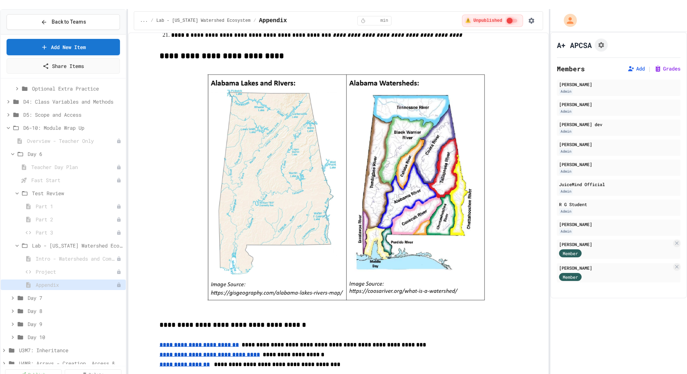
scroll to position [246, 0]
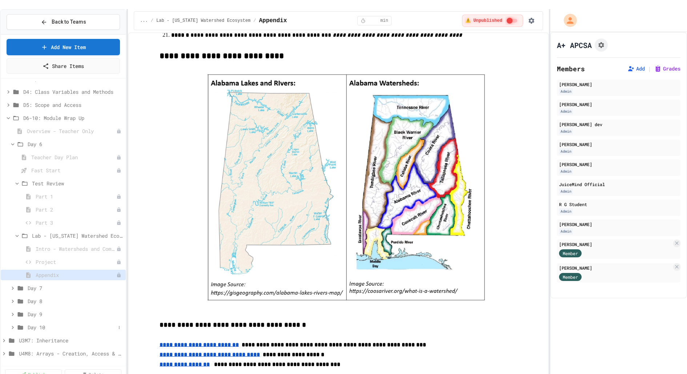
click at [11, 324] on icon at bounding box center [12, 327] width 7 height 7
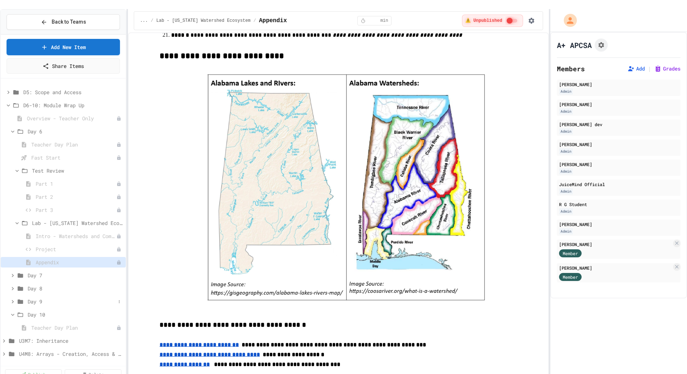
click at [13, 300] on icon at bounding box center [13, 301] width 2 height 3
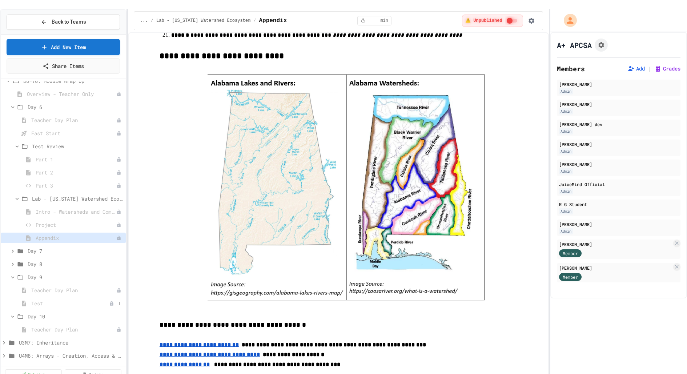
click at [40, 299] on span "Test" at bounding box center [70, 303] width 78 height 8
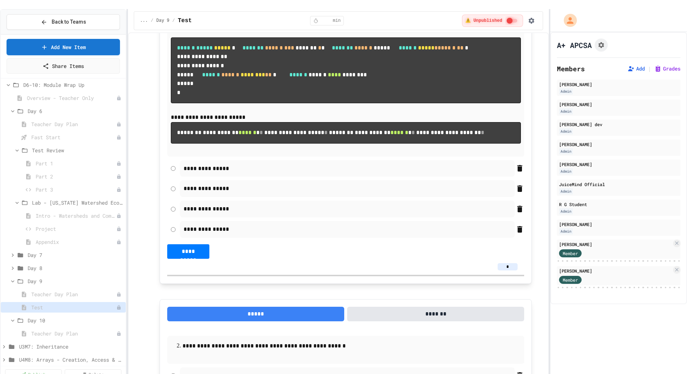
scroll to position [131, 0]
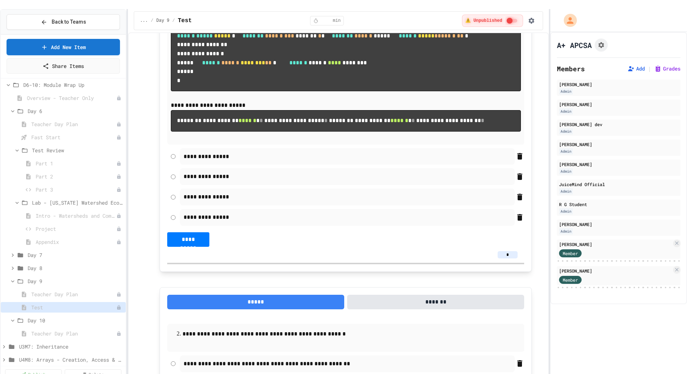
click at [505, 263] on div "*" at bounding box center [345, 255] width 357 height 16
click at [509, 258] on input "*" at bounding box center [507, 254] width 20 height 7
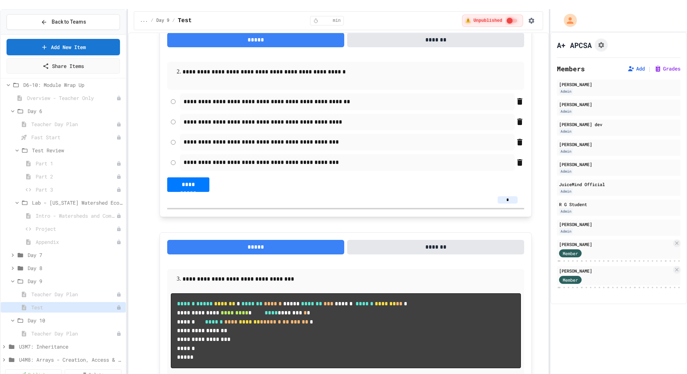
scroll to position [404, 0]
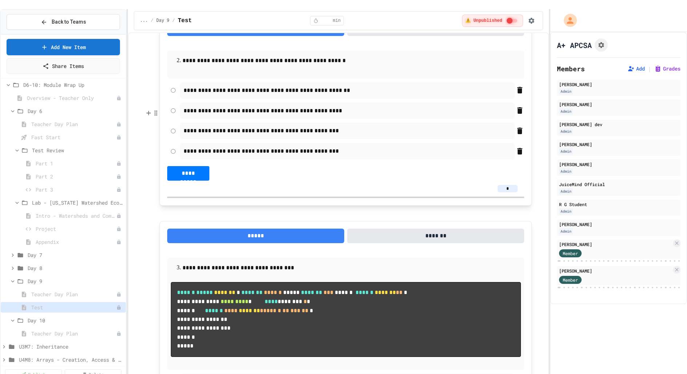
type input "*"
click at [512, 192] on input "*" at bounding box center [507, 188] width 20 height 7
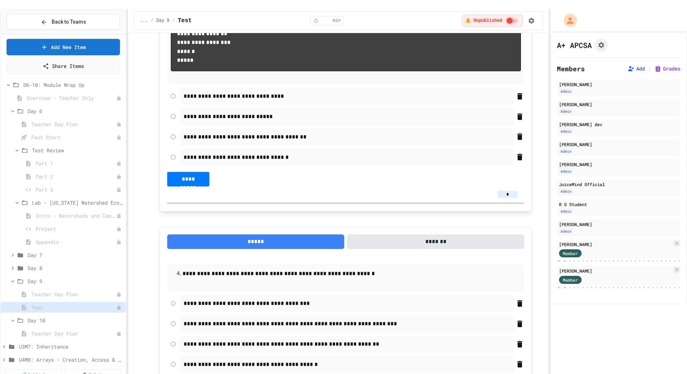
scroll to position [709, 0]
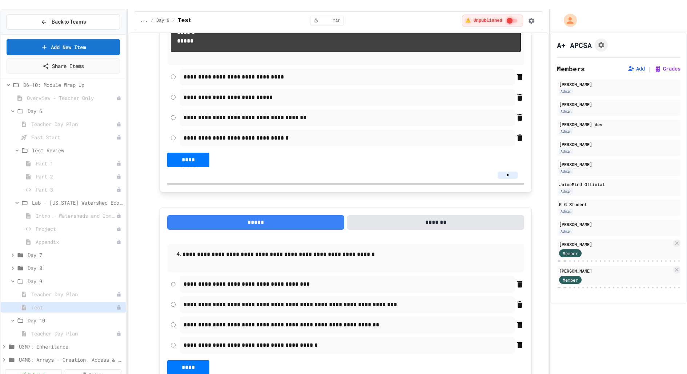
type input "*"
click at [514, 179] on input "*" at bounding box center [507, 174] width 20 height 7
type input "*"
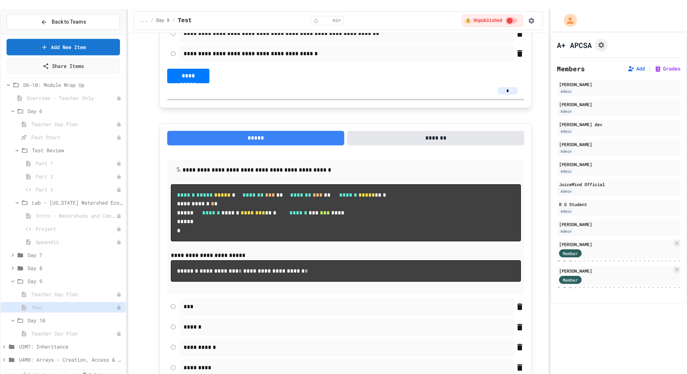
scroll to position [1016, 0]
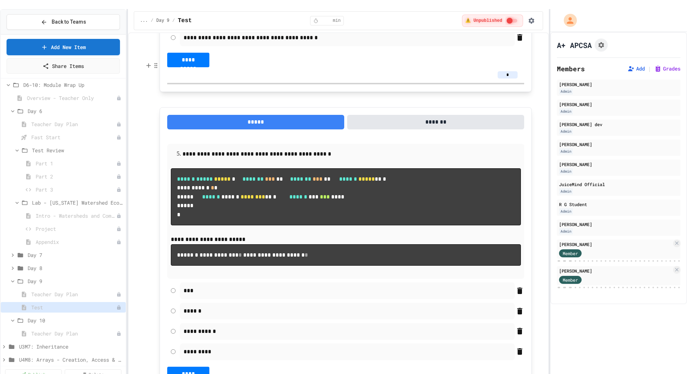
click at [512, 78] on input "*" at bounding box center [507, 74] width 20 height 7
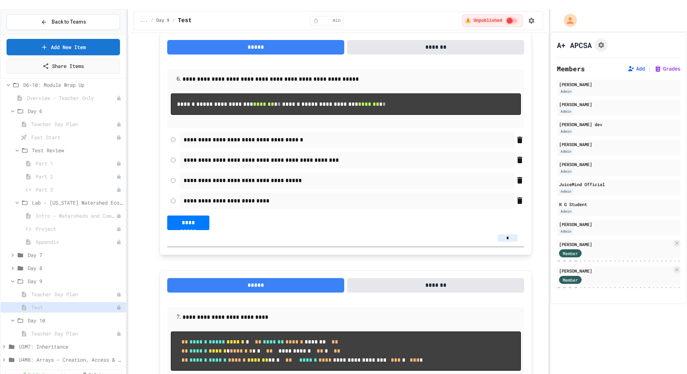
scroll to position [1420, 0]
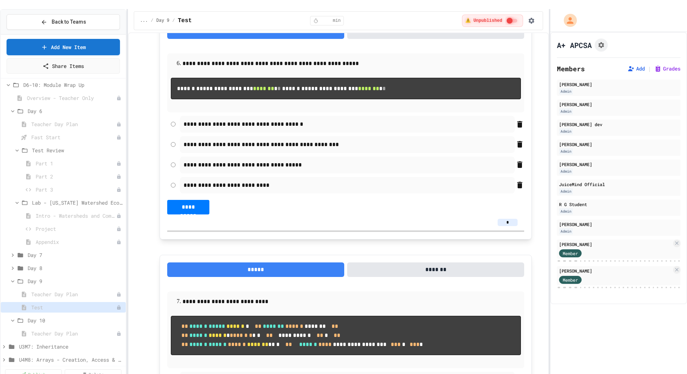
type input "*"
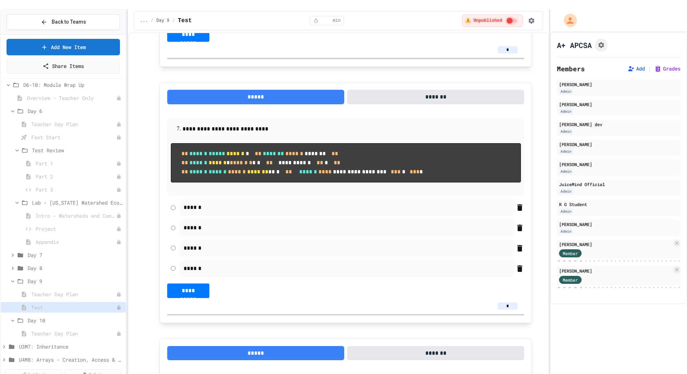
scroll to position [1596, 0]
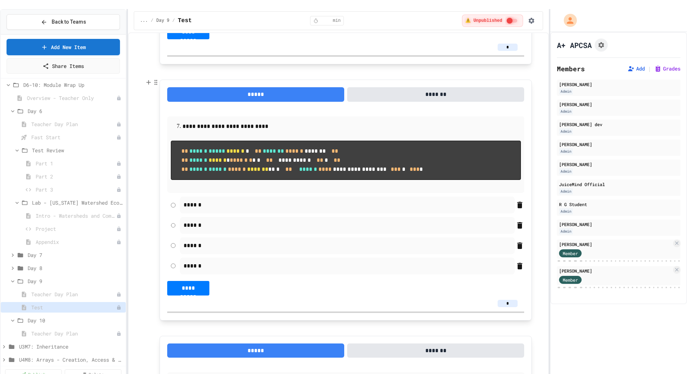
type input "*"
click at [512, 51] on input "*" at bounding box center [507, 47] width 20 height 7
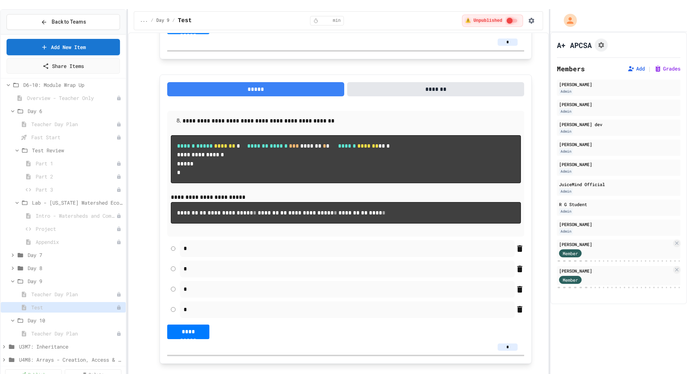
scroll to position [1865, 0]
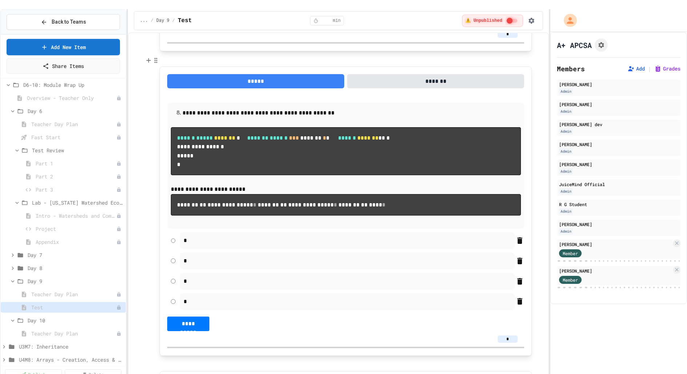
type input "*"
click at [509, 42] on div "*" at bounding box center [345, 34] width 357 height 16
click at [511, 38] on input "*" at bounding box center [507, 34] width 20 height 7
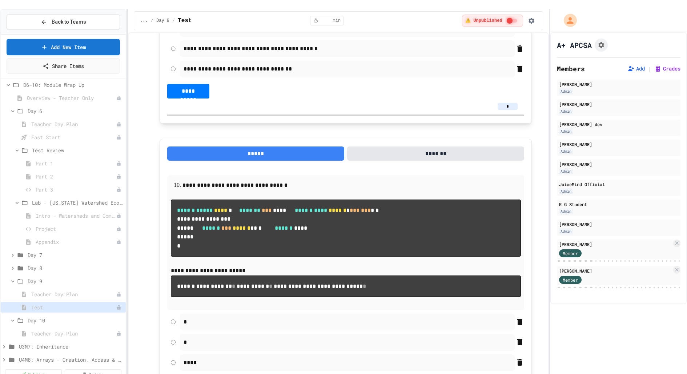
scroll to position [2309, 0]
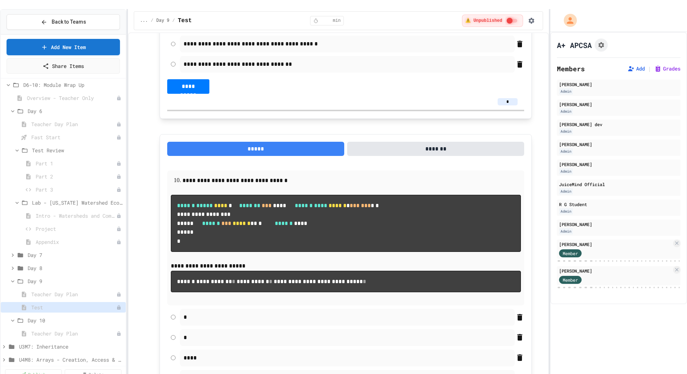
type input "*"
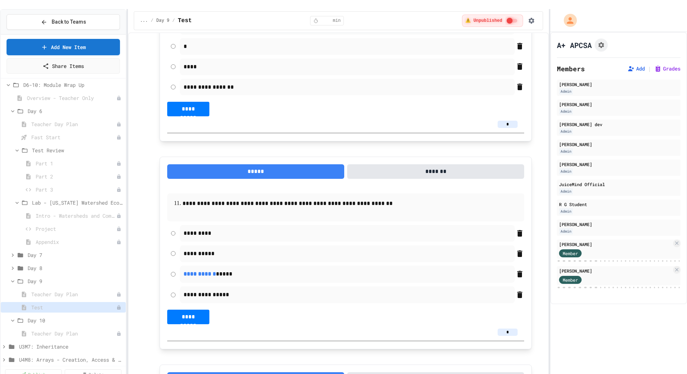
scroll to position [2609, 0]
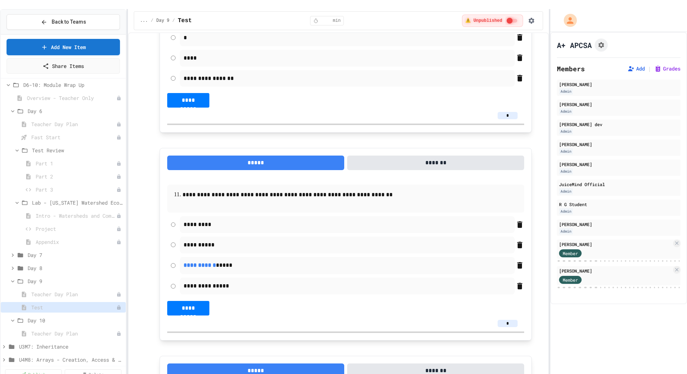
type input "*"
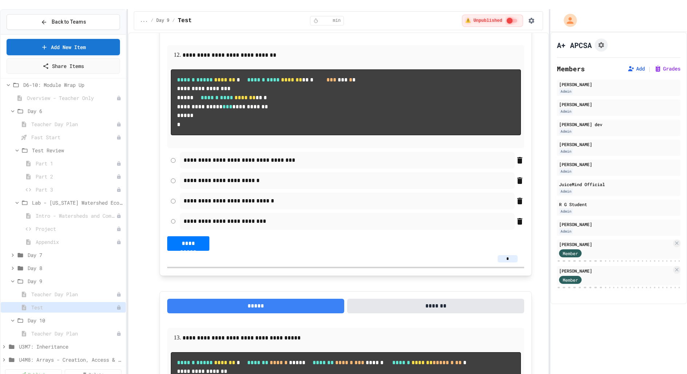
scroll to position [2958, 0]
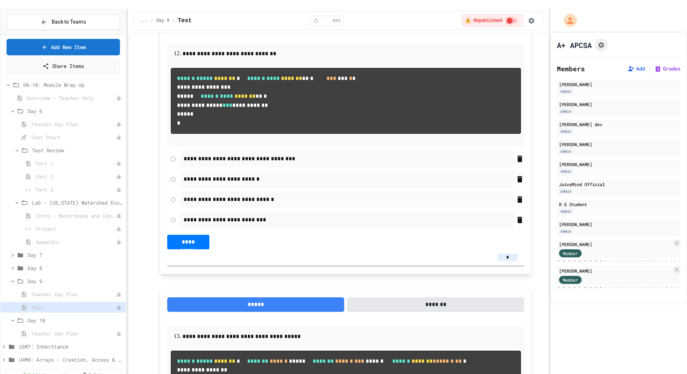
type input "*"
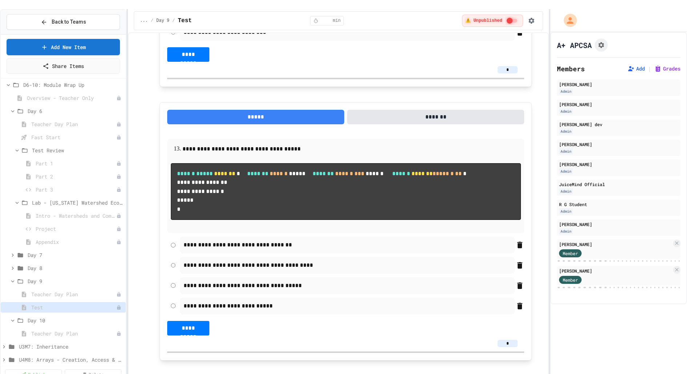
scroll to position [3150, 0]
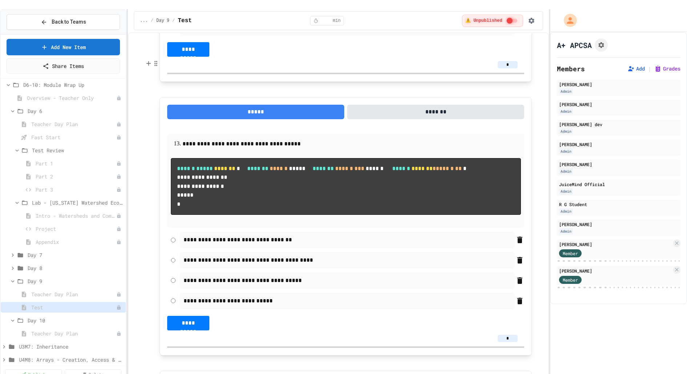
type input "*"
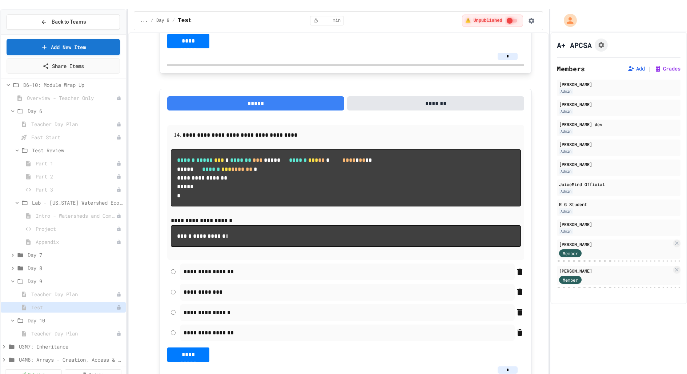
scroll to position [3436, 0]
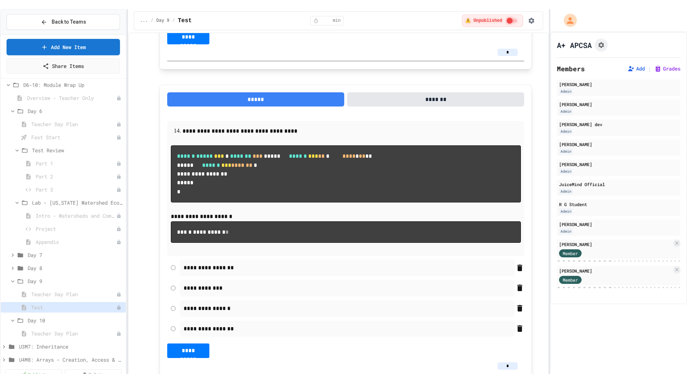
type input "*"
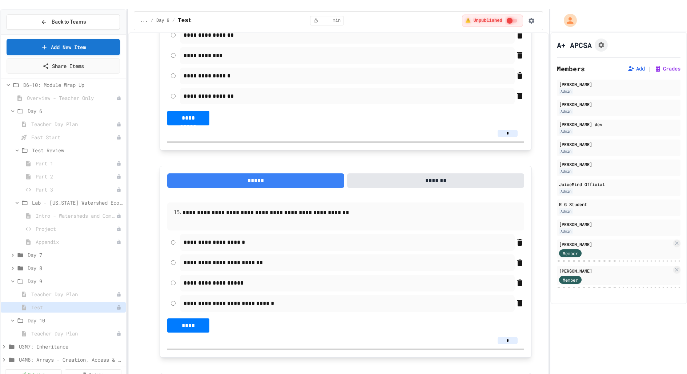
scroll to position [3680, 0]
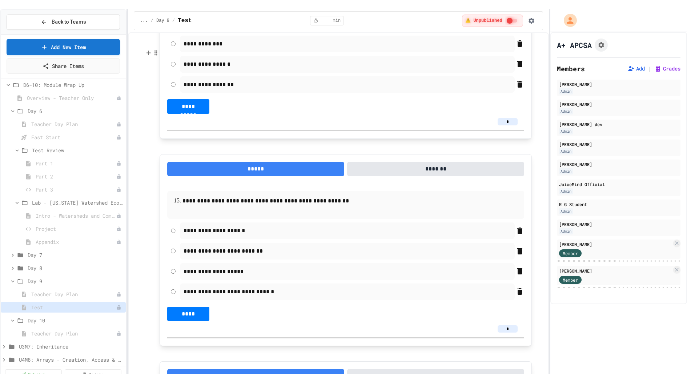
type input "*"
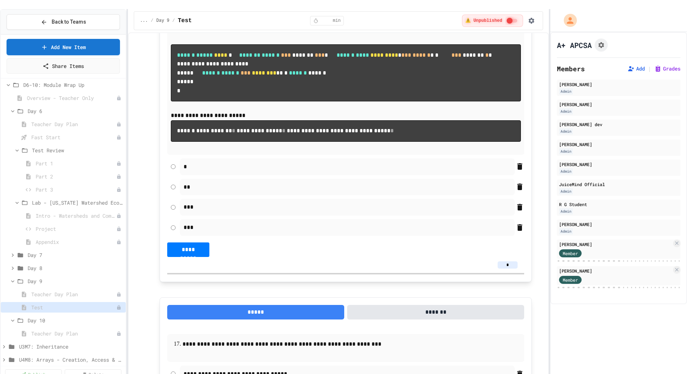
scroll to position [4075, 0]
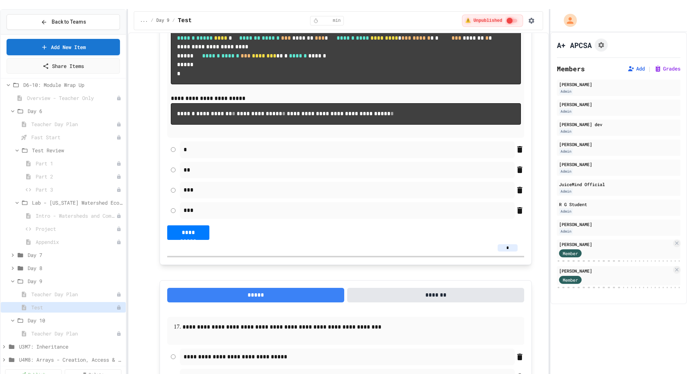
type input "*"
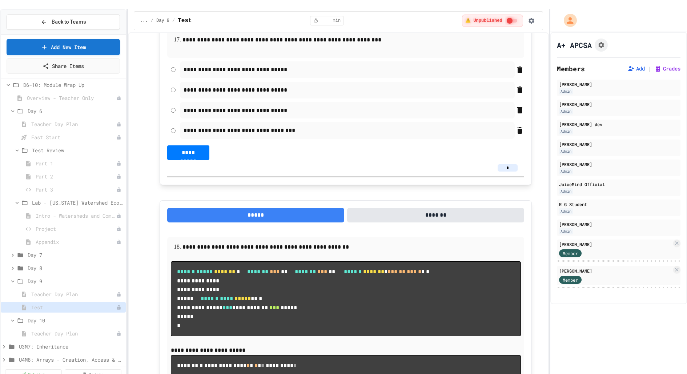
scroll to position [4363, 0]
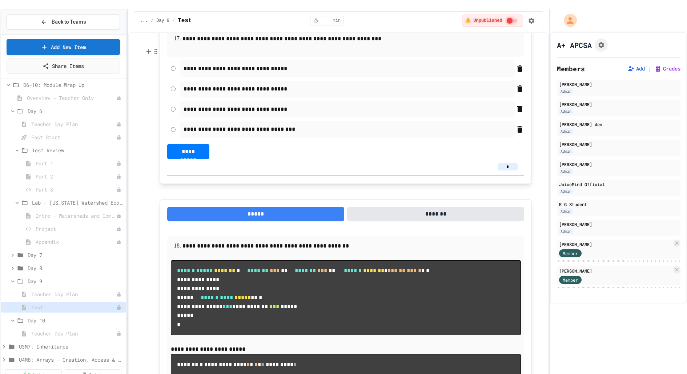
type input "*"
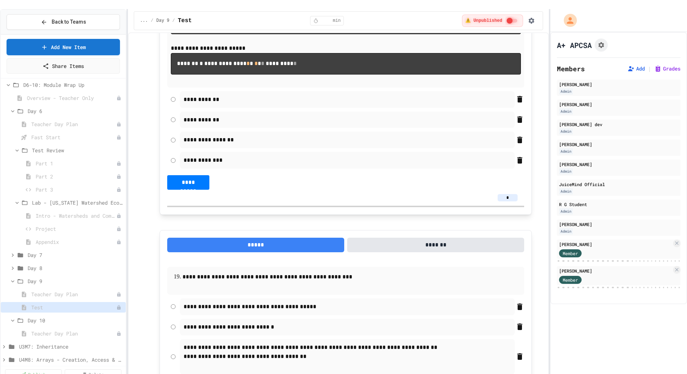
scroll to position [4676, 0]
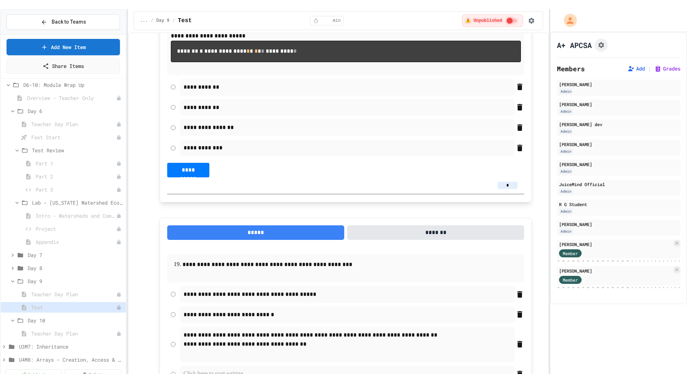
type input "*"
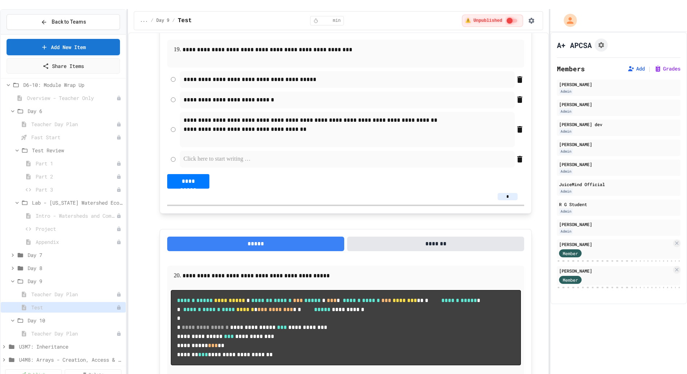
scroll to position [4915, 0]
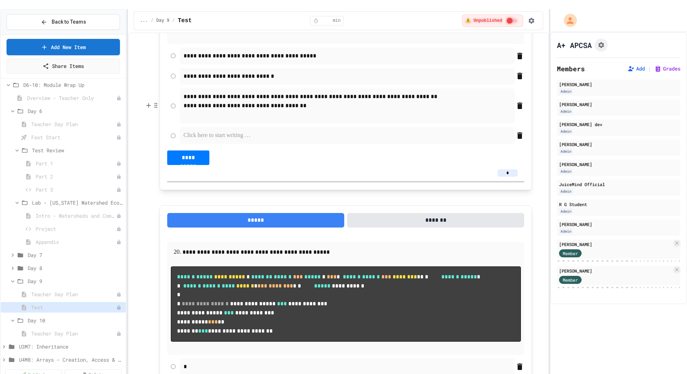
type input "*"
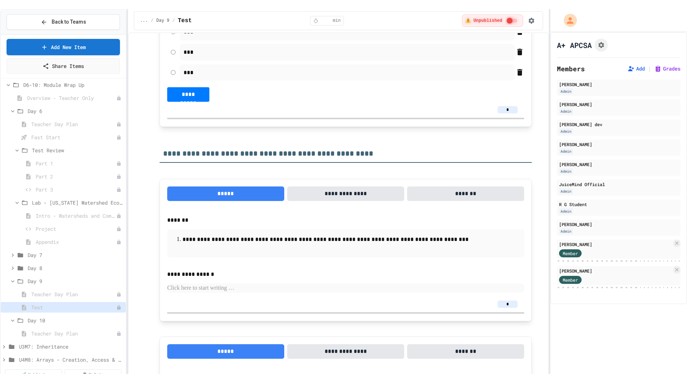
scroll to position [5319, 0]
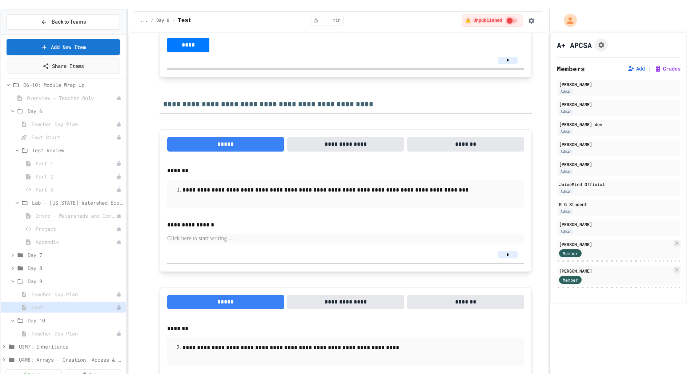
type input "*"
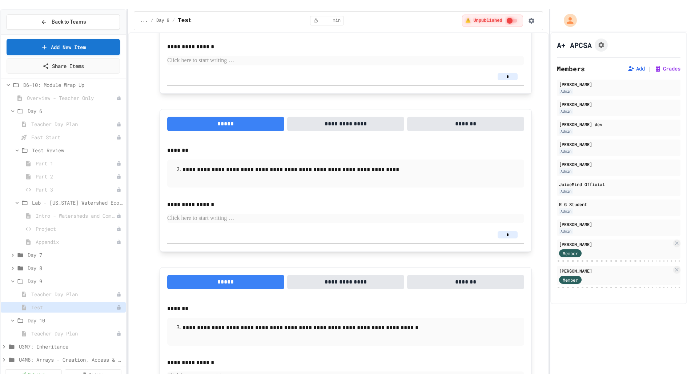
scroll to position [5506, 0]
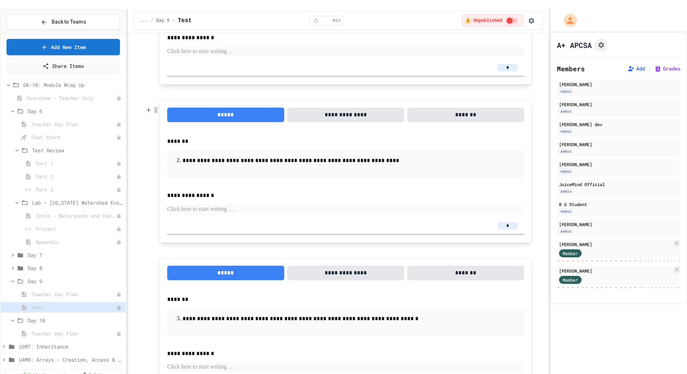
type input "*"
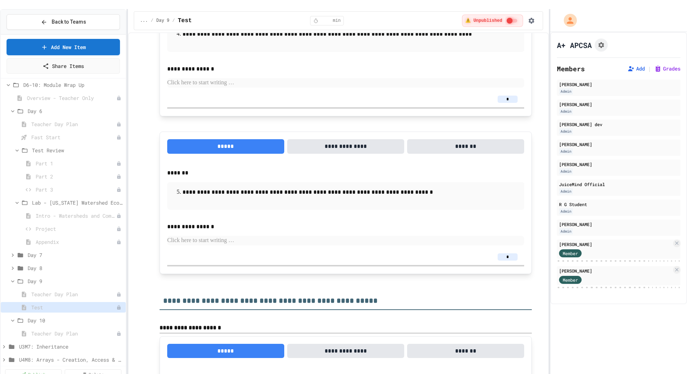
scroll to position [5955, 0]
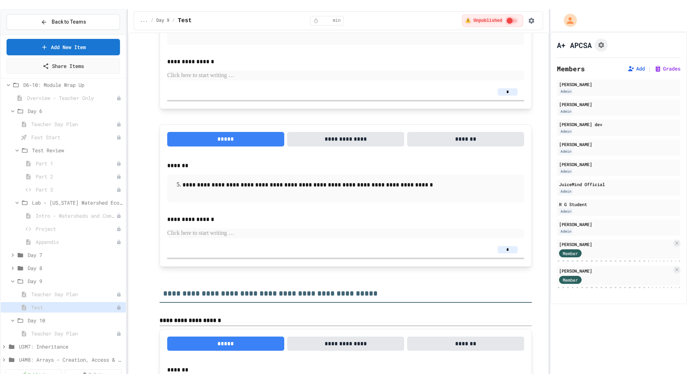
type input "*"
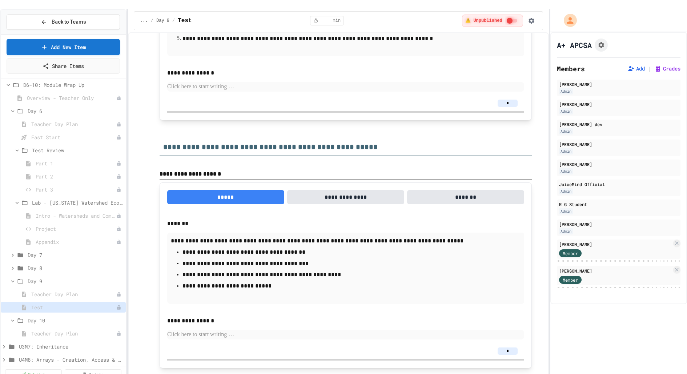
scroll to position [6129, 0]
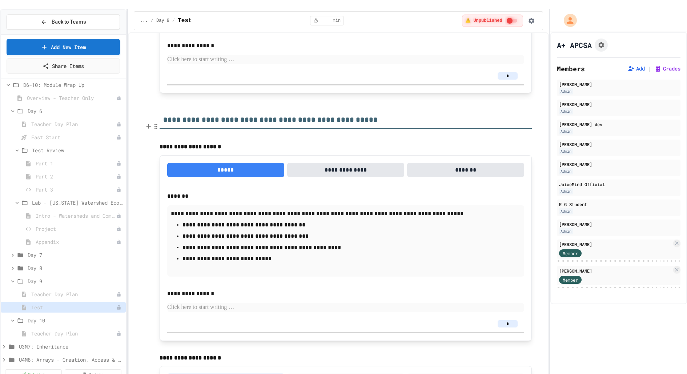
type input "*"
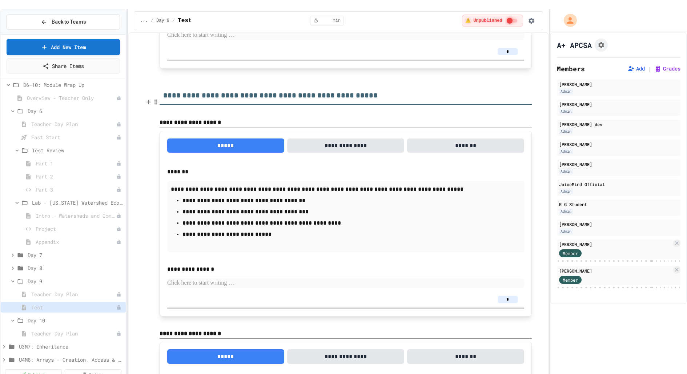
scroll to position [6156, 0]
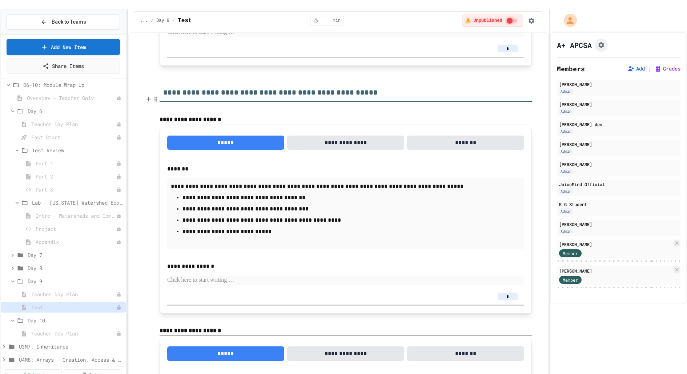
type input "*"
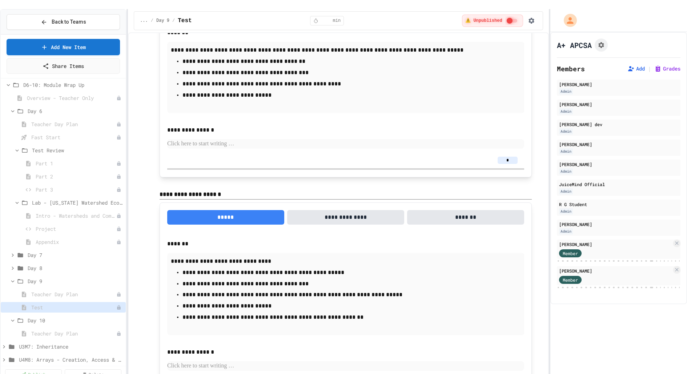
scroll to position [6299, 0]
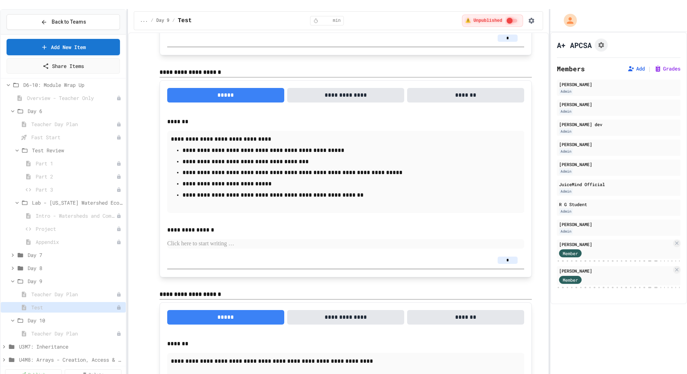
scroll to position [6417, 0]
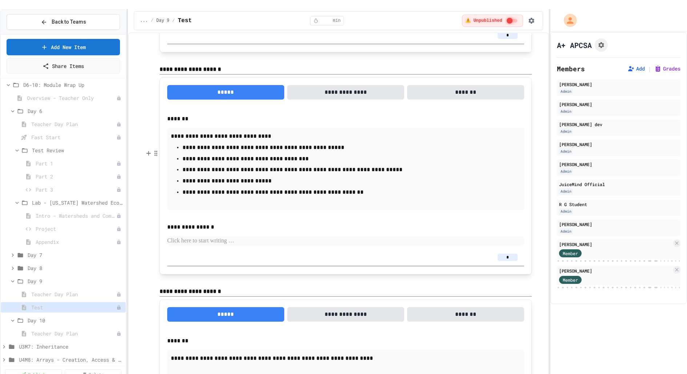
type input "*"
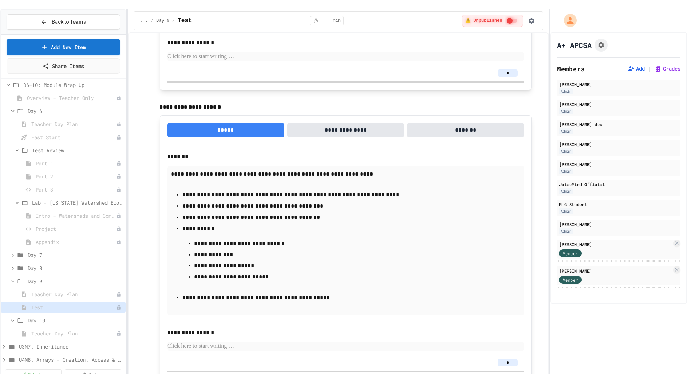
scroll to position [6604, 0]
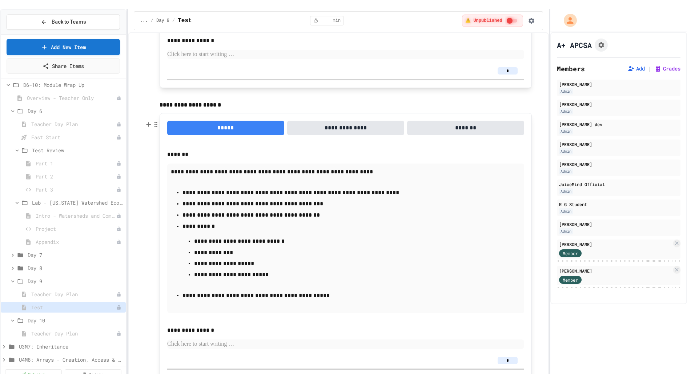
type input "*"
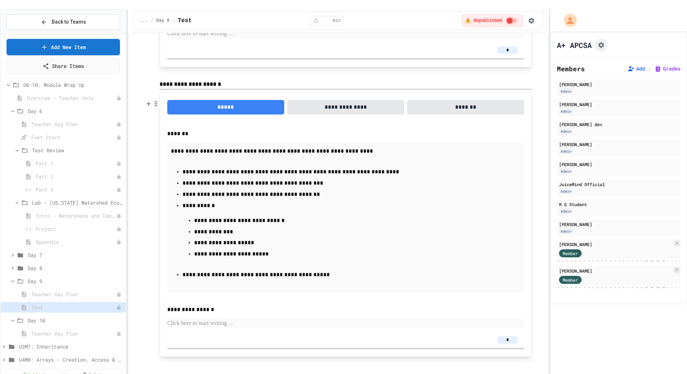
scroll to position [6804, 0]
type input "*"
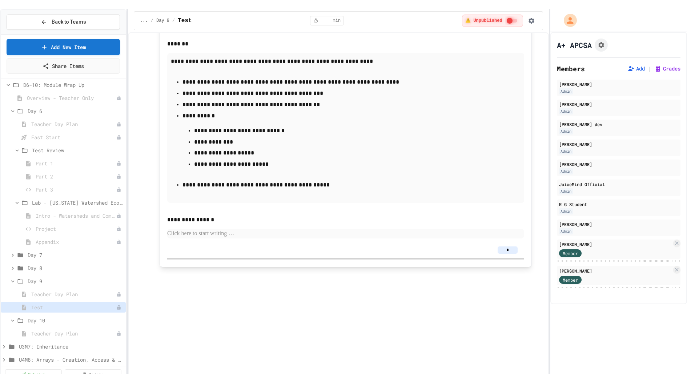
scroll to position [6914, 0]
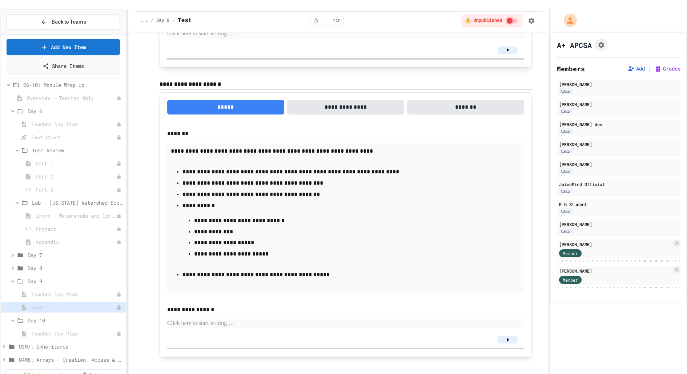
type input "*"
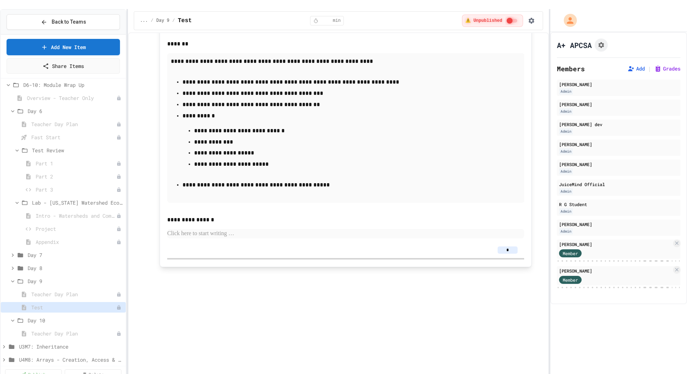
scroll to position [6985, 0]
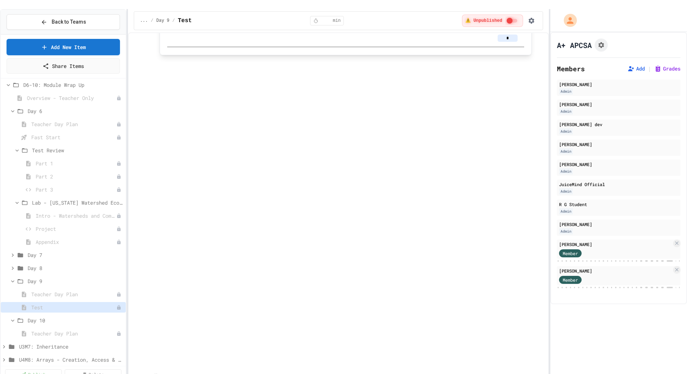
type input "**"
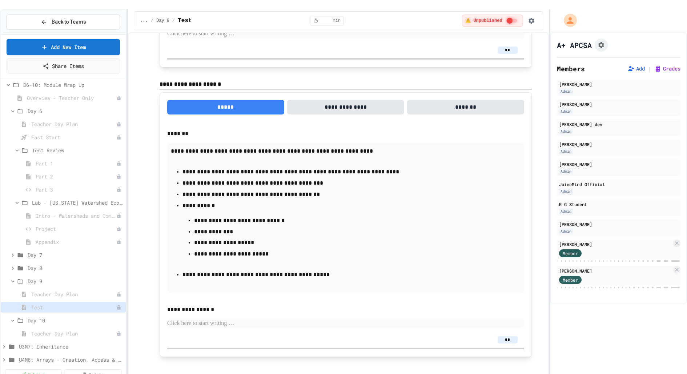
type input "**"
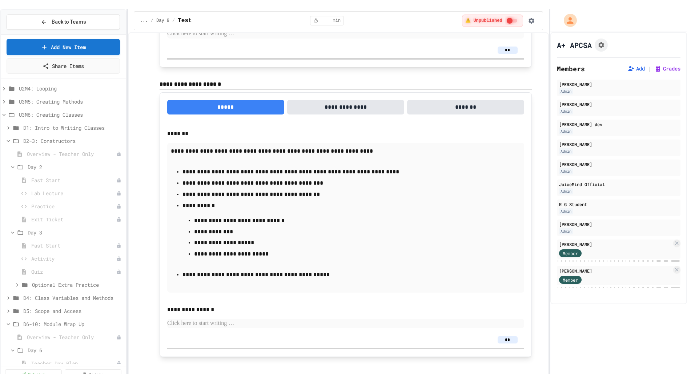
scroll to position [25, 0]
click at [4, 129] on icon at bounding box center [4, 130] width 3 height 2
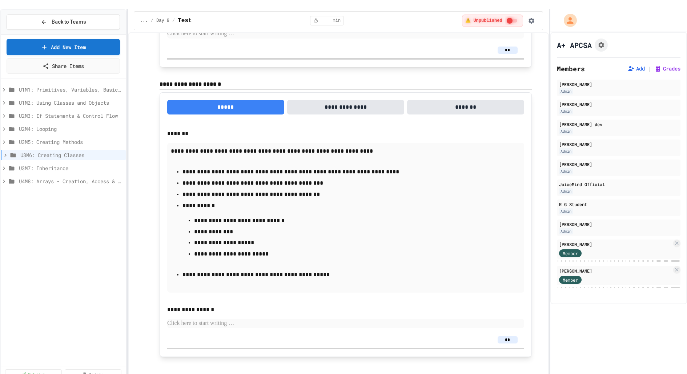
scroll to position [0, 0]
click at [3, 165] on icon at bounding box center [4, 168] width 7 height 7
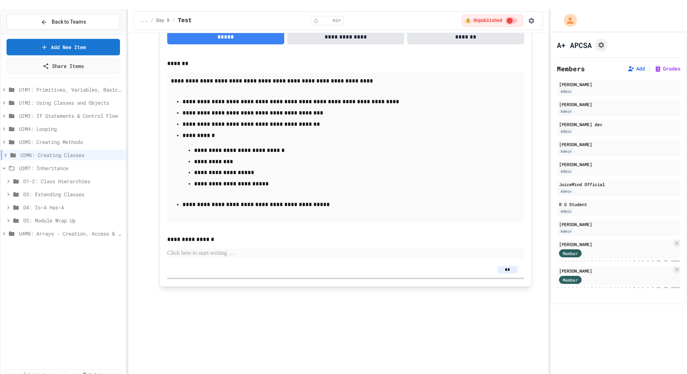
scroll to position [6677, 0]
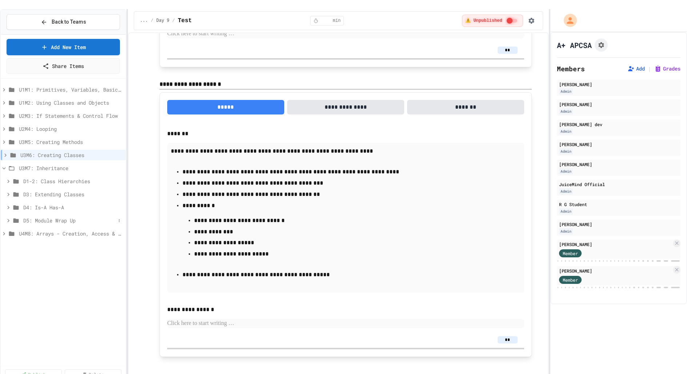
click at [8, 219] on icon at bounding box center [8, 220] width 2 height 3
click at [41, 256] on span "Quiz (20 mins)" at bounding box center [72, 260] width 88 height 8
click at [43, 243] on span "Teacher Day Plan" at bounding box center [68, 247] width 82 height 8
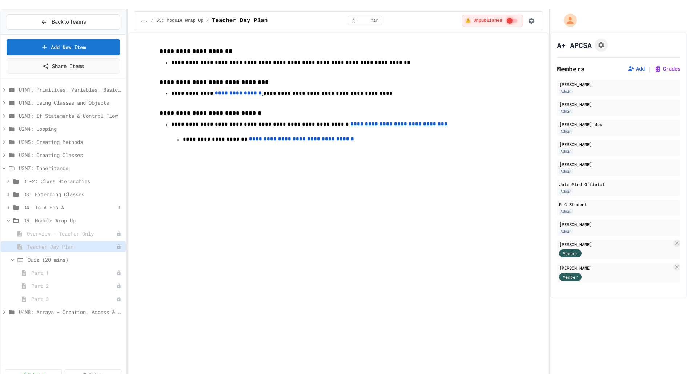
click at [8, 204] on icon at bounding box center [8, 207] width 7 height 7
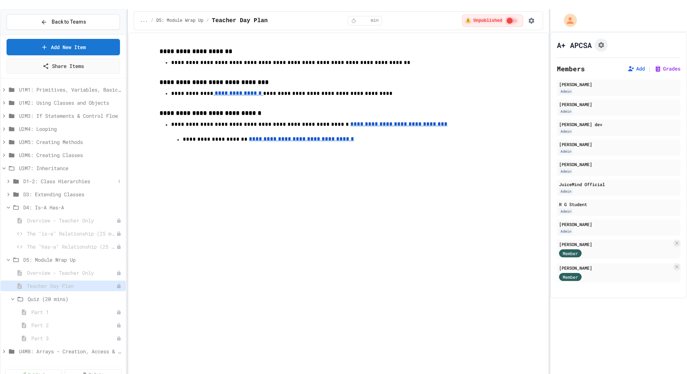
click at [11, 178] on icon at bounding box center [8, 181] width 7 height 7
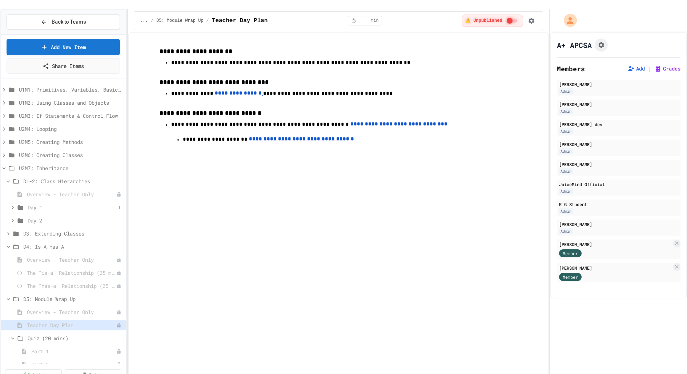
click at [12, 204] on icon at bounding box center [12, 207] width 7 height 7
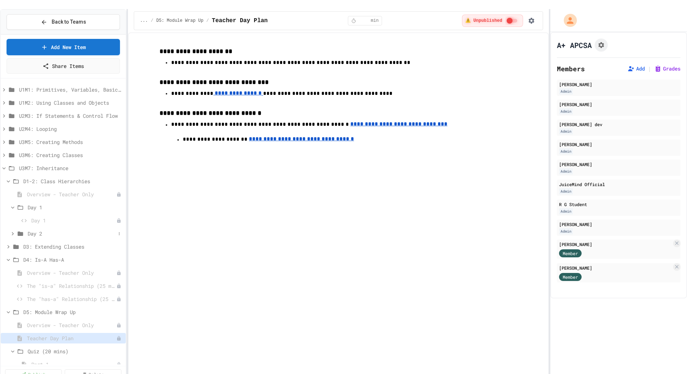
click at [12, 230] on icon at bounding box center [12, 233] width 7 height 7
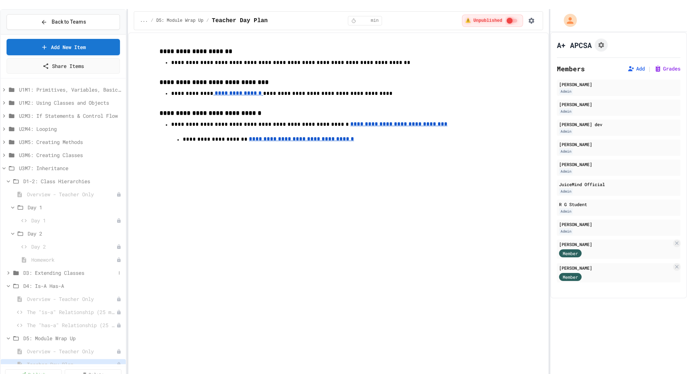
click at [11, 270] on icon at bounding box center [8, 273] width 7 height 7
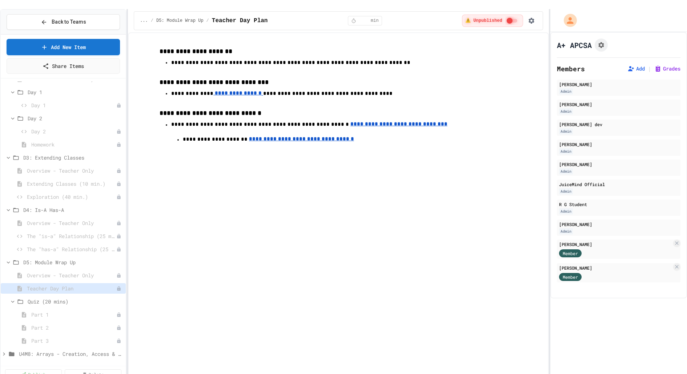
scroll to position [116, 0]
click at [38, 310] on span "Part 1" at bounding box center [70, 314] width 78 height 8
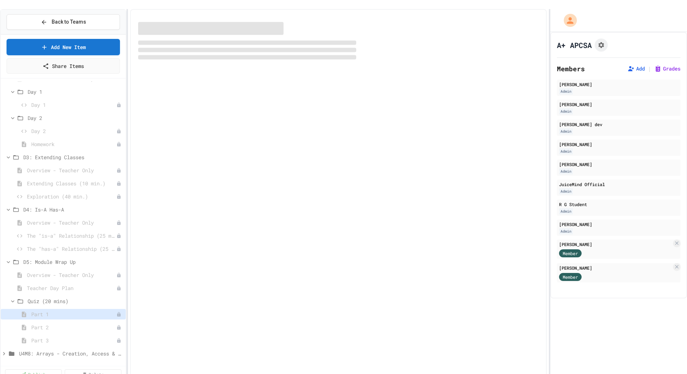
scroll to position [109, 0]
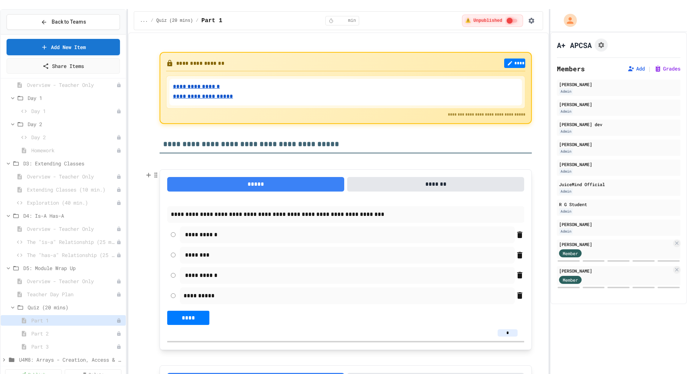
click at [513, 329] on input "*" at bounding box center [507, 332] width 20 height 7
type input "*"
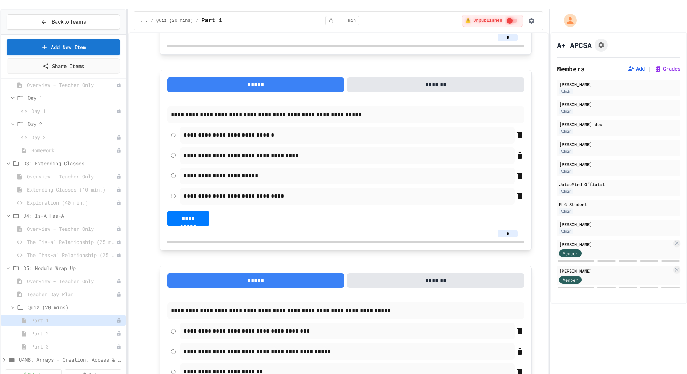
scroll to position [302, 0]
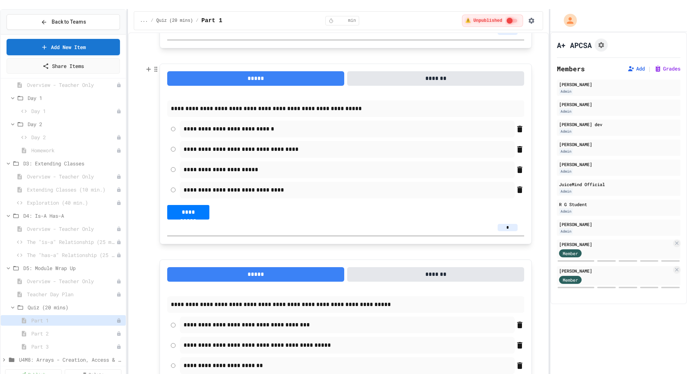
click at [515, 224] on input "*" at bounding box center [507, 227] width 20 height 7
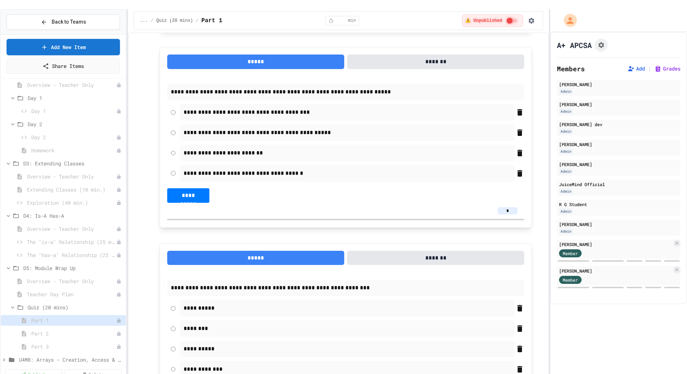
scroll to position [526, 0]
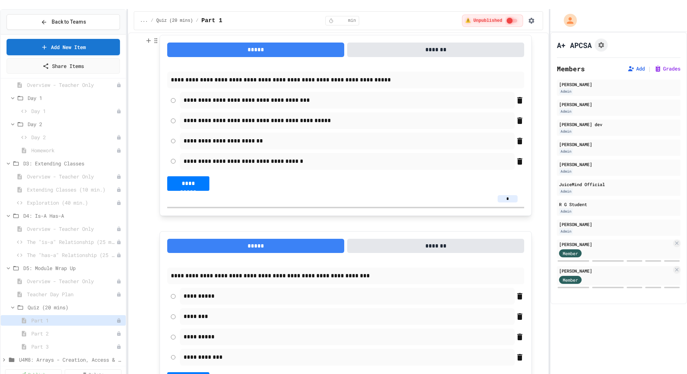
type input "*"
click at [514, 195] on input "*" at bounding box center [507, 198] width 20 height 7
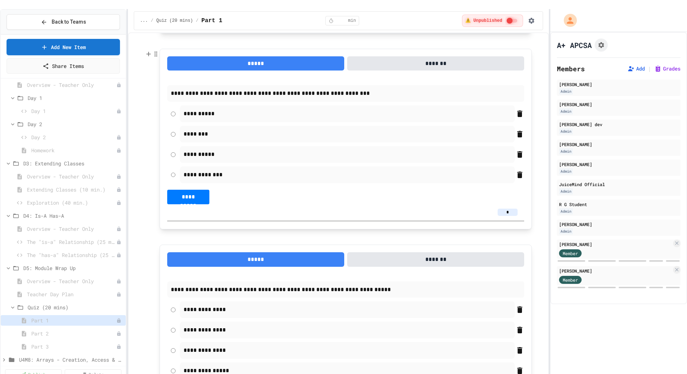
scroll to position [724, 0]
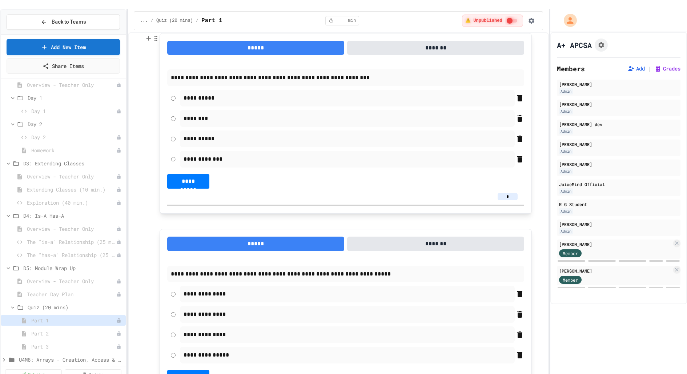
type input "*"
click at [511, 193] on input "*" at bounding box center [507, 196] width 20 height 7
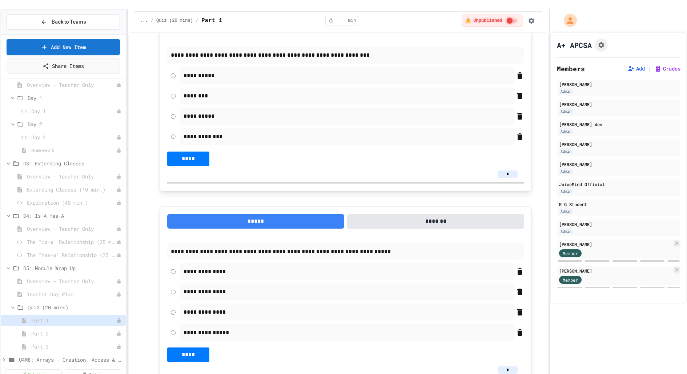
scroll to position [776, 0]
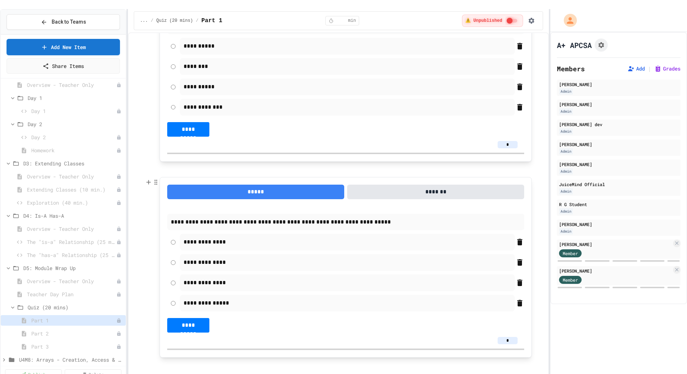
type input "*"
click at [513, 337] on input "*" at bounding box center [507, 340] width 20 height 7
type input "*"
click at [342, 165] on p at bounding box center [345, 169] width 372 height 9
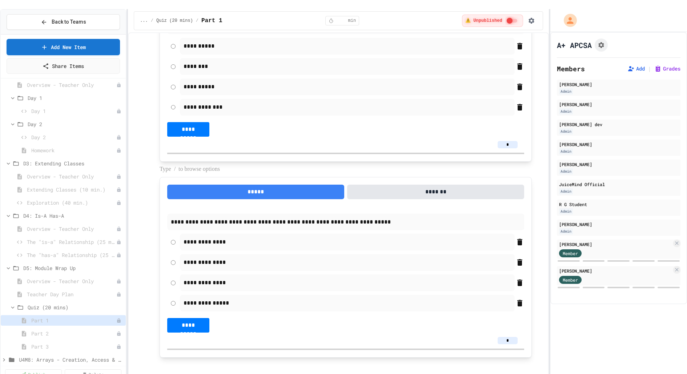
click at [341, 165] on p at bounding box center [345, 169] width 372 height 9
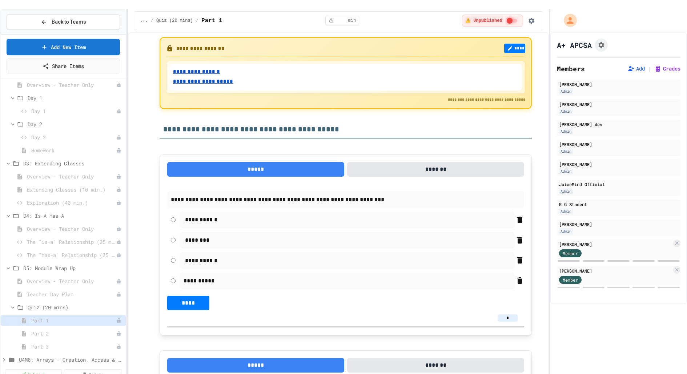
scroll to position [0, 0]
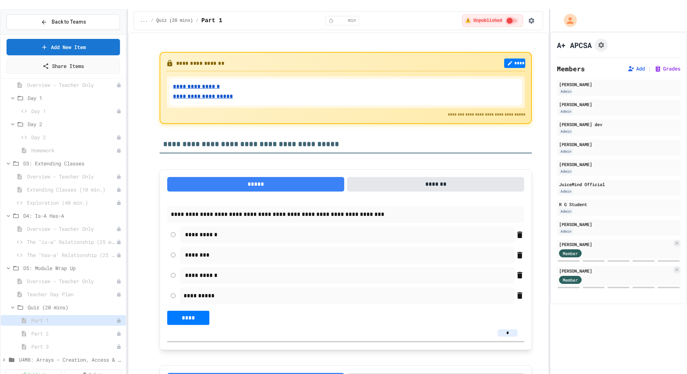
click at [53, 330] on div "Part 2" at bounding box center [63, 334] width 125 height 13
click at [51, 330] on span "Part 2" at bounding box center [70, 334] width 78 height 8
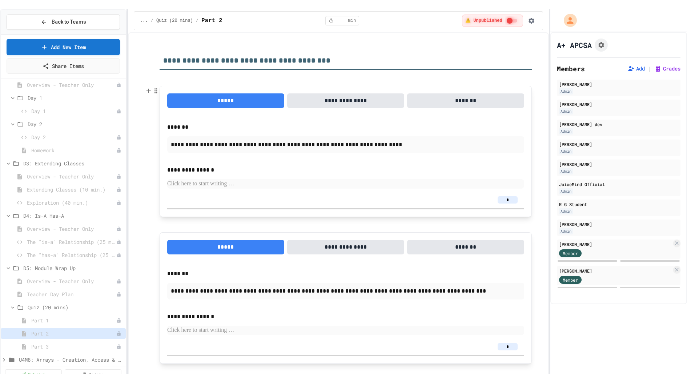
click at [512, 196] on input "*" at bounding box center [507, 199] width 20 height 7
type input "*"
click at [510, 343] on input "*" at bounding box center [507, 346] width 20 height 7
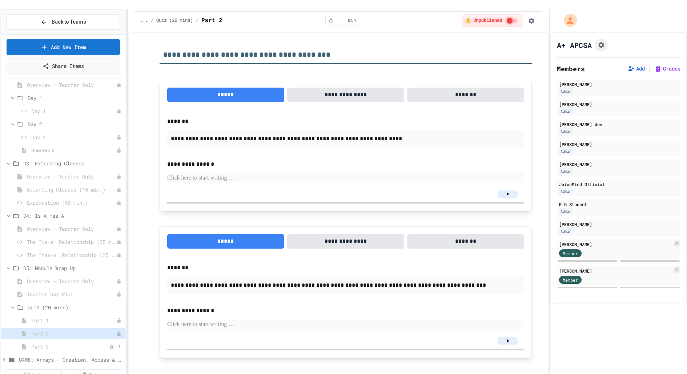
type input "*"
click at [49, 343] on span "Part 3" at bounding box center [70, 347] width 78 height 8
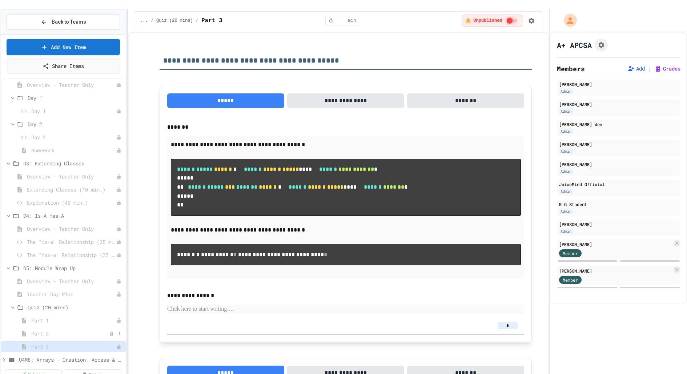
click at [49, 330] on span "Part 2" at bounding box center [70, 334] width 78 height 8
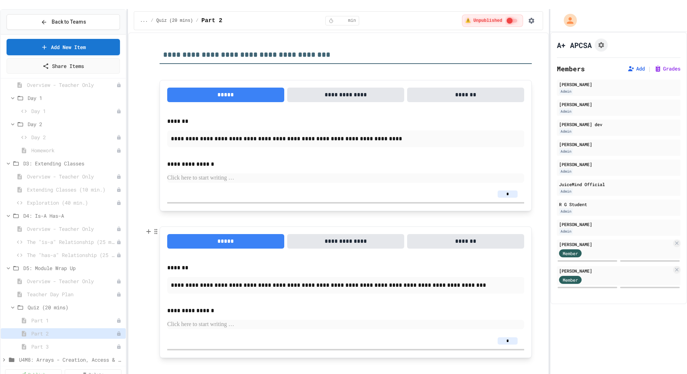
scroll to position [1, 0]
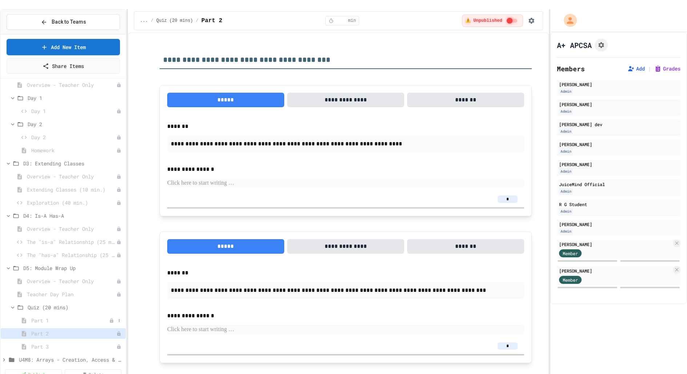
click at [35, 316] on span "Part 1" at bounding box center [70, 320] width 78 height 8
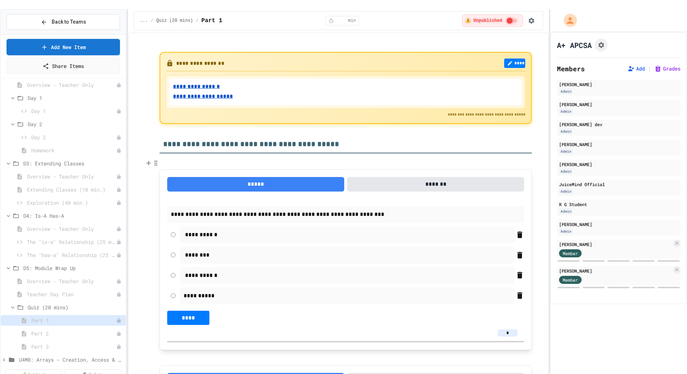
scroll to position [25, 0]
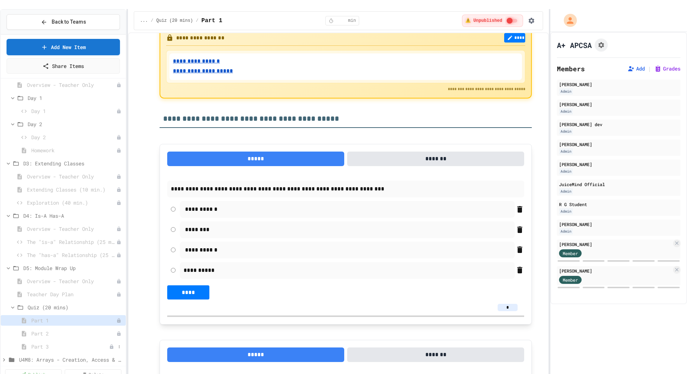
click at [35, 343] on span "Part 3" at bounding box center [70, 347] width 78 height 8
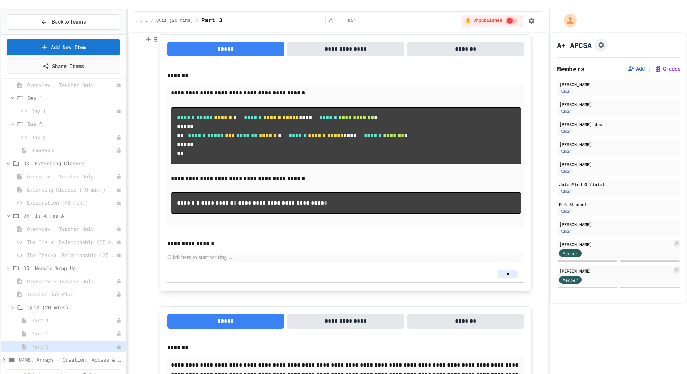
scroll to position [55, 0]
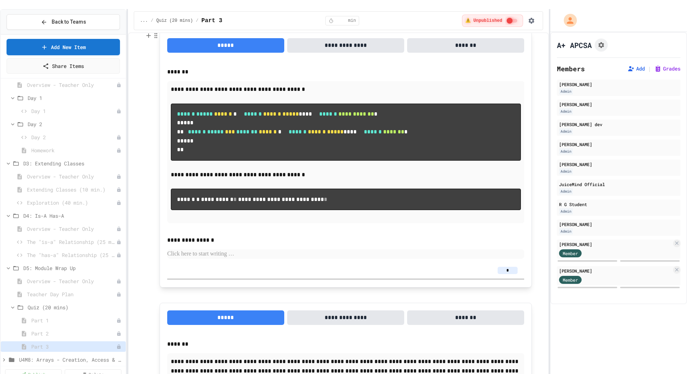
click at [512, 278] on div "*" at bounding box center [345, 270] width 357 height 16
click at [512, 274] on input "*" at bounding box center [507, 270] width 20 height 7
type input "*"
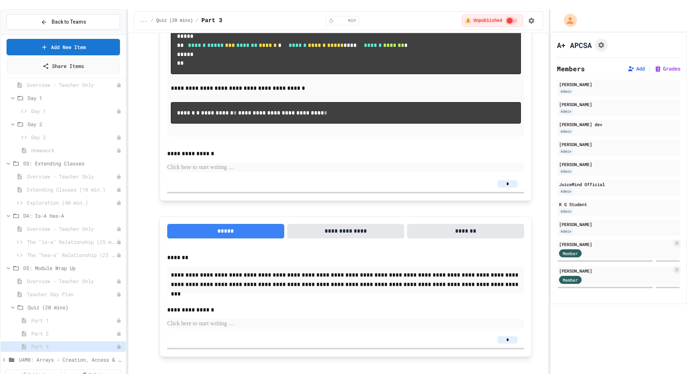
scroll to position [207, 0]
click at [512, 336] on input "*" at bounding box center [507, 339] width 20 height 7
type input "*"
click at [432, 275] on p "**********" at bounding box center [346, 279] width 350 height 19
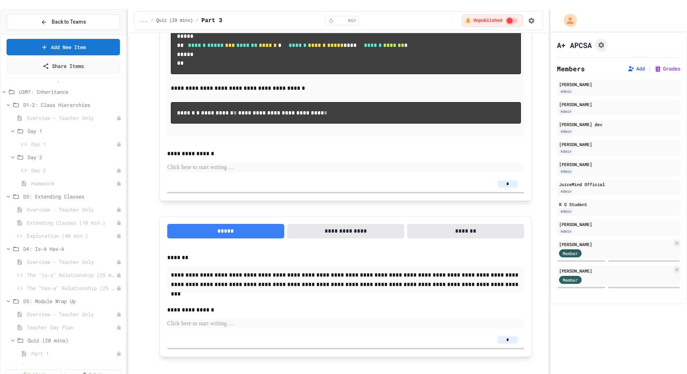
scroll to position [116, 0]
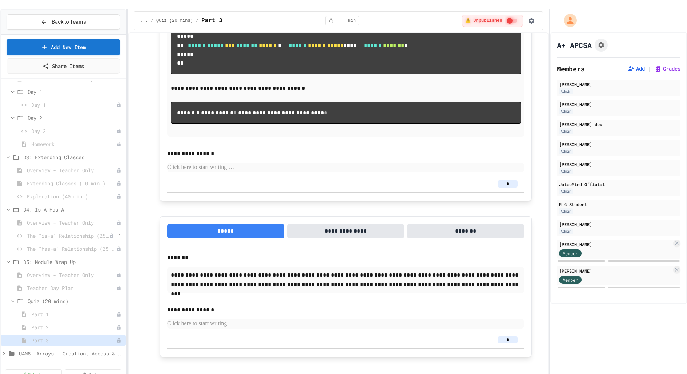
click at [31, 232] on span "The "is-a" Relationship (25 min.)" at bounding box center [68, 236] width 82 height 8
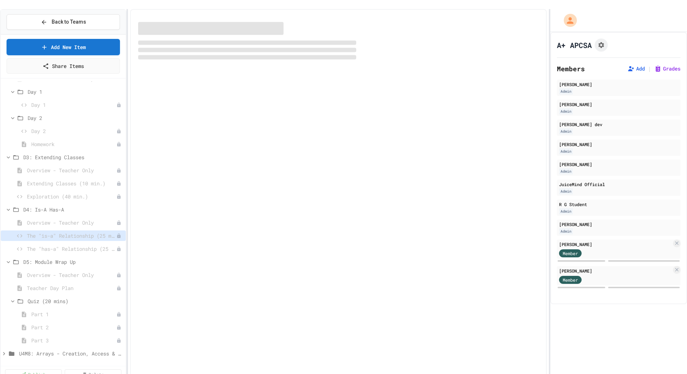
scroll to position [109, 0]
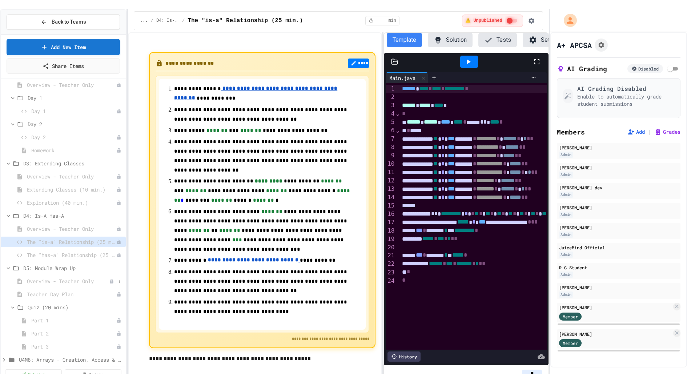
click at [33, 277] on span "Overview - Teacher Only" at bounding box center [68, 281] width 82 height 8
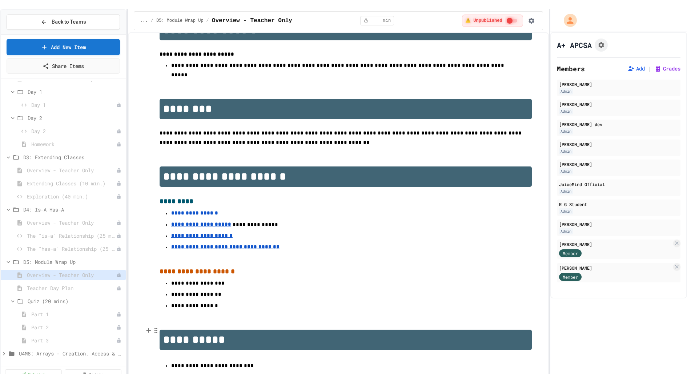
scroll to position [122, 0]
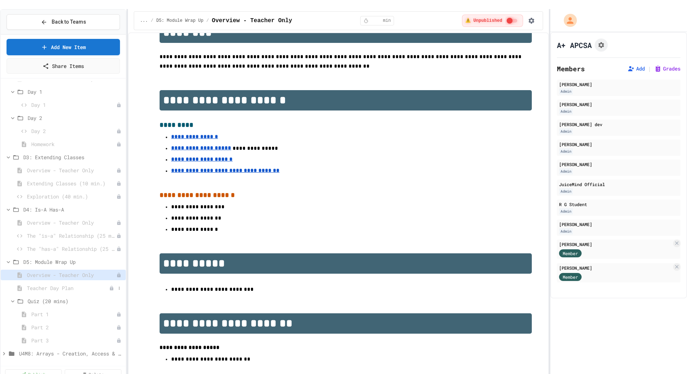
click at [64, 284] on span "Teacher Day Plan" at bounding box center [68, 288] width 82 height 8
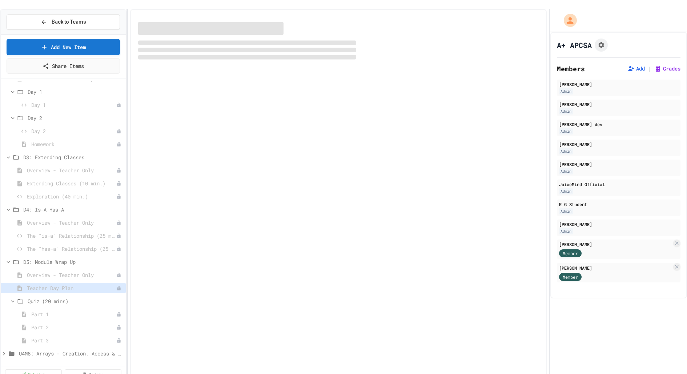
scroll to position [109, 0]
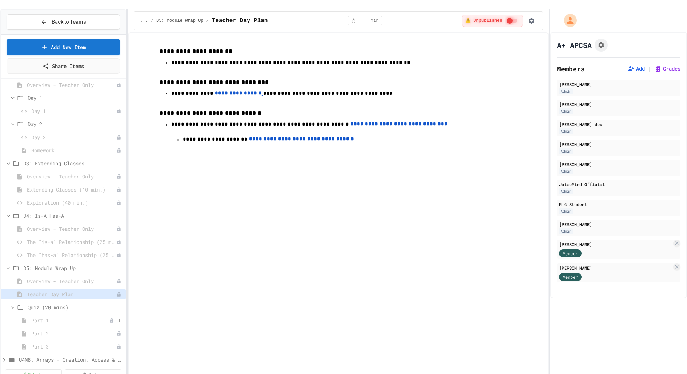
click at [49, 316] on span "Part 1" at bounding box center [70, 320] width 78 height 8
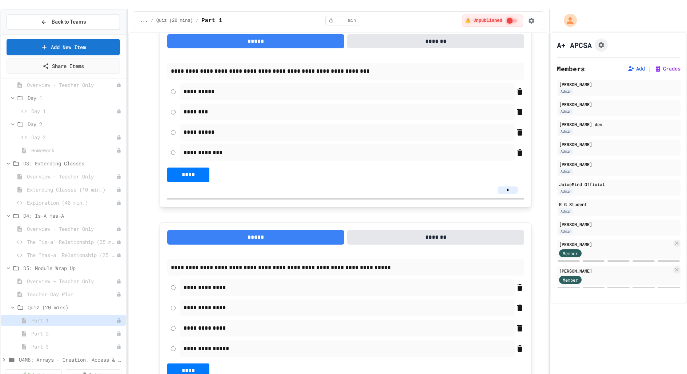
scroll to position [776, 0]
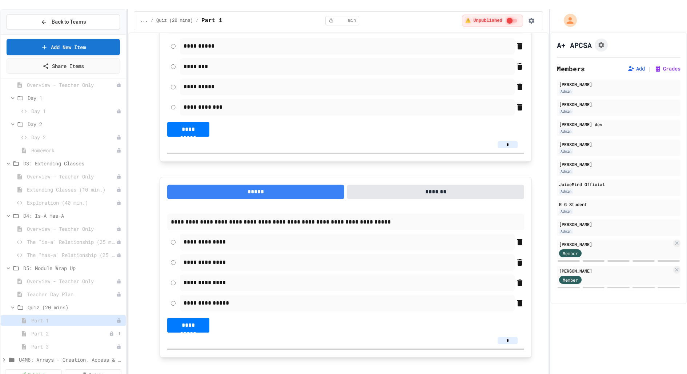
click at [46, 330] on span "Part 2" at bounding box center [70, 334] width 78 height 8
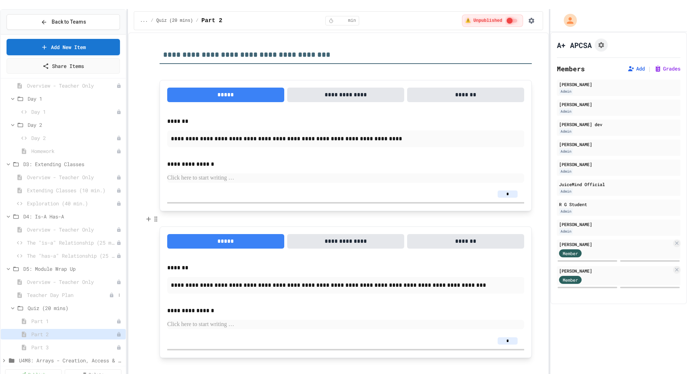
scroll to position [116, 0]
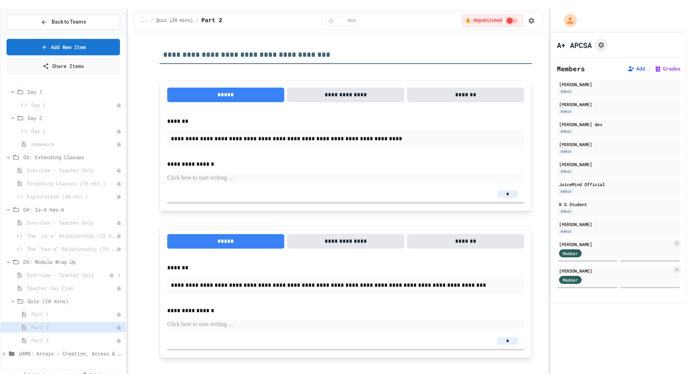
click at [49, 271] on span "Overview - Teacher Only" at bounding box center [68, 275] width 82 height 8
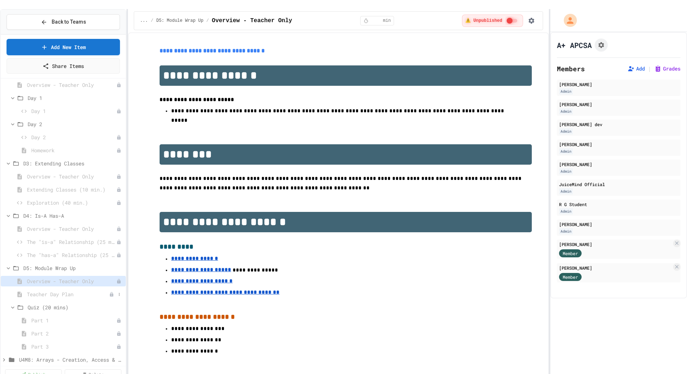
scroll to position [116, 0]
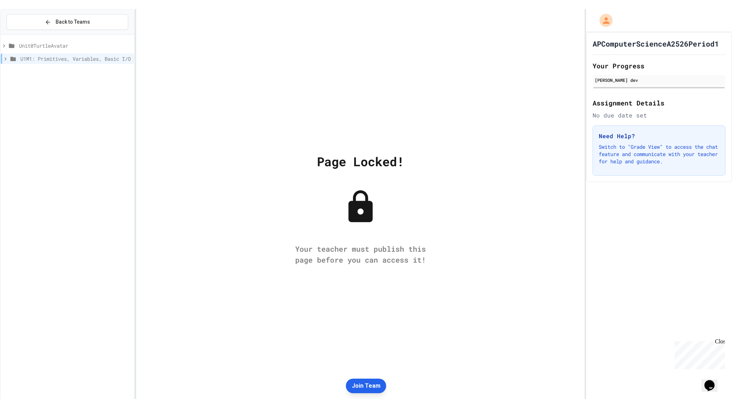
click at [369, 384] on button "Join Team" at bounding box center [366, 385] width 40 height 15
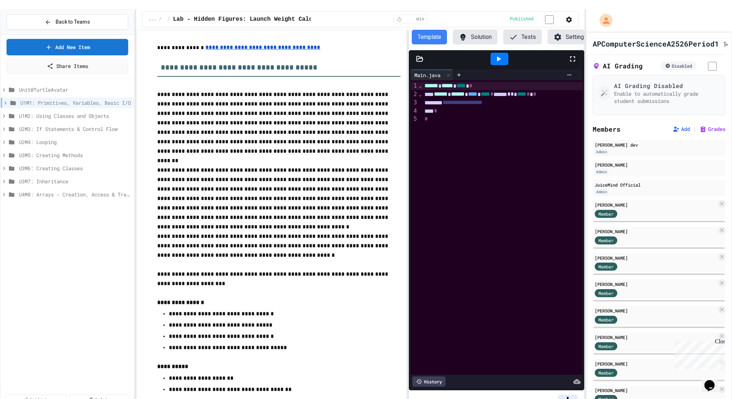
click at [560, 33] on button "Settings" at bounding box center [570, 37] width 45 height 15
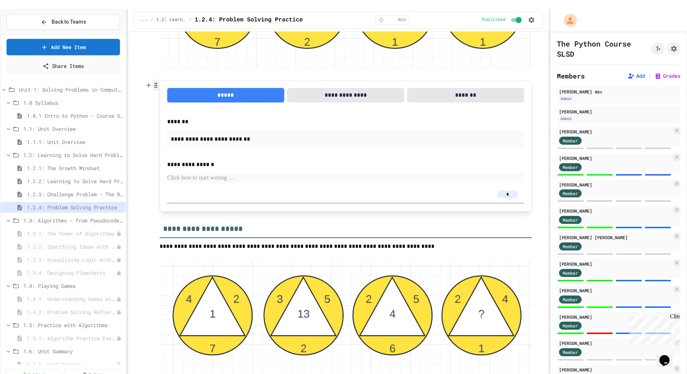
scroll to position [906, 0]
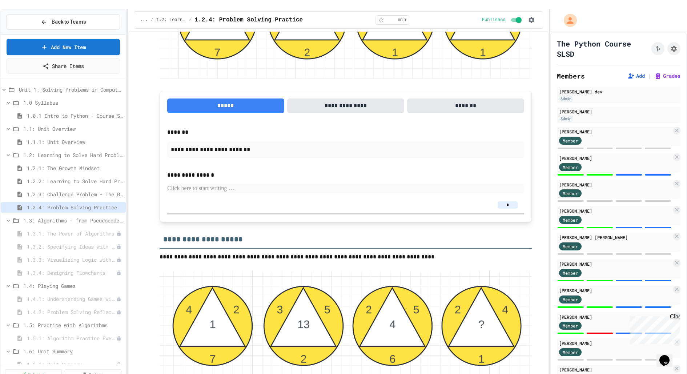
click at [331, 98] on button "**********" at bounding box center [345, 105] width 117 height 15
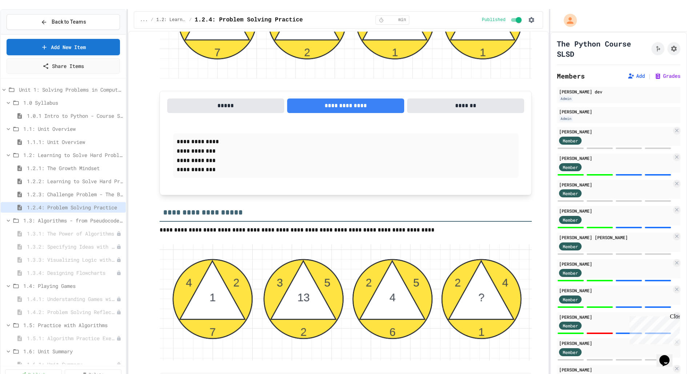
click at [210, 98] on button "*****" at bounding box center [225, 105] width 117 height 15
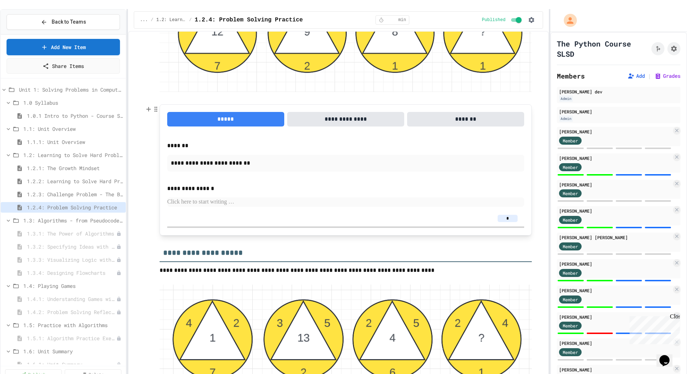
scroll to position [892, 0]
click at [180, 198] on p at bounding box center [345, 202] width 357 height 9
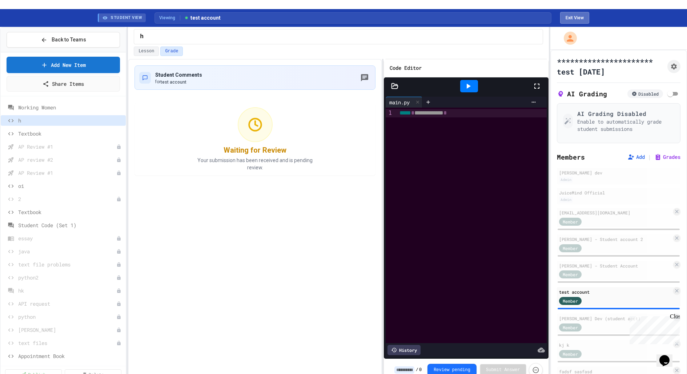
click at [566, 12] on button "Exit View" at bounding box center [574, 18] width 29 height 12
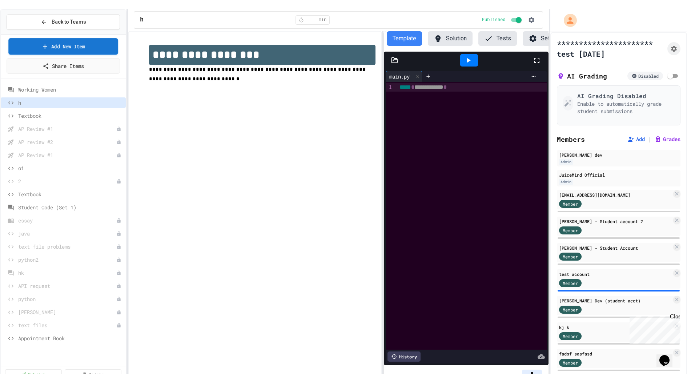
click at [49, 21] on div "Back to Teams" at bounding box center [63, 22] width 125 height 25
click at [49, 19] on button "Back to Teams" at bounding box center [63, 22] width 113 height 16
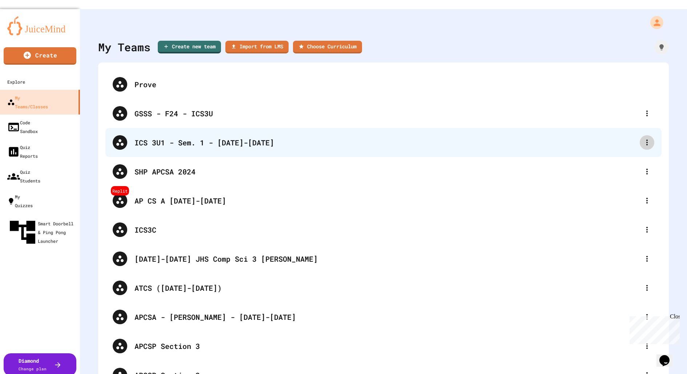
click at [645, 138] on icon at bounding box center [646, 142] width 9 height 9
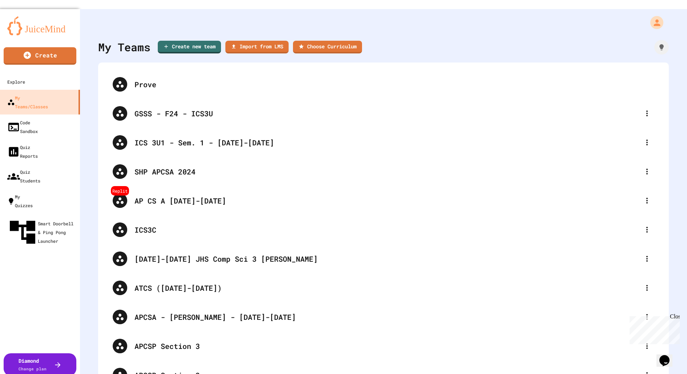
click at [90, 101] on div "My Teams Create new team Import from LMS Choose Curriculum Prove GSSS - F24 - I…" at bounding box center [383, 196] width 607 height 374
click at [90, 46] on div "My Teams Create new team Import from LMS Choose Curriculum Prove GSSS - F24 - I…" at bounding box center [383, 196] width 607 height 374
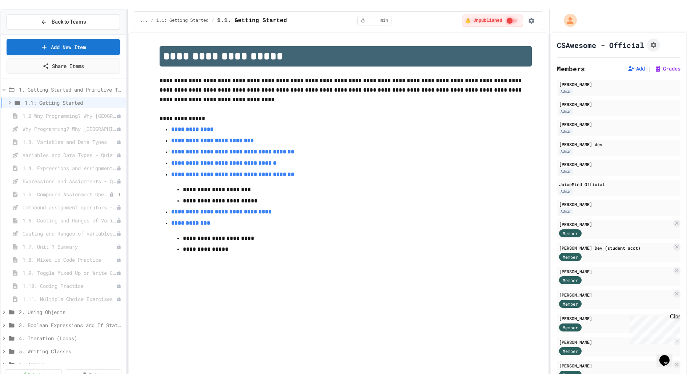
click at [29, 190] on span "1.5. Compound Assignment Operators" at bounding box center [66, 194] width 86 height 8
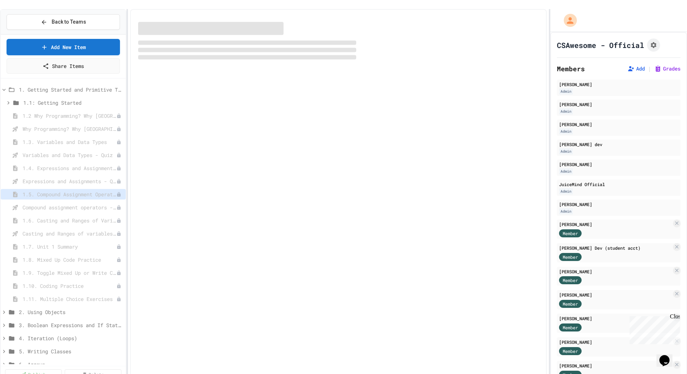
select select "***"
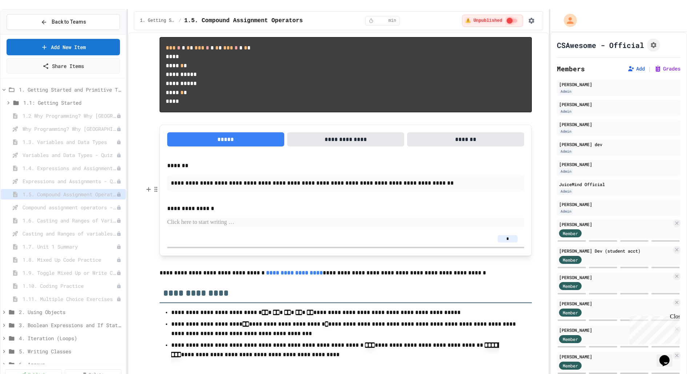
scroll to position [1770, 0]
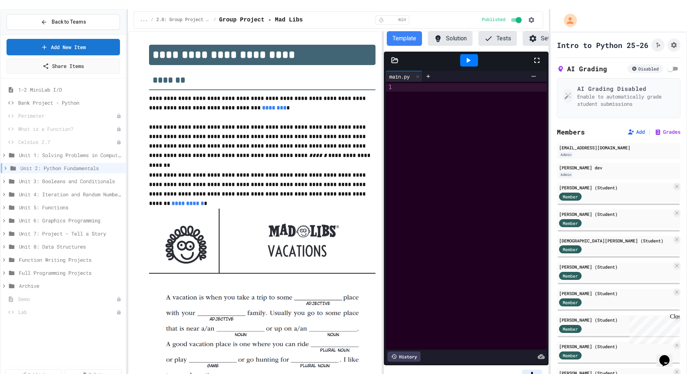
click at [540, 31] on button "Settings" at bounding box center [544, 38] width 45 height 15
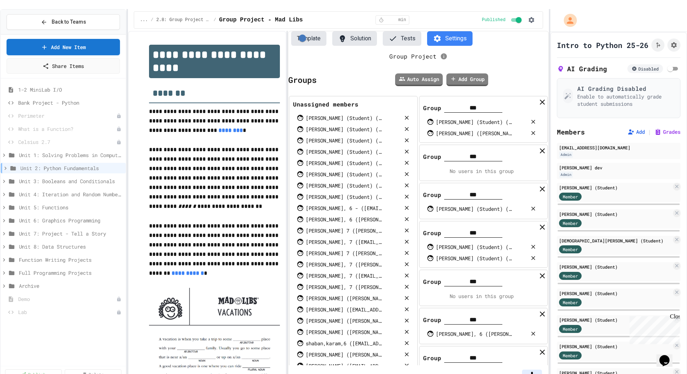
click at [285, 188] on div "**********" at bounding box center [338, 207] width 420 height 352
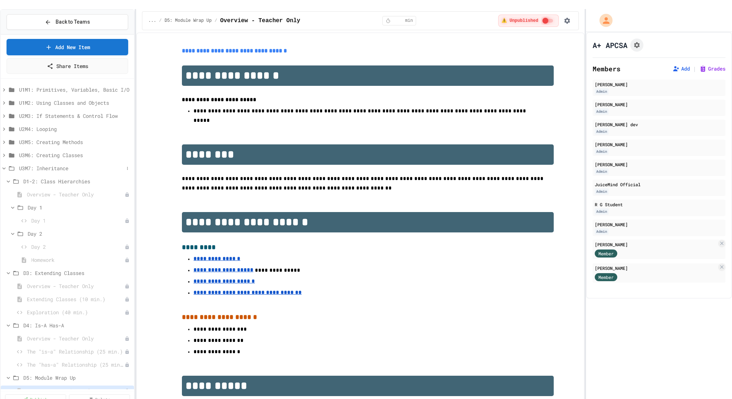
click at [4, 165] on icon at bounding box center [4, 168] width 7 height 7
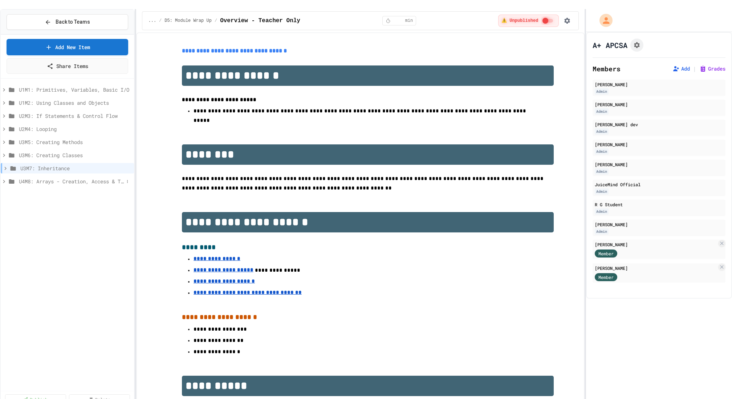
click at [5, 178] on icon at bounding box center [4, 181] width 7 height 7
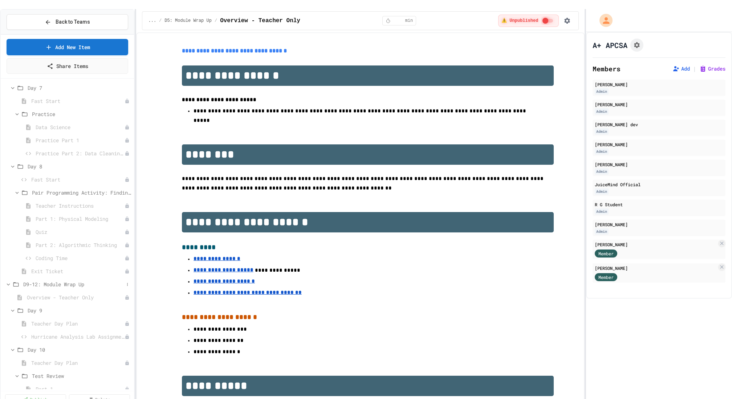
scroll to position [370, 0]
click at [60, 213] on span "Teacher Instructions" at bounding box center [77, 217] width 82 height 8
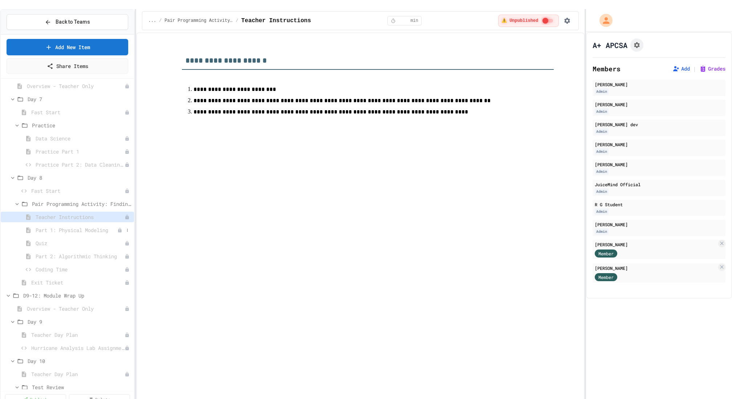
click at [89, 226] on span "Part 1: Physical Modeling" at bounding box center [77, 230] width 82 height 8
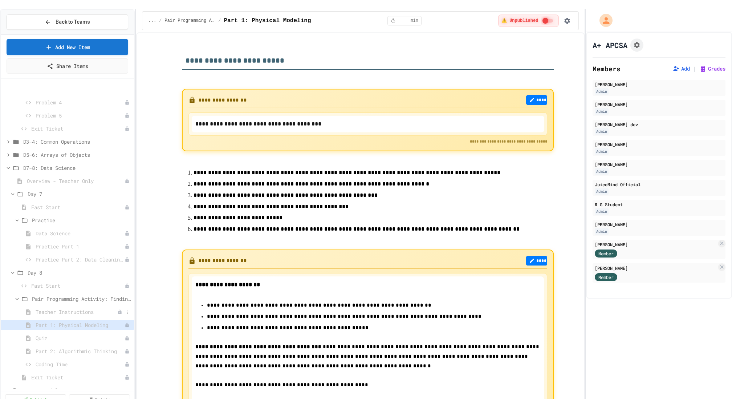
scroll to position [272, 0]
click at [9, 154] on icon at bounding box center [8, 157] width 7 height 7
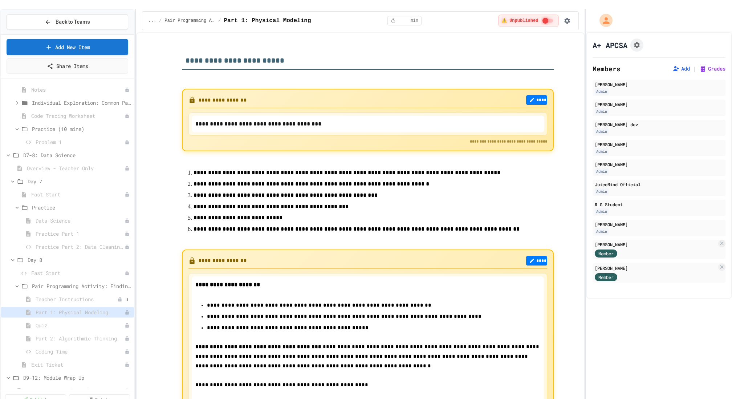
click at [78, 295] on span "Teacher Instructions" at bounding box center [77, 299] width 82 height 8
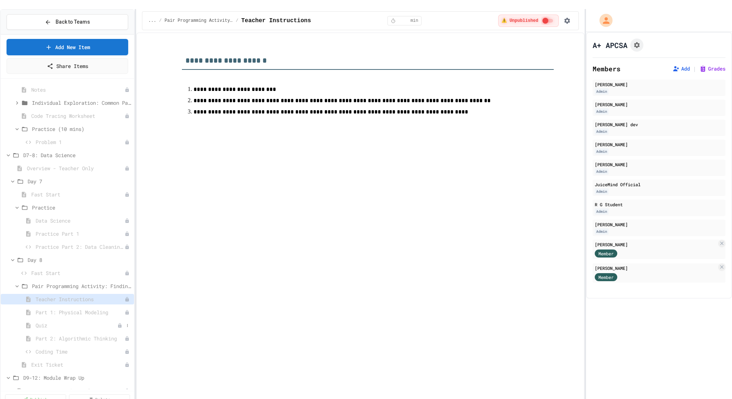
click at [81, 320] on div "Quiz" at bounding box center [67, 325] width 133 height 11
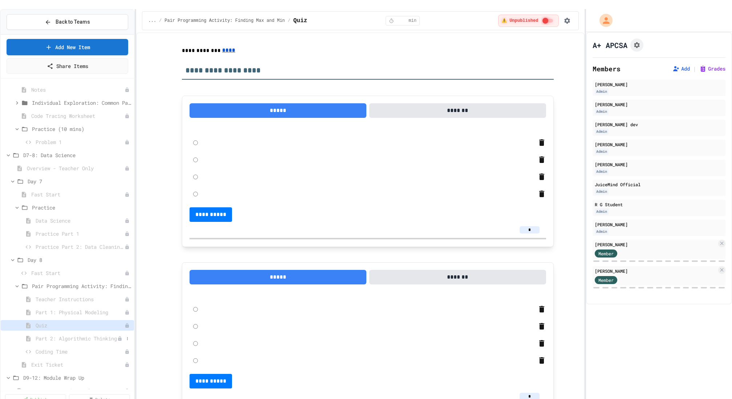
click at [80, 334] on span "Part 2: Algorithmic Thinking" at bounding box center [77, 338] width 82 height 8
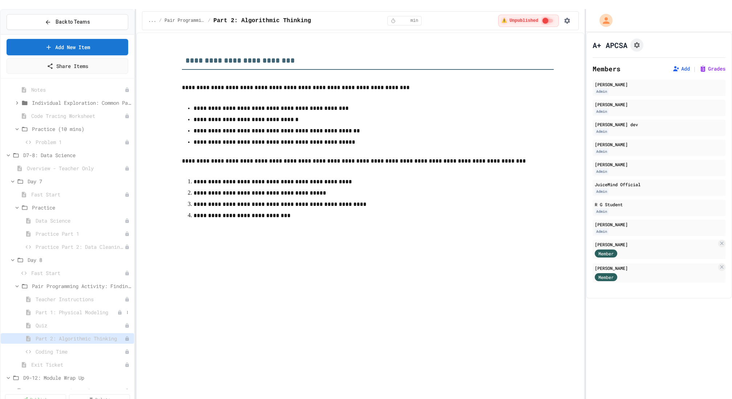
click at [71, 308] on span "Part 1: Physical Modeling" at bounding box center [77, 312] width 82 height 8
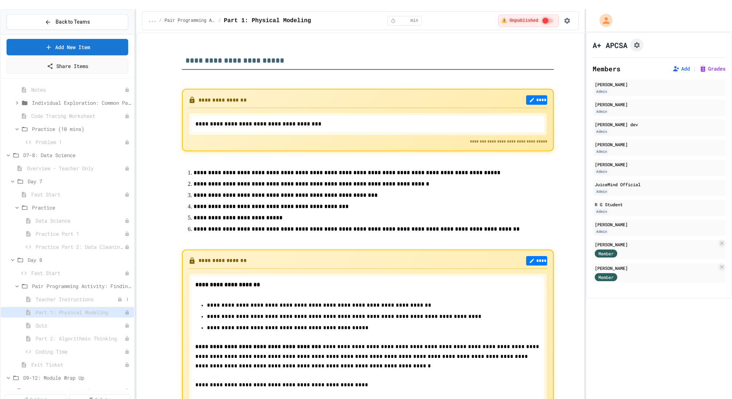
click at [69, 295] on span "Teacher Instructions" at bounding box center [77, 299] width 82 height 8
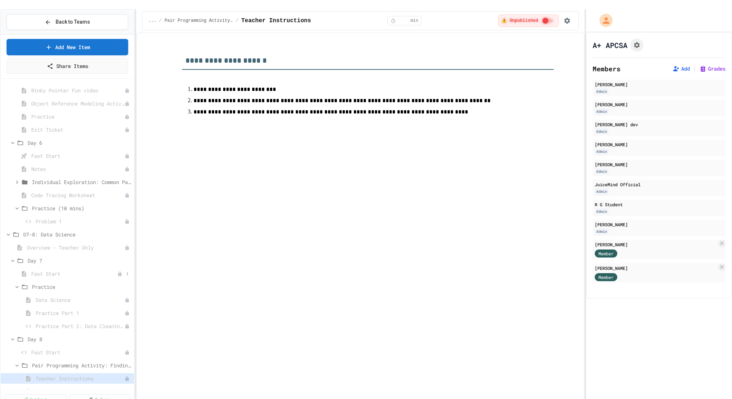
scroll to position [389, 0]
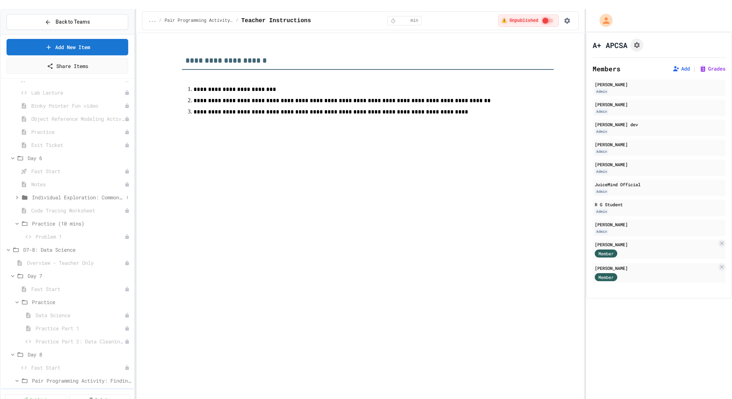
click at [19, 194] on icon at bounding box center [17, 197] width 7 height 7
click at [17, 194] on icon at bounding box center [17, 197] width 7 height 7
click at [8, 143] on icon at bounding box center [8, 146] width 7 height 7
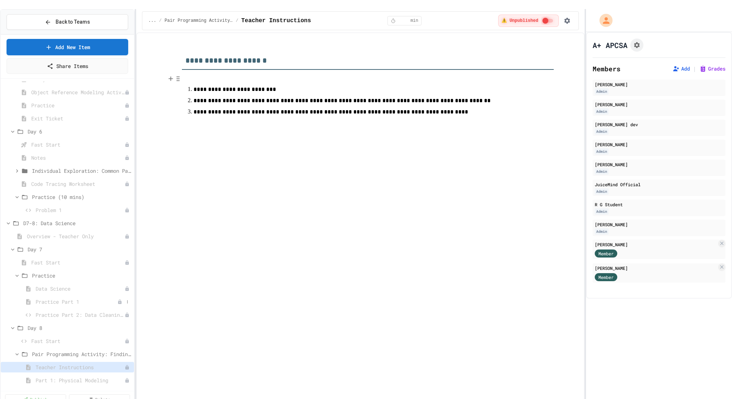
scroll to position [586, 0]
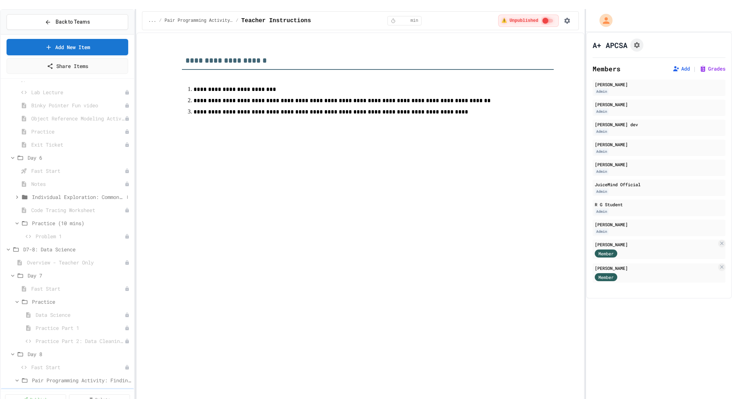
click at [19, 194] on icon at bounding box center [17, 197] width 7 height 7
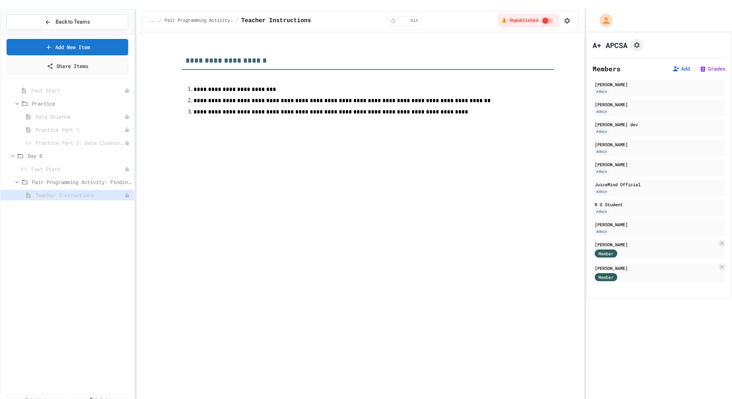
scroll to position [914, 0]
click at [40, 348] on span "Test - Arrays Test" at bounding box center [74, 352] width 86 height 8
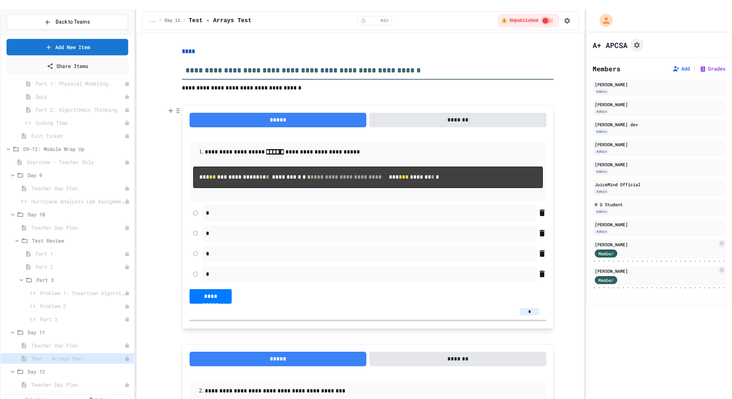
click at [537, 315] on input "*" at bounding box center [530, 311] width 20 height 7
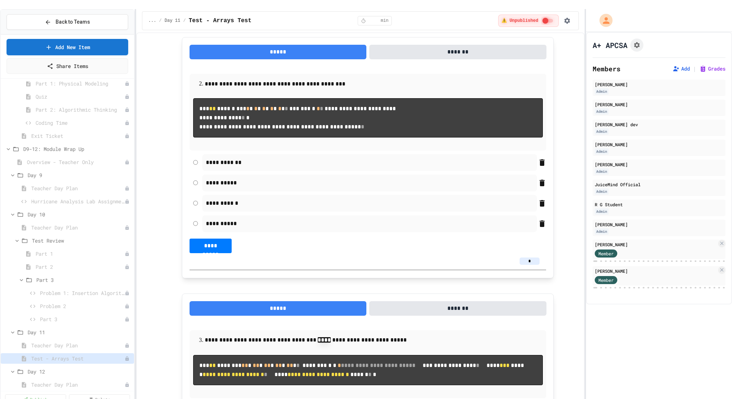
scroll to position [347, 0]
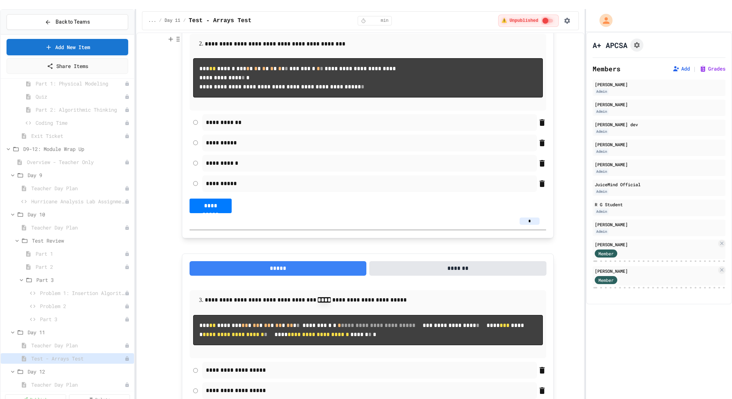
type input "*"
click at [534, 225] on input "*" at bounding box center [530, 220] width 20 height 7
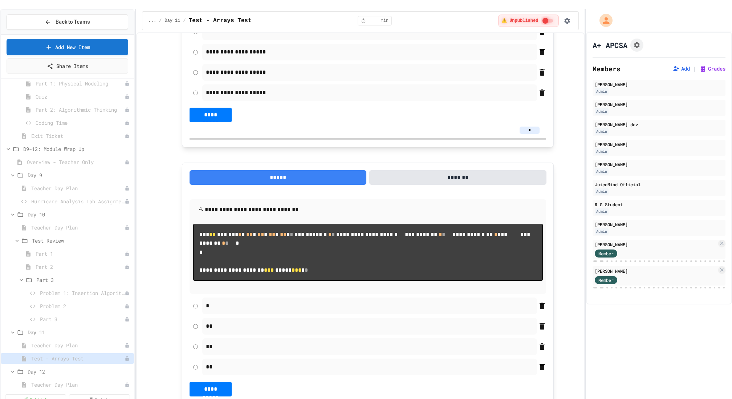
scroll to position [692, 0]
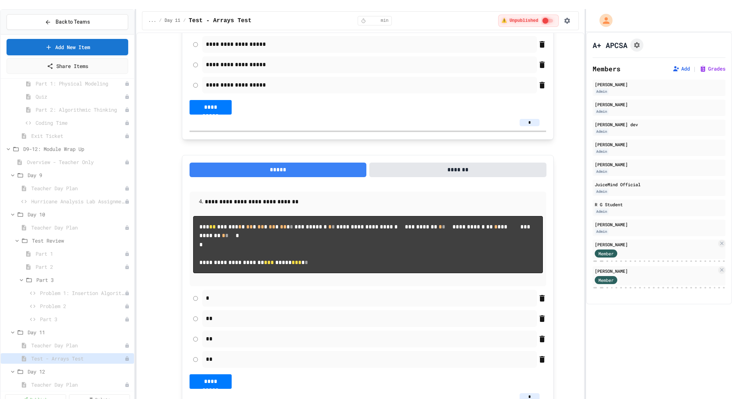
type input "*"
click at [537, 126] on input "*" at bounding box center [530, 122] width 20 height 7
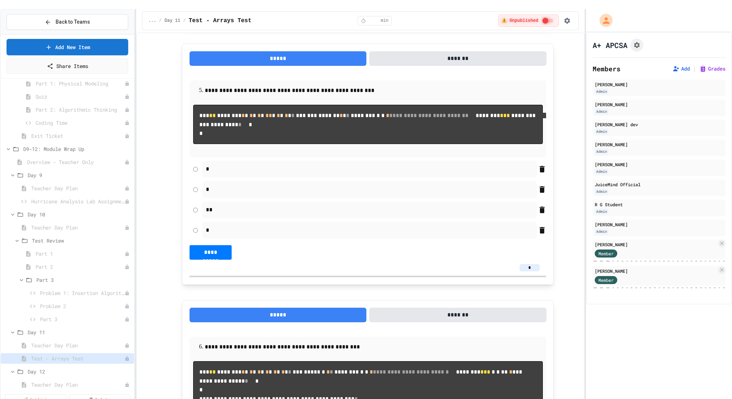
scroll to position [1085, 0]
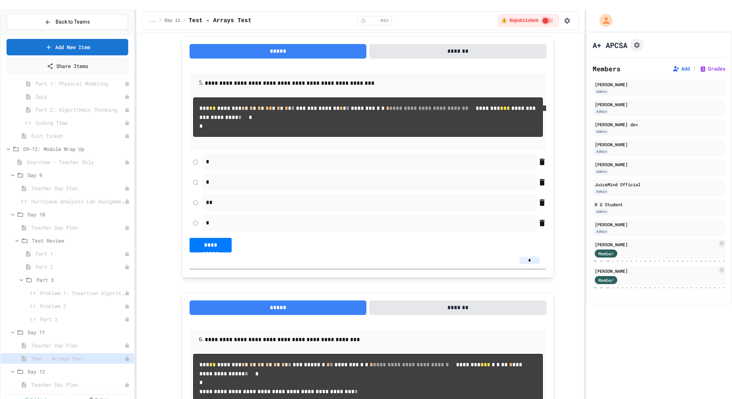
type input "*"
click at [535, 8] on input "*" at bounding box center [530, 3] width 20 height 7
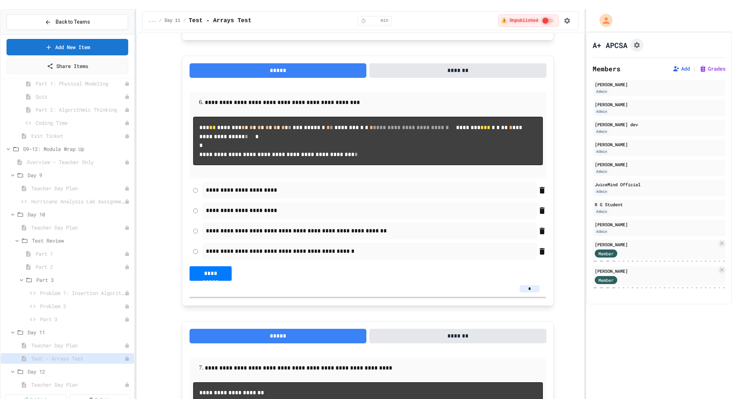
scroll to position [1333, 0]
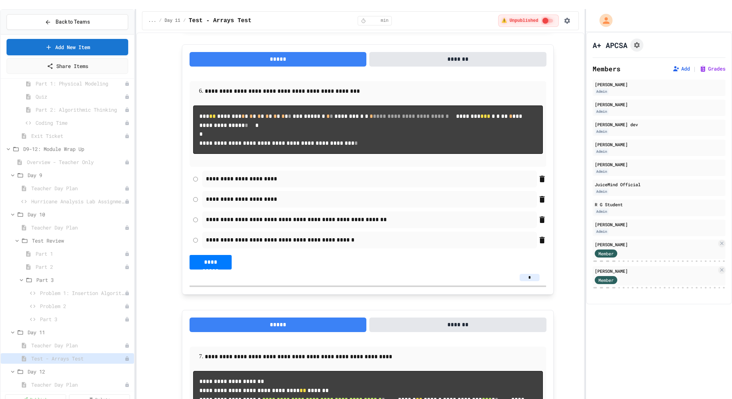
type input "*"
click at [536, 16] on input "*" at bounding box center [530, 11] width 20 height 7
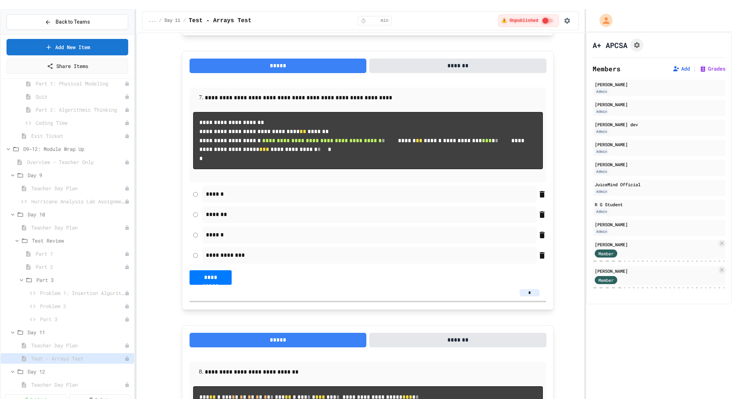
scroll to position [1596, 0]
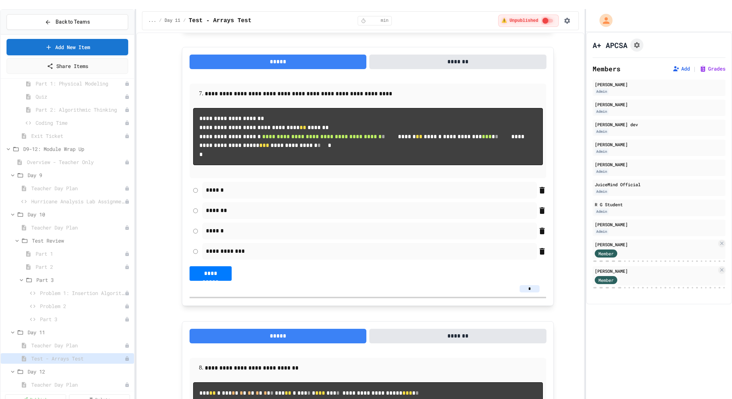
type input "*"
click at [535, 18] on input "*" at bounding box center [530, 14] width 20 height 7
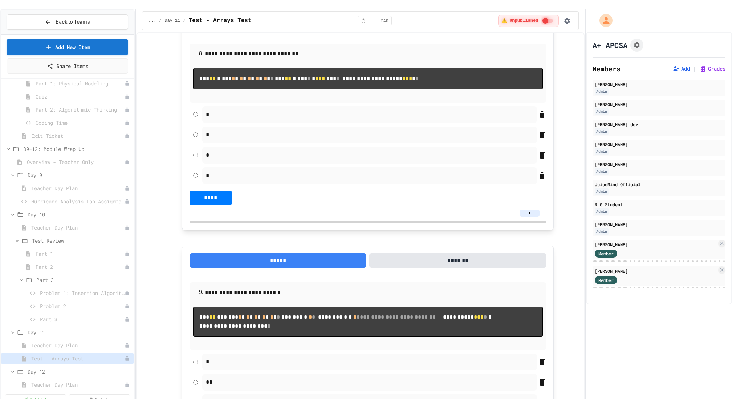
scroll to position [1914, 0]
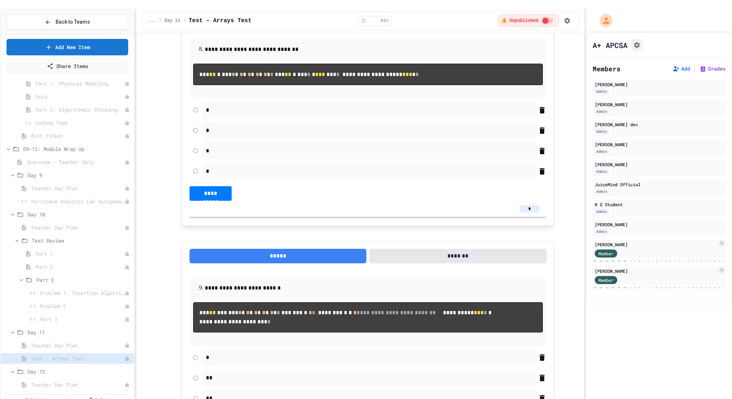
type input "*"
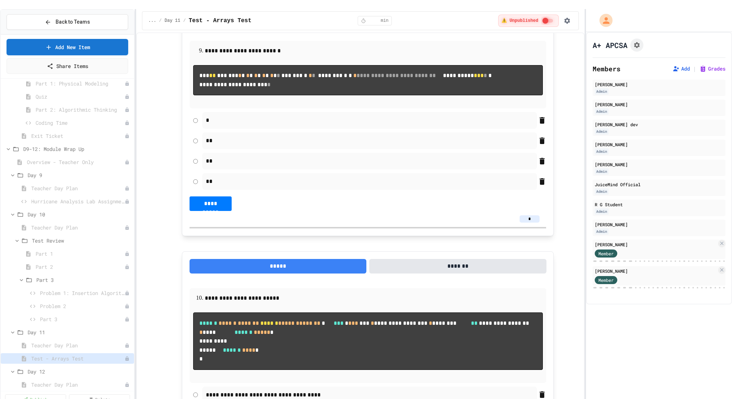
scroll to position [2153, 0]
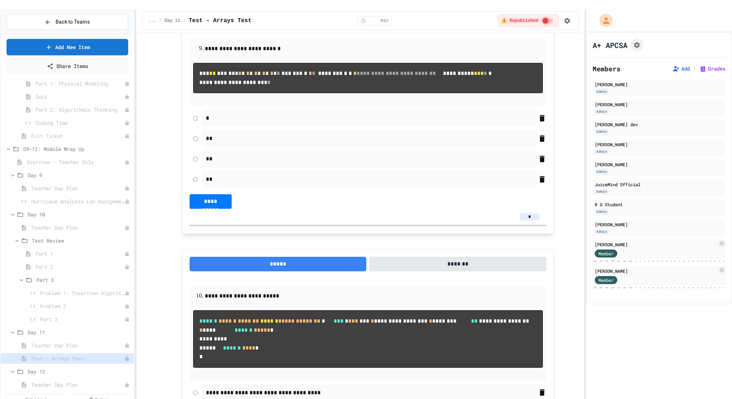
type input "*"
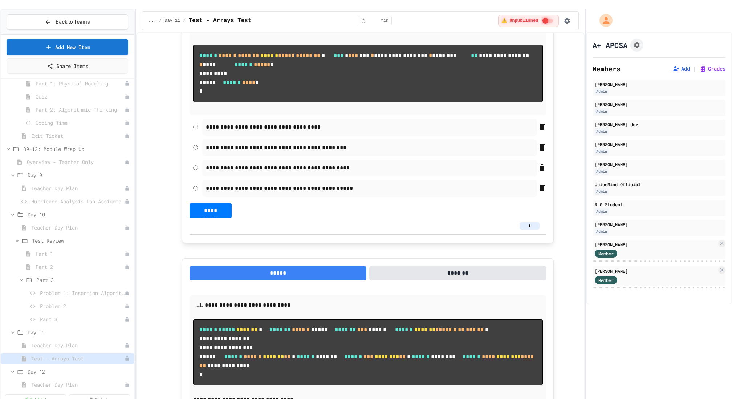
scroll to position [2420, 0]
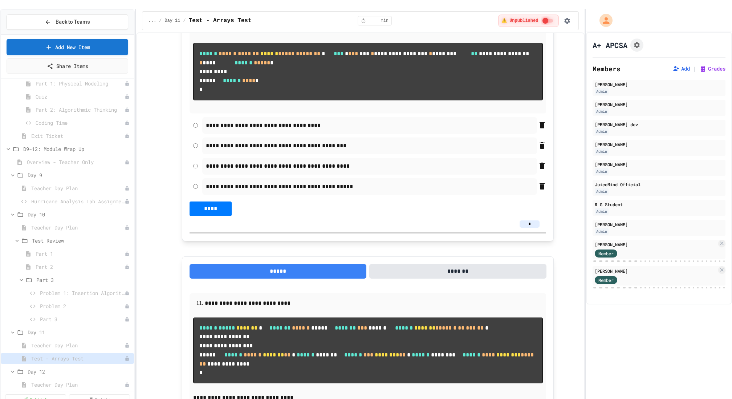
type input "*"
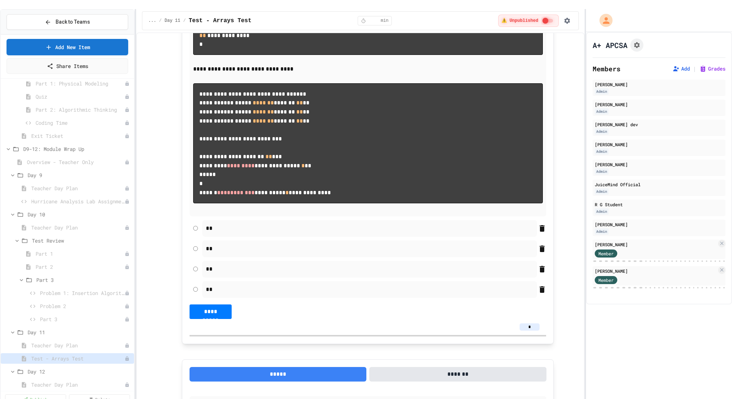
scroll to position [2749, 0]
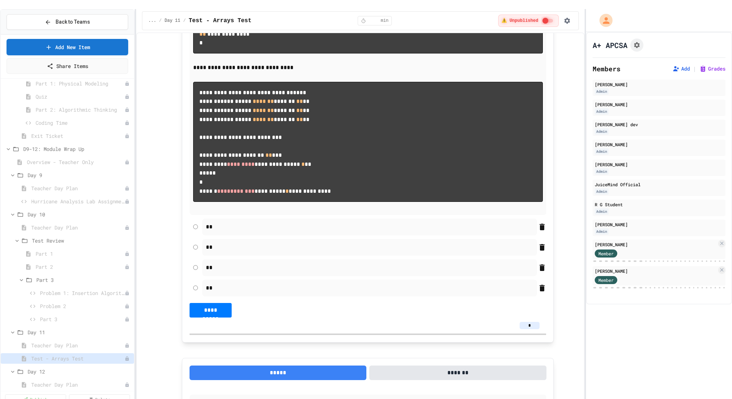
type input "*"
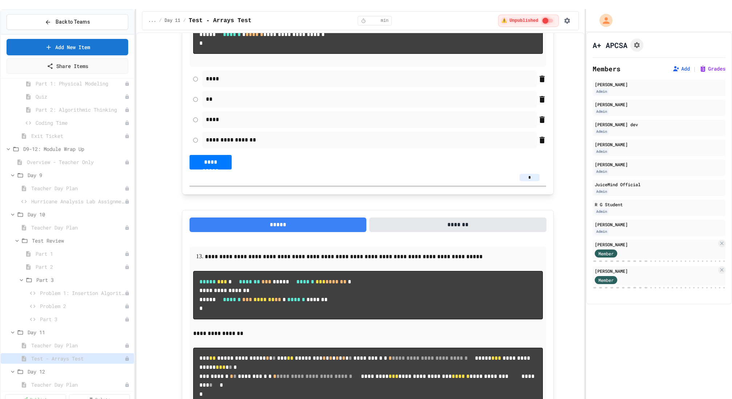
scroll to position [3182, 0]
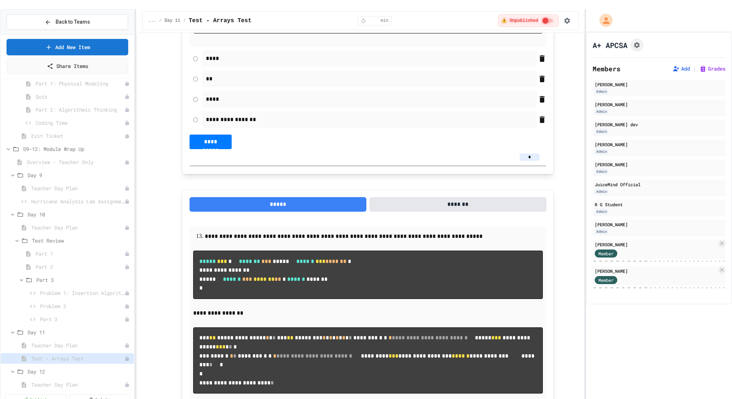
type input "*"
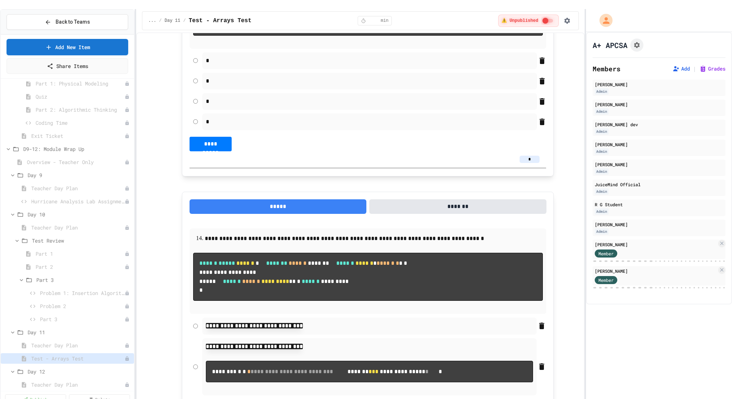
scroll to position [3567, 0]
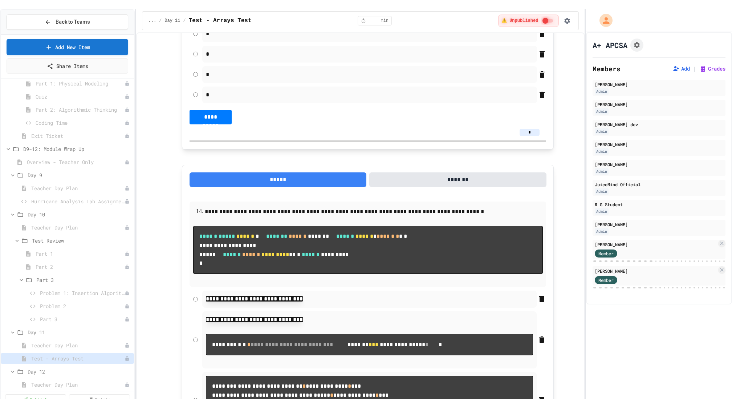
type input "*"
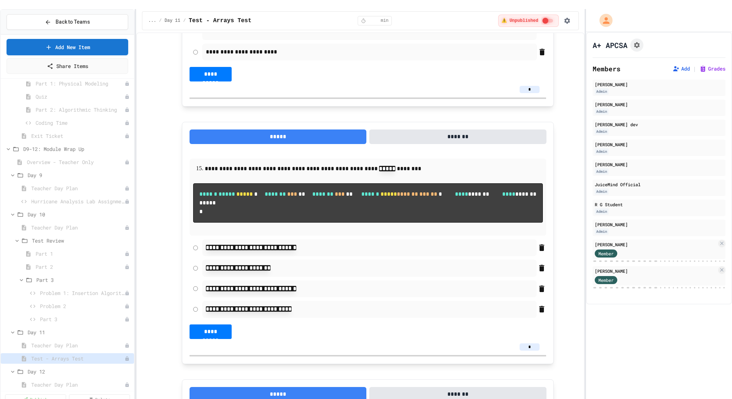
scroll to position [3956, 0]
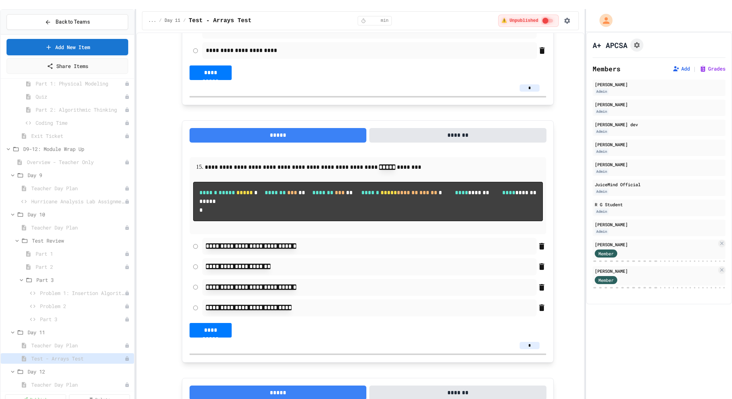
type input "*"
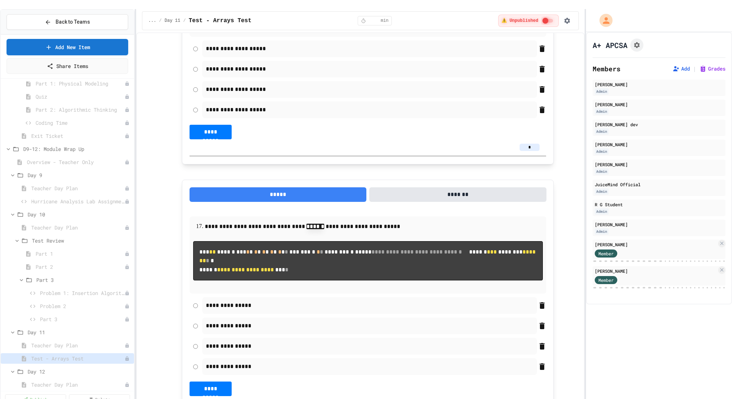
scroll to position [4432, 0]
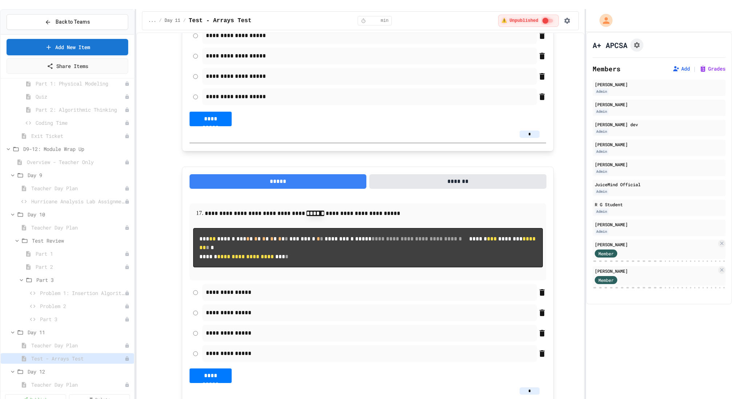
type input "*"
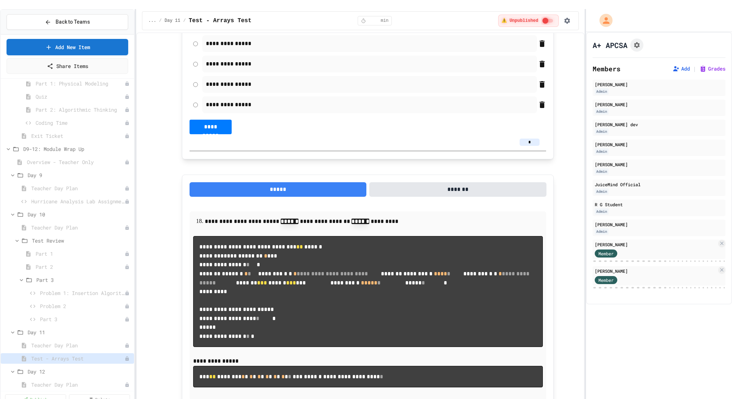
scroll to position [4680, 0]
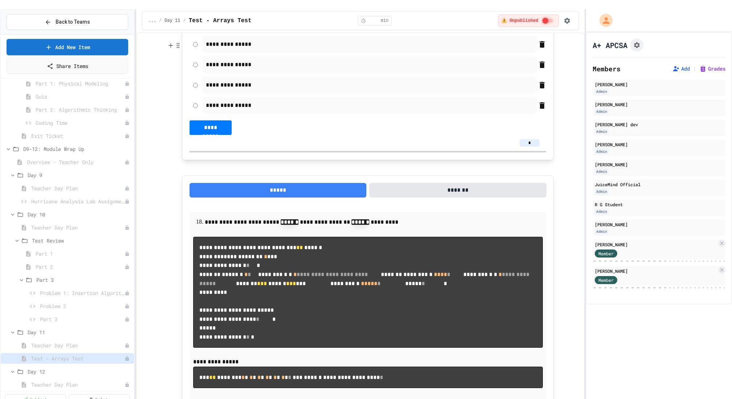
type input "*"
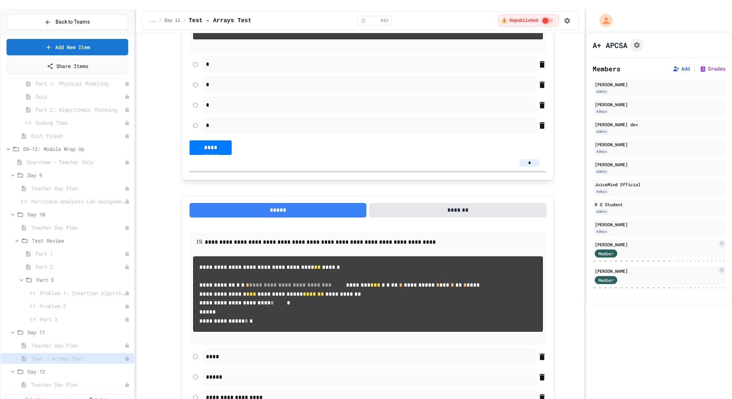
scroll to position [5037, 0]
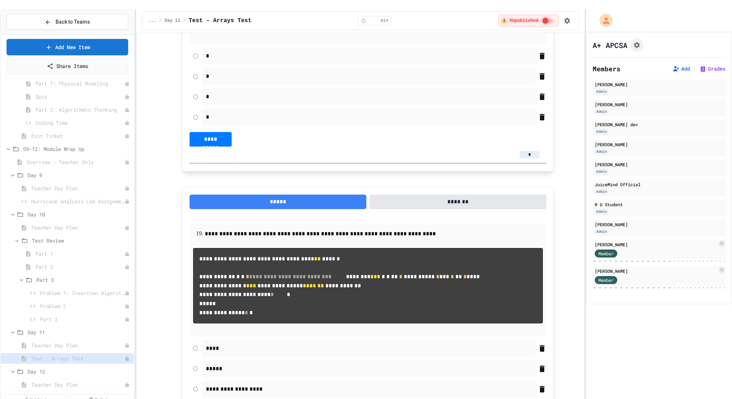
type input "*"
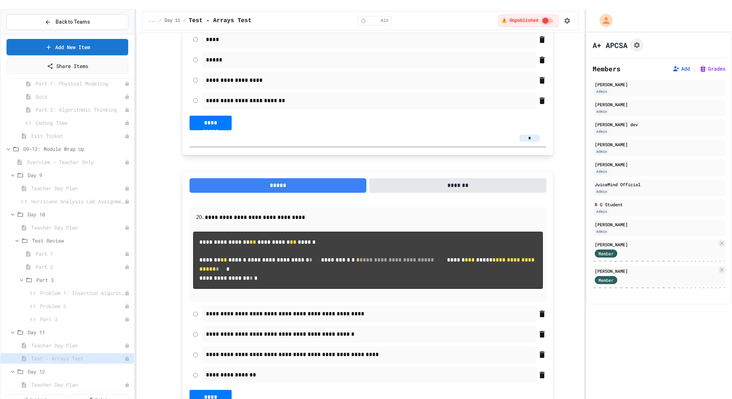
scroll to position [5356, 0]
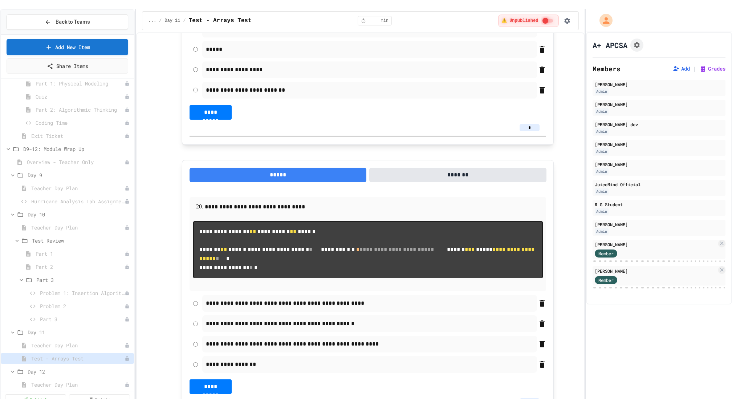
type input "*"
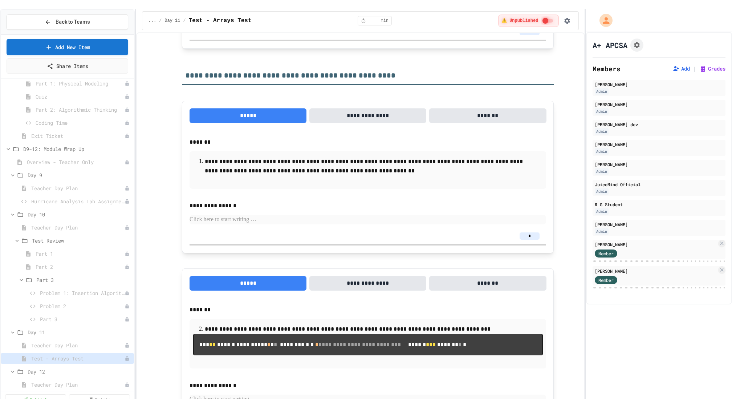
scroll to position [5757, 0]
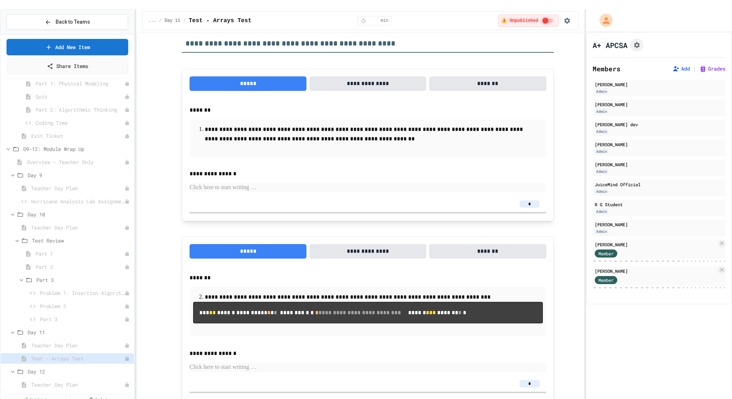
type input "*"
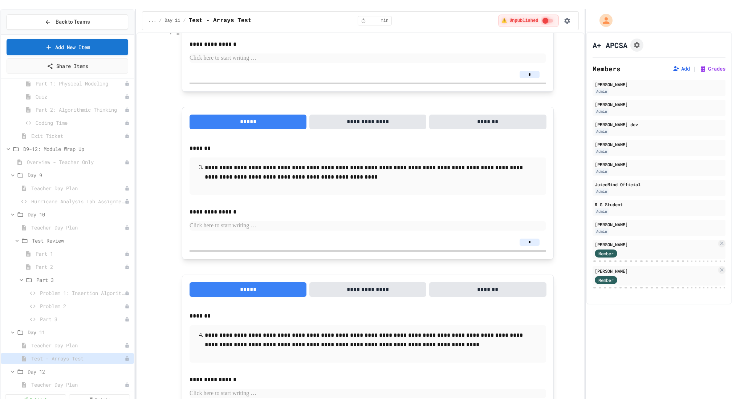
scroll to position [6067, 0]
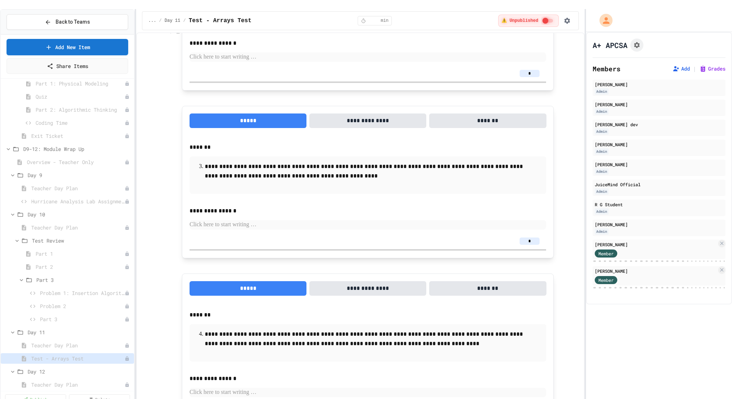
type input "*"
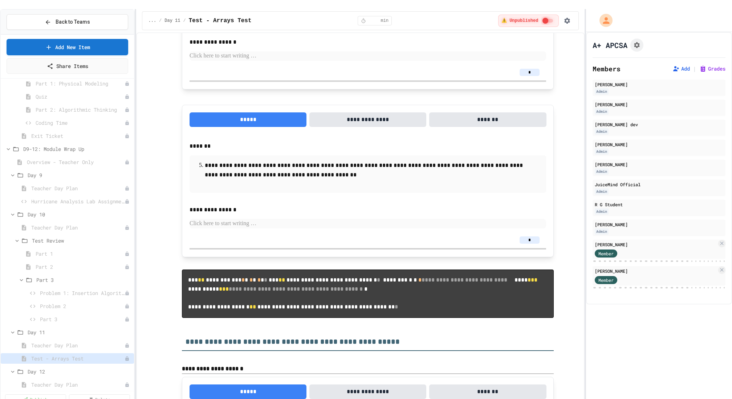
scroll to position [6407, 0]
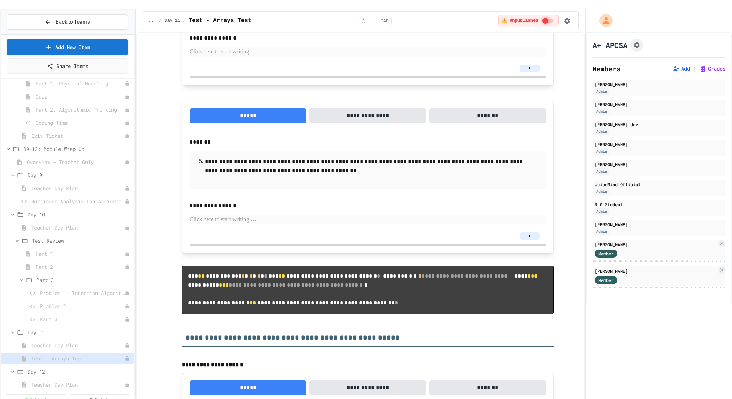
type input "*"
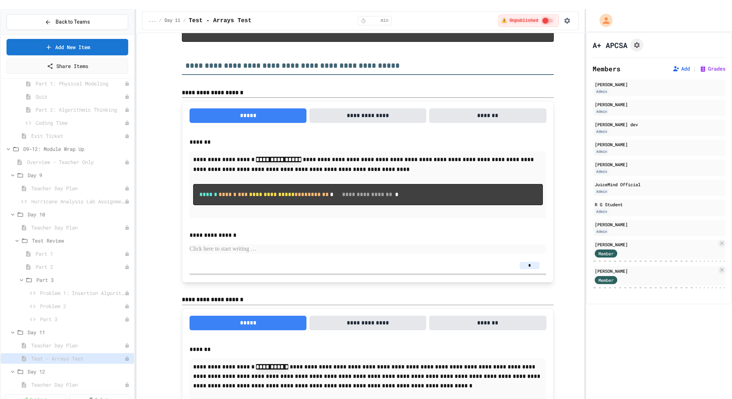
scroll to position [6679, 0]
type input "*"
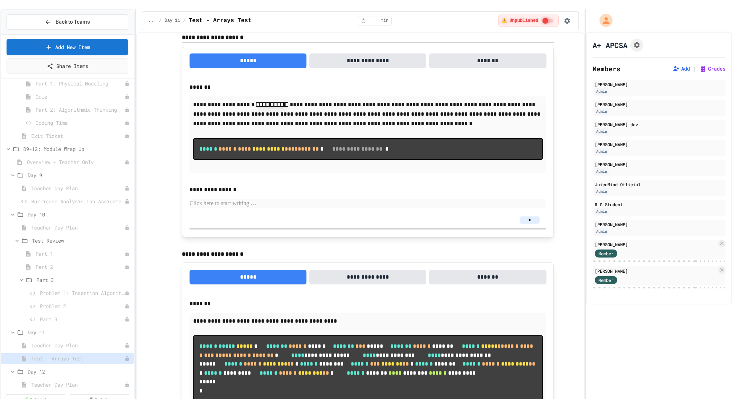
scroll to position [6948, 0]
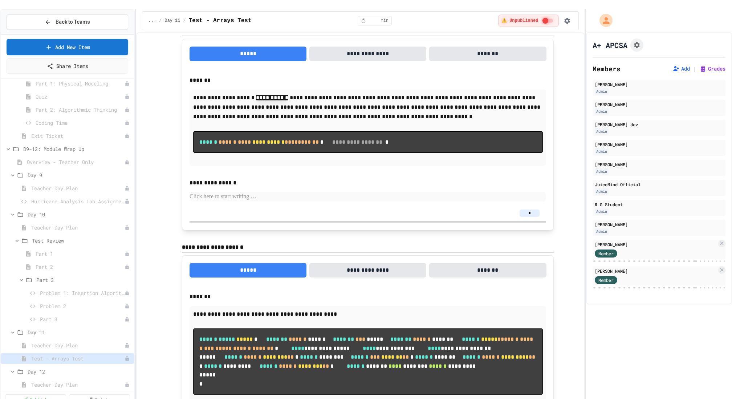
type input "*"
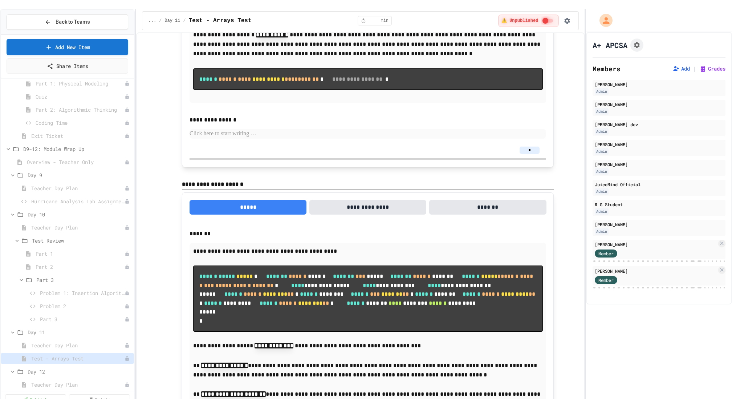
scroll to position [7057, 0]
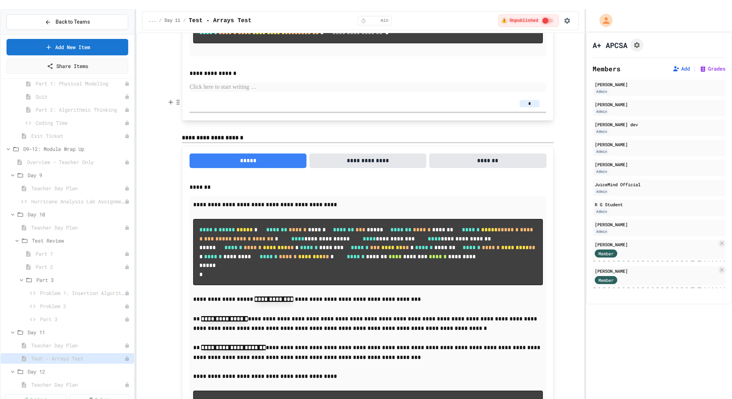
type input "*"
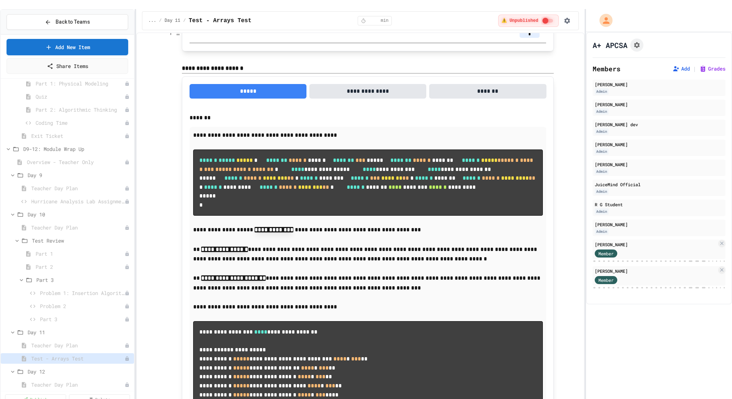
scroll to position [7138, 0]
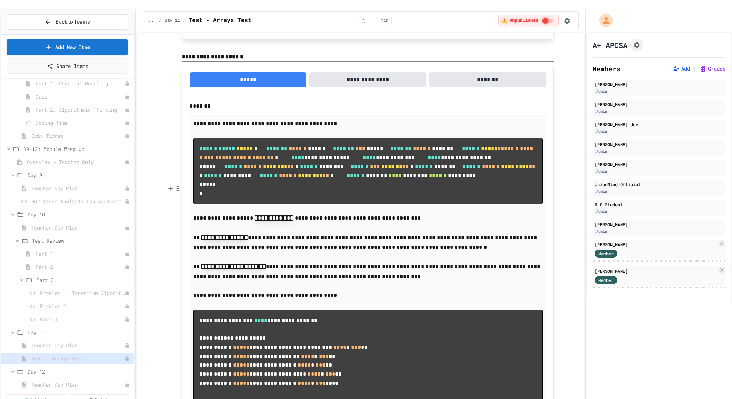
type input "*"
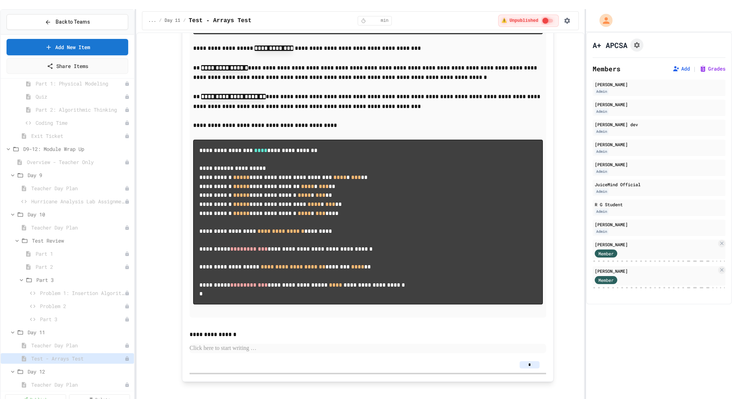
scroll to position [7387, 0]
type input "*"
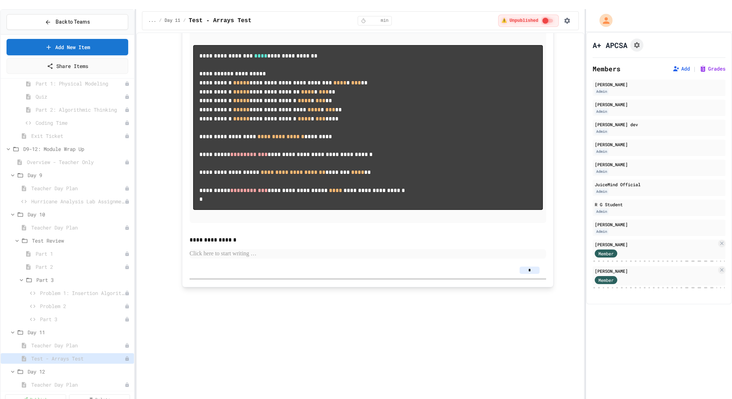
scroll to position [7429, 0]
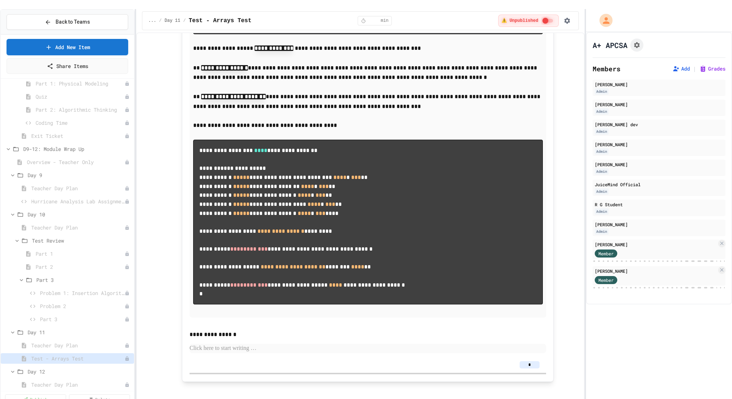
type input "*"
